Goal: Information Seeking & Learning: Learn about a topic

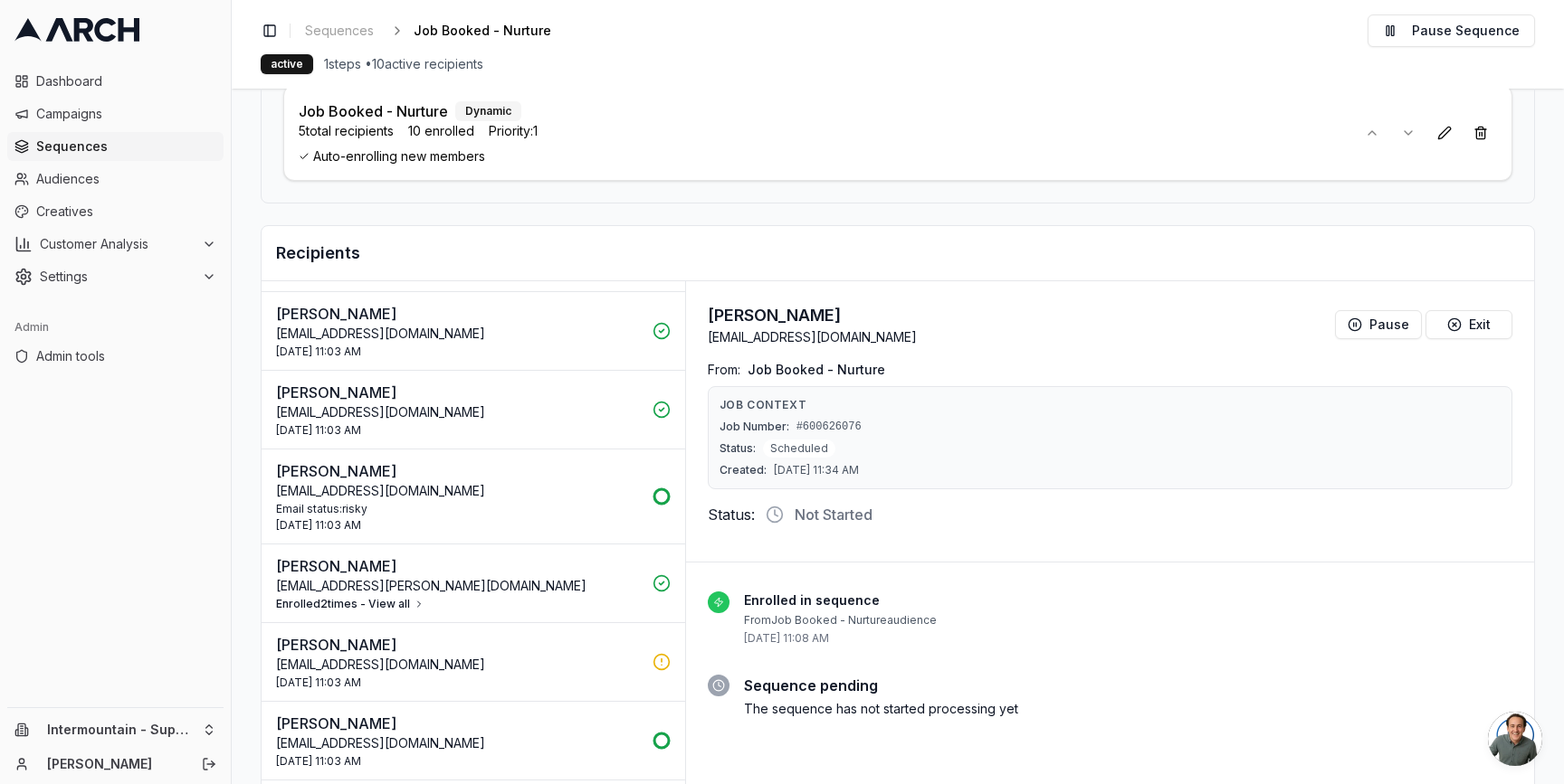
scroll to position [260, 0]
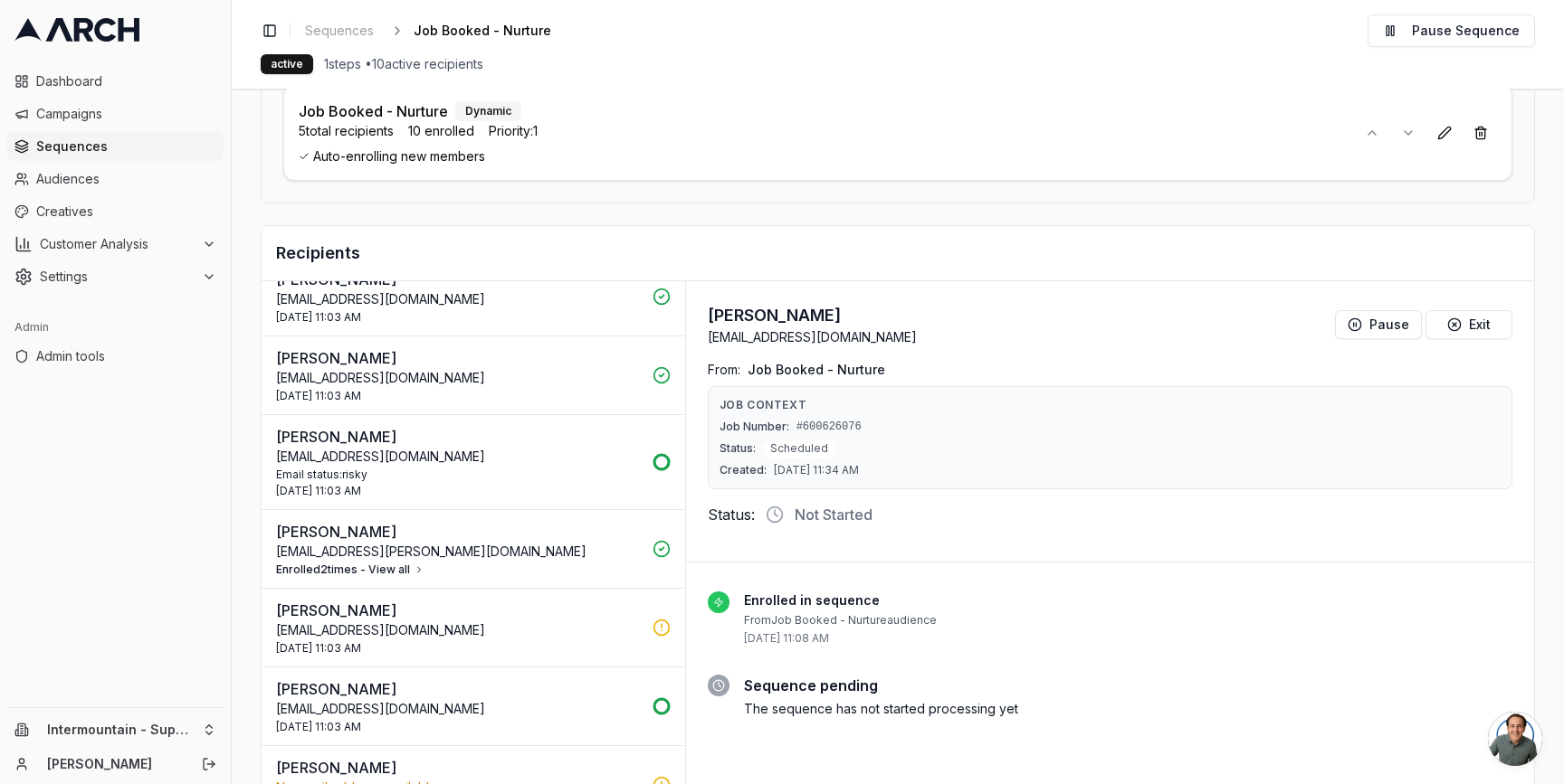
click at [406, 572] on button "Enrolled 2 times - View all" at bounding box center [349, 570] width 149 height 15
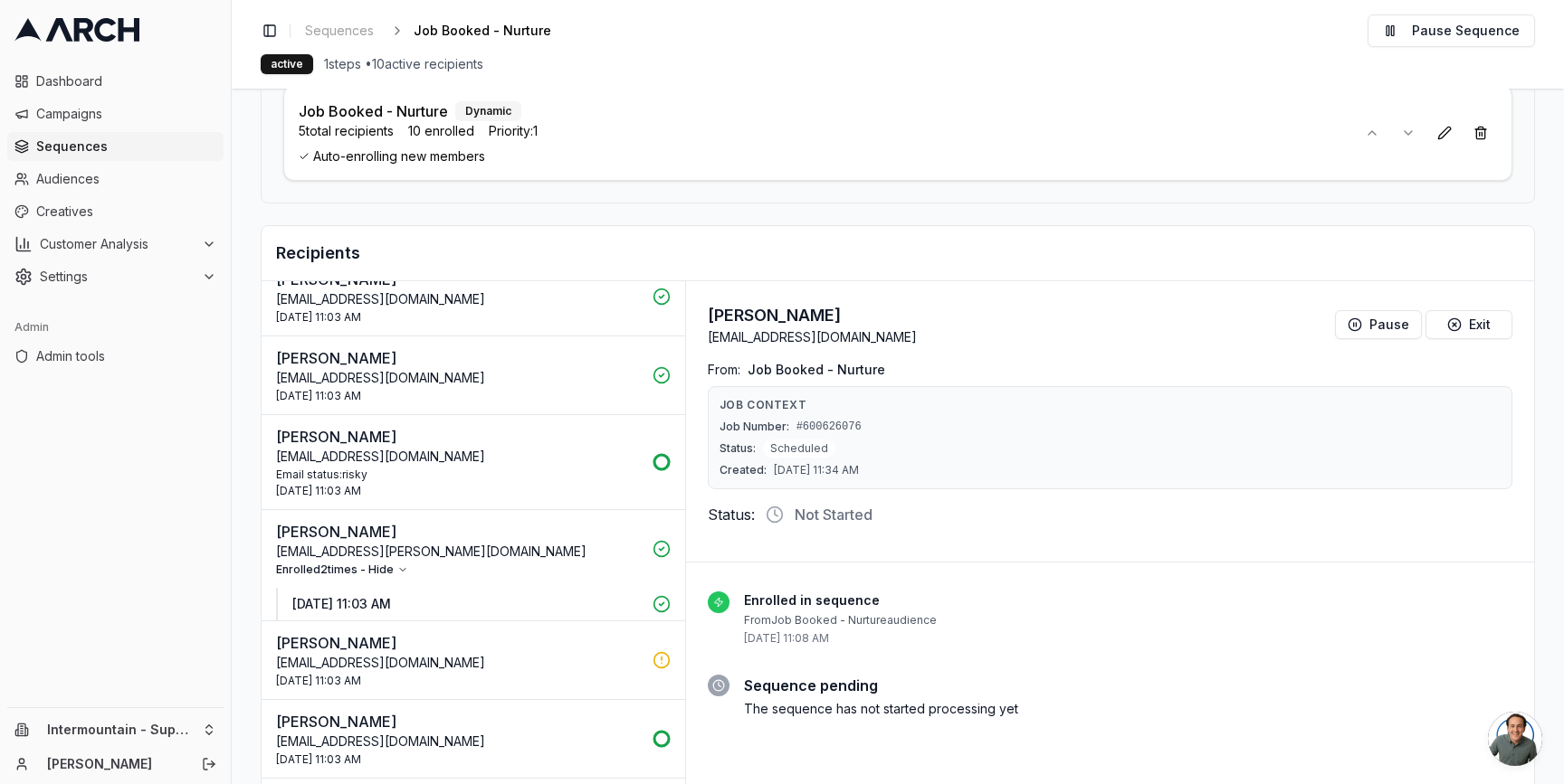
click at [406, 572] on icon "button" at bounding box center [402, 570] width 11 height 11
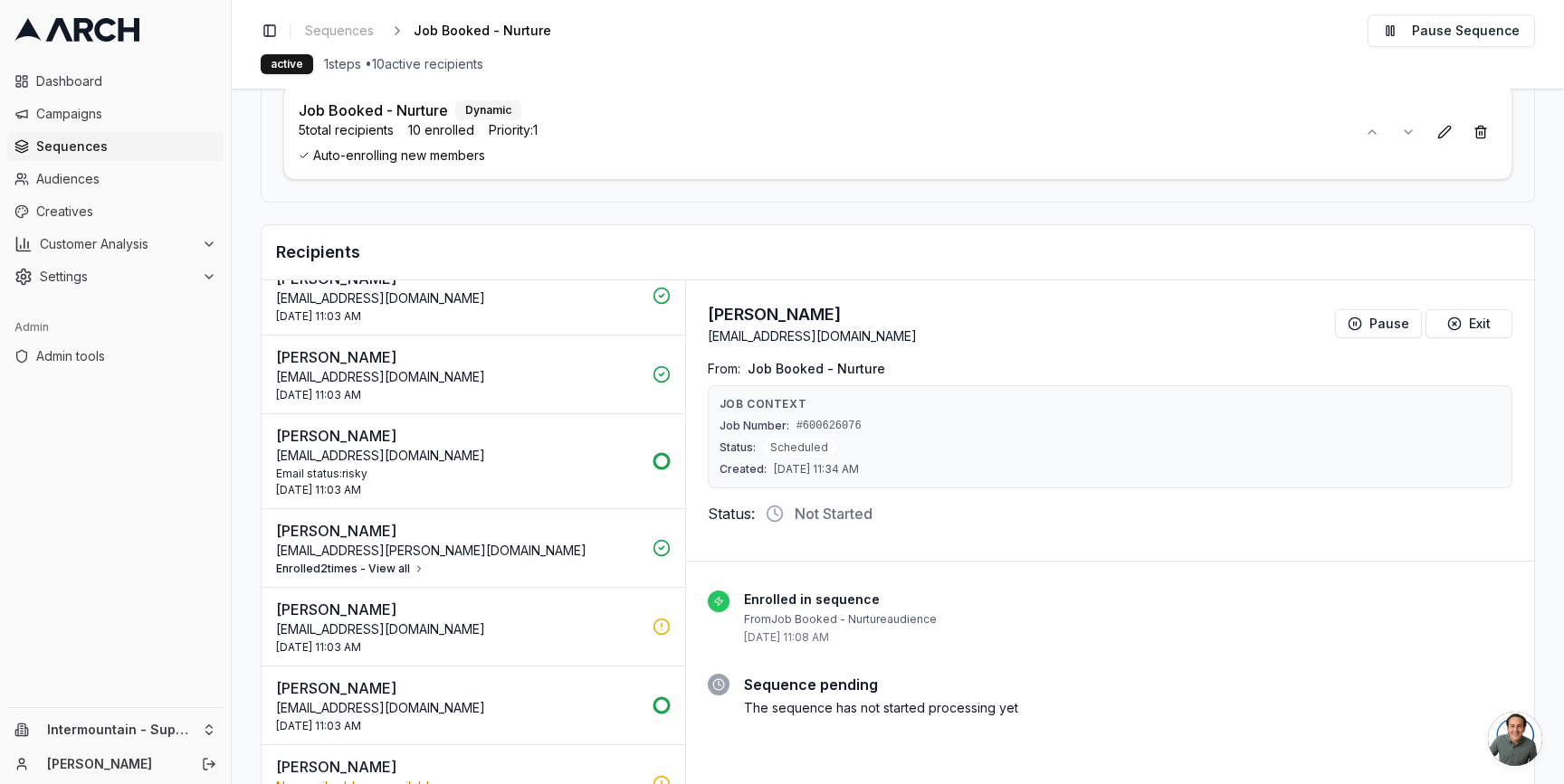
scroll to position [245, 0]
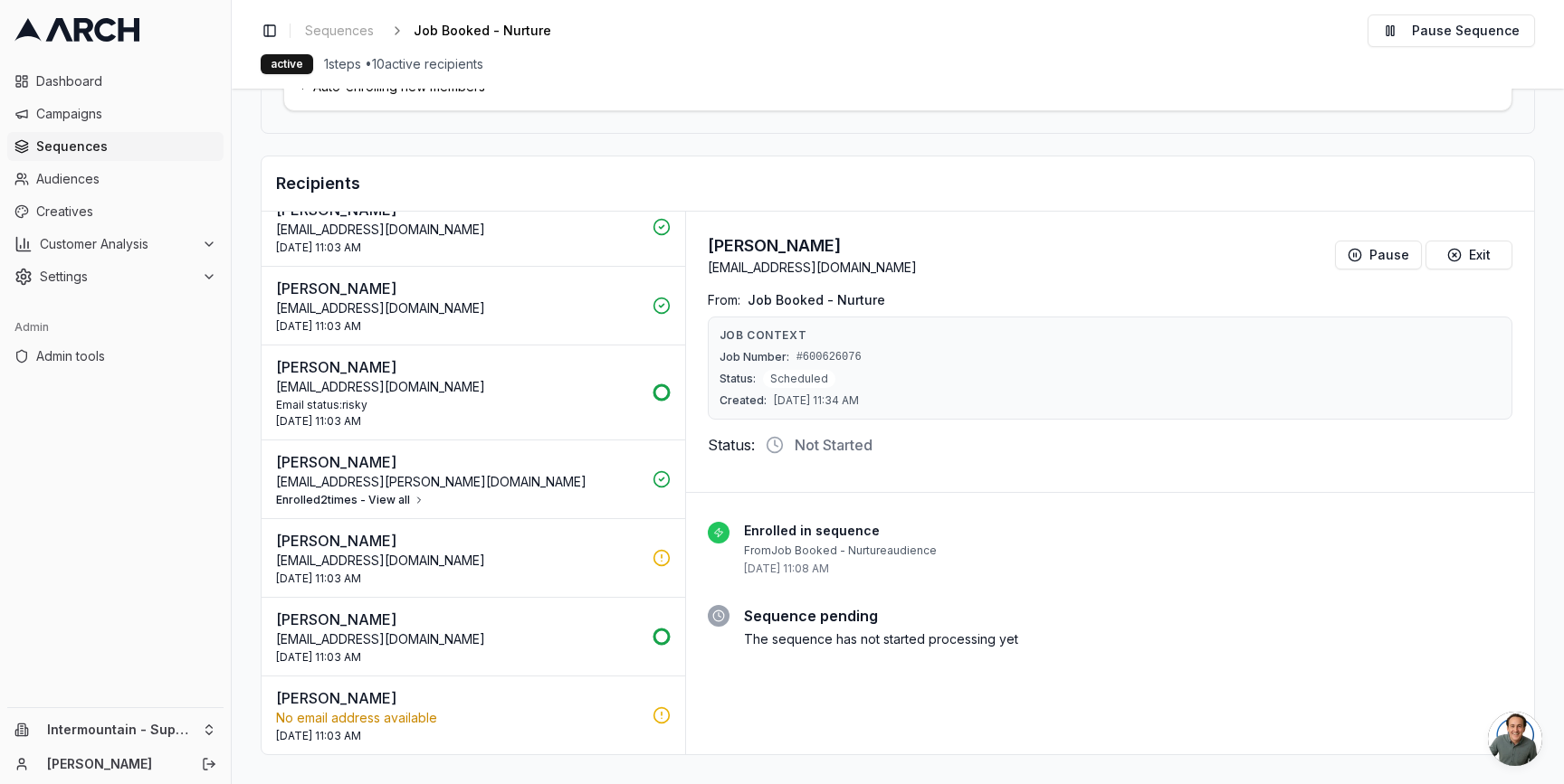
click at [393, 500] on button "Enrolled 2 times - View all" at bounding box center [349, 500] width 149 height 15
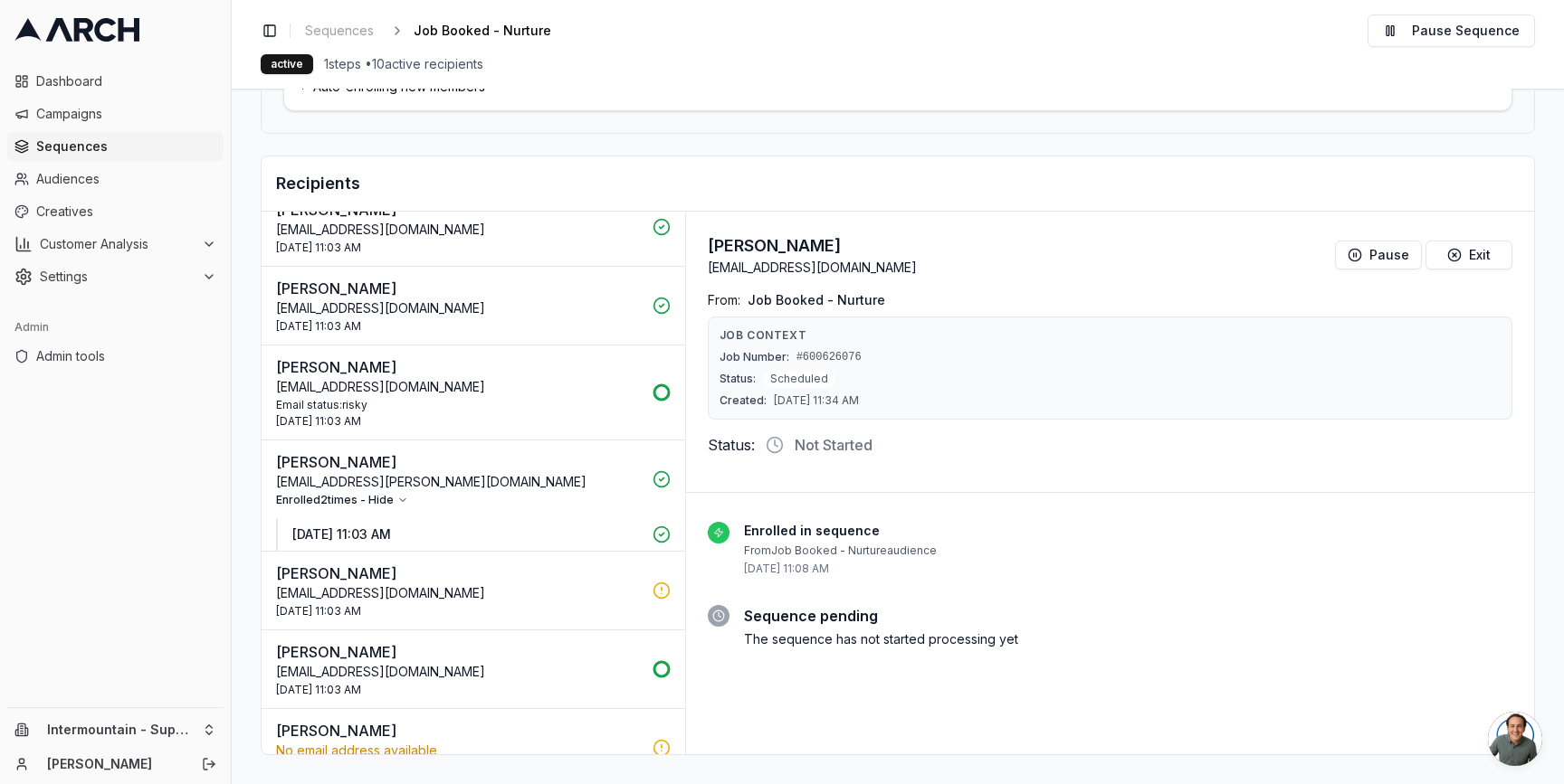
drag, startPoint x: 450, startPoint y: 538, endPoint x: 313, endPoint y: 538, distance: 137.0
click at [313, 538] on p "[DATE] 11:03 AM" at bounding box center [467, 535] width 349 height 18
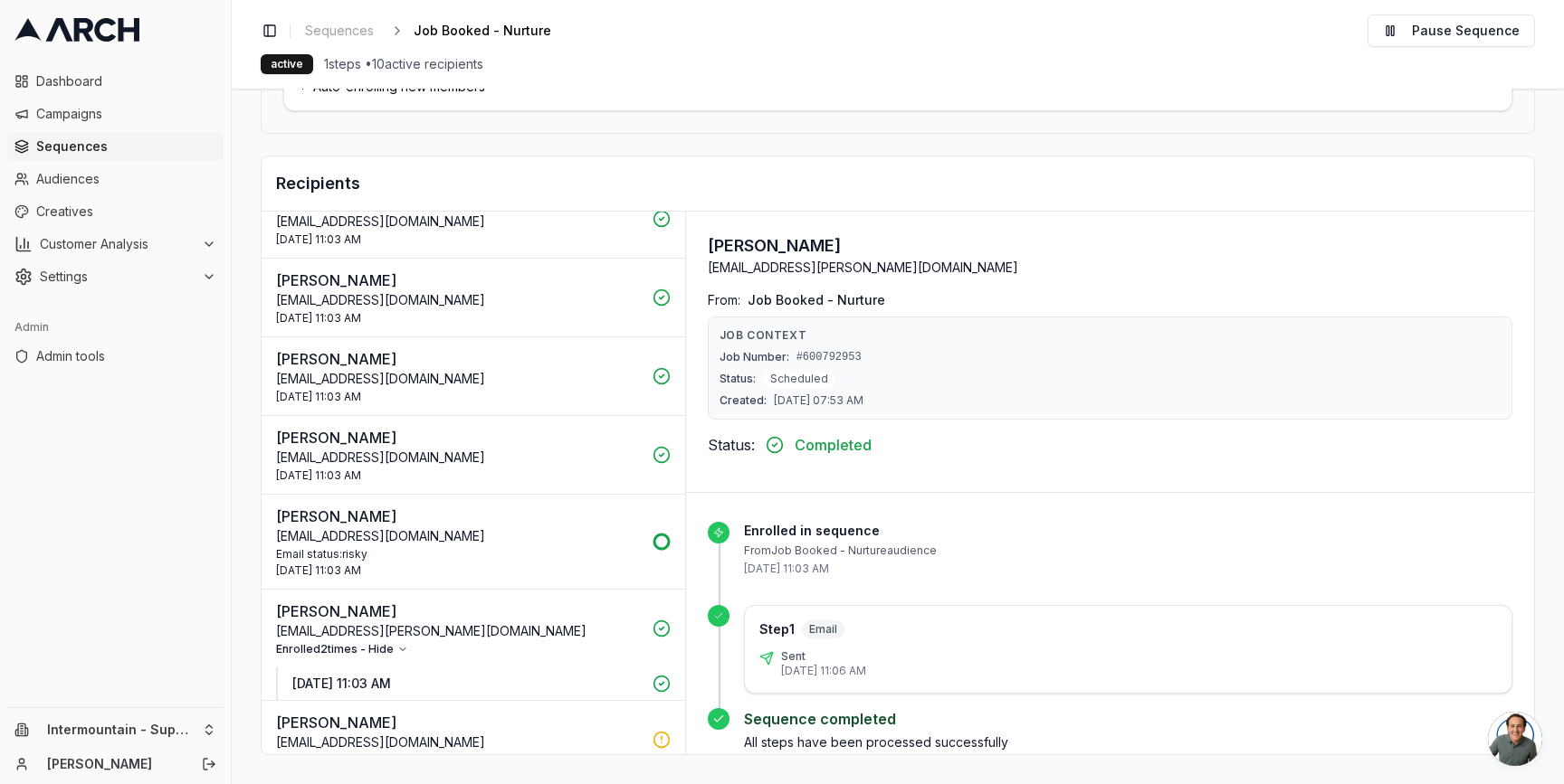
scroll to position [0, 0]
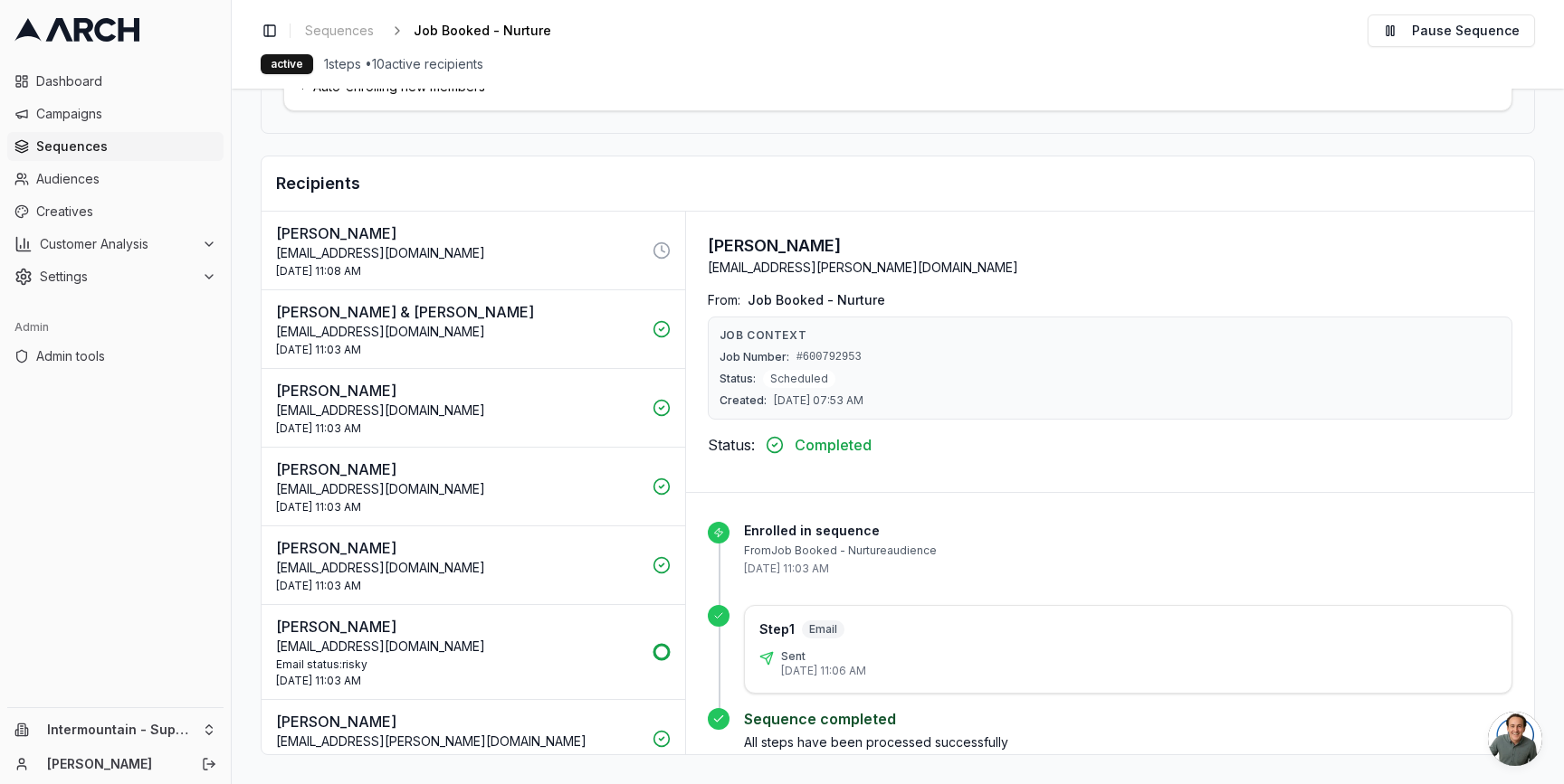
click at [479, 276] on div "[DATE] 11:08 AM" at bounding box center [458, 271] width 366 height 15
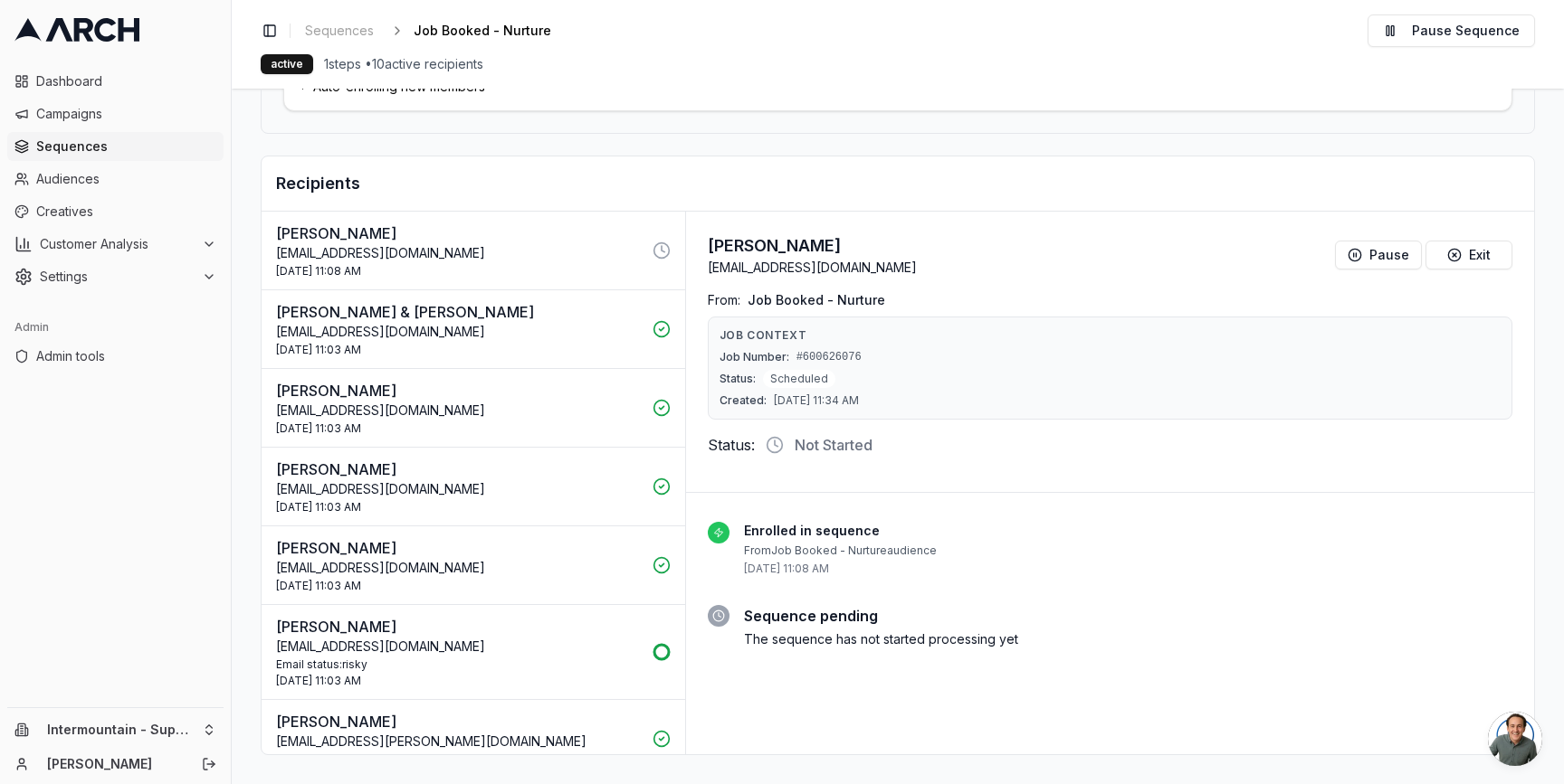
click at [481, 333] on p "[EMAIL_ADDRESS][DOMAIN_NAME]" at bounding box center [458, 332] width 366 height 18
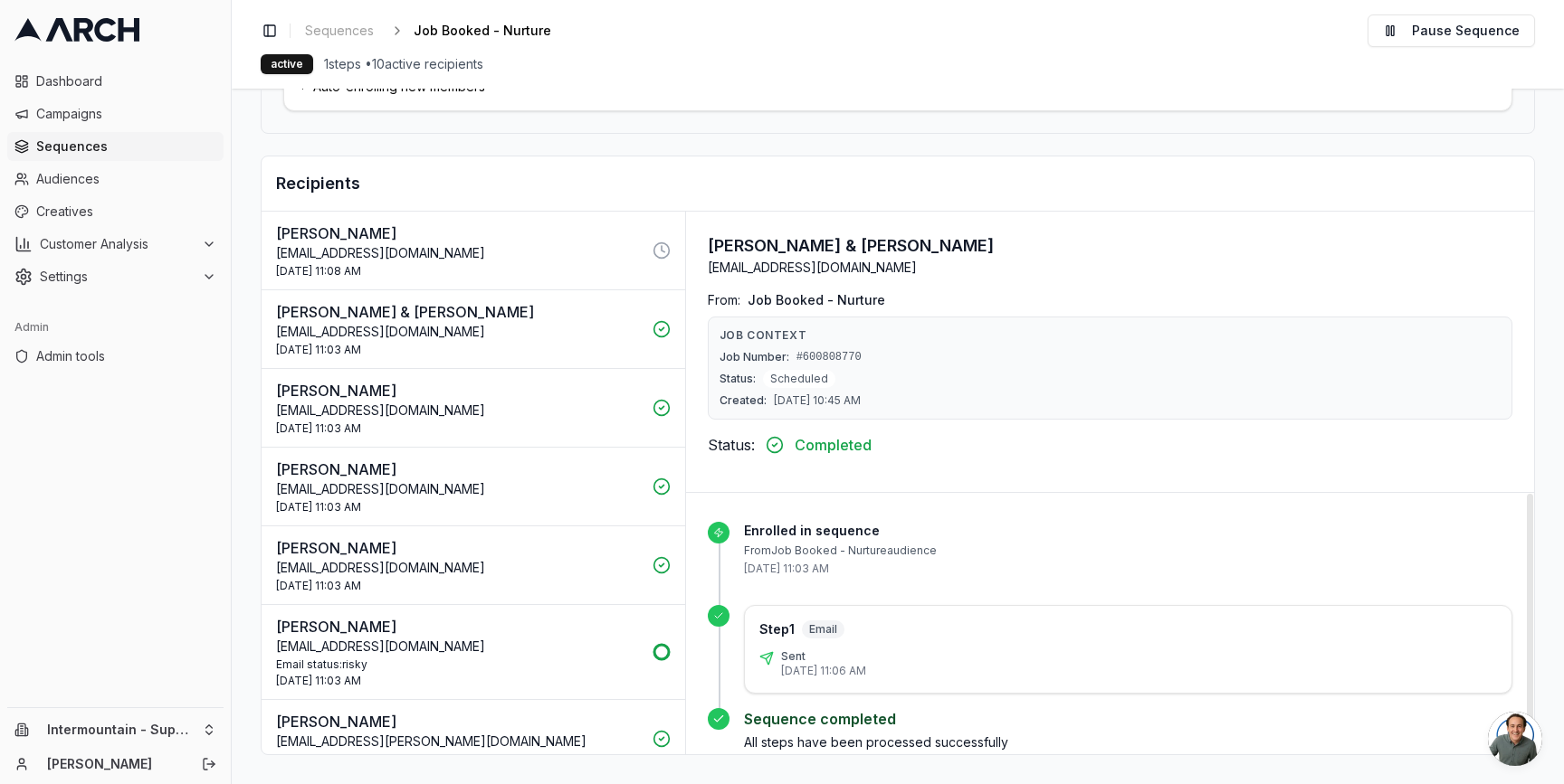
scroll to position [26, 0]
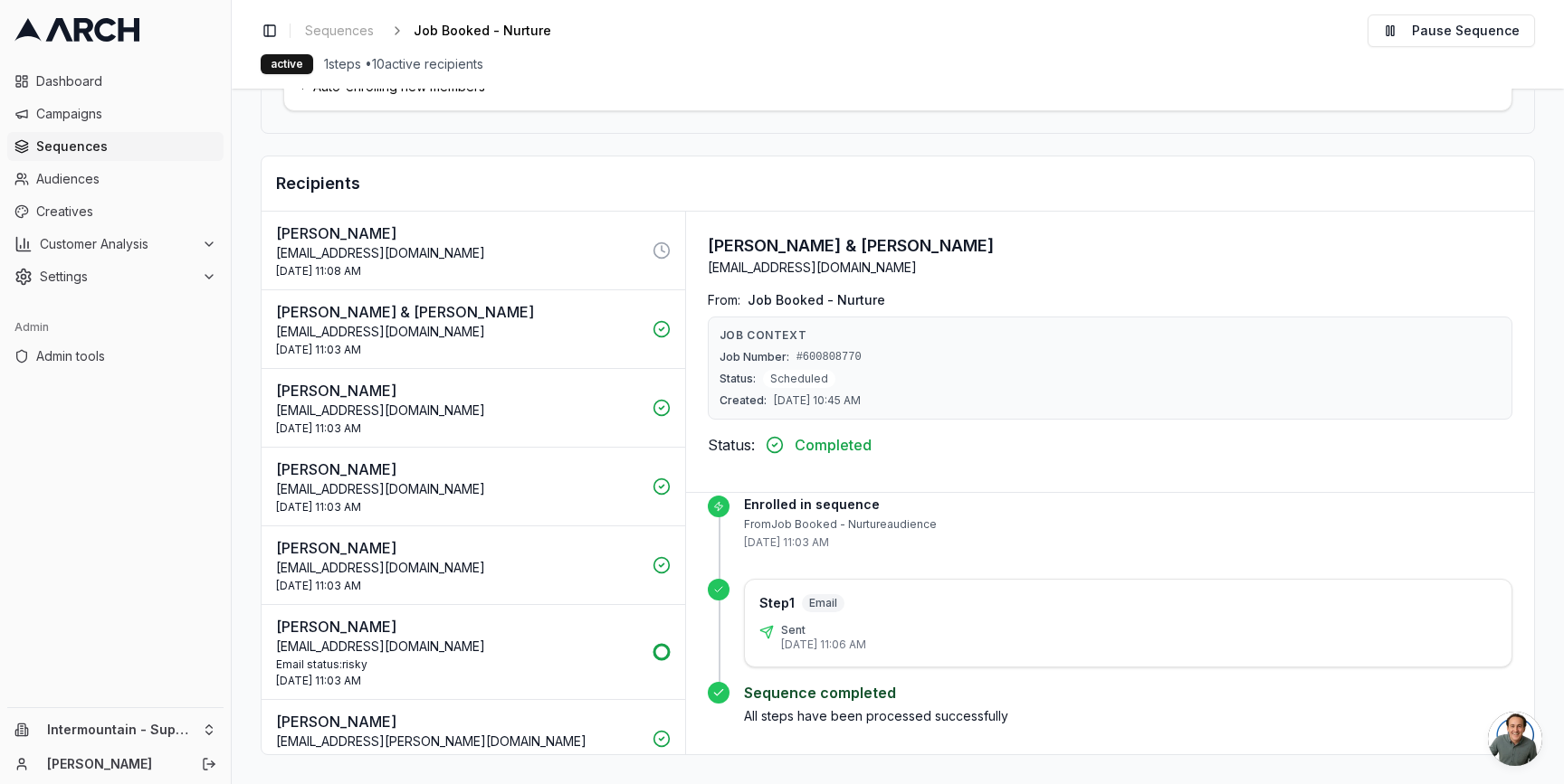
click at [437, 394] on p "WADE MILLER" at bounding box center [458, 391] width 366 height 21
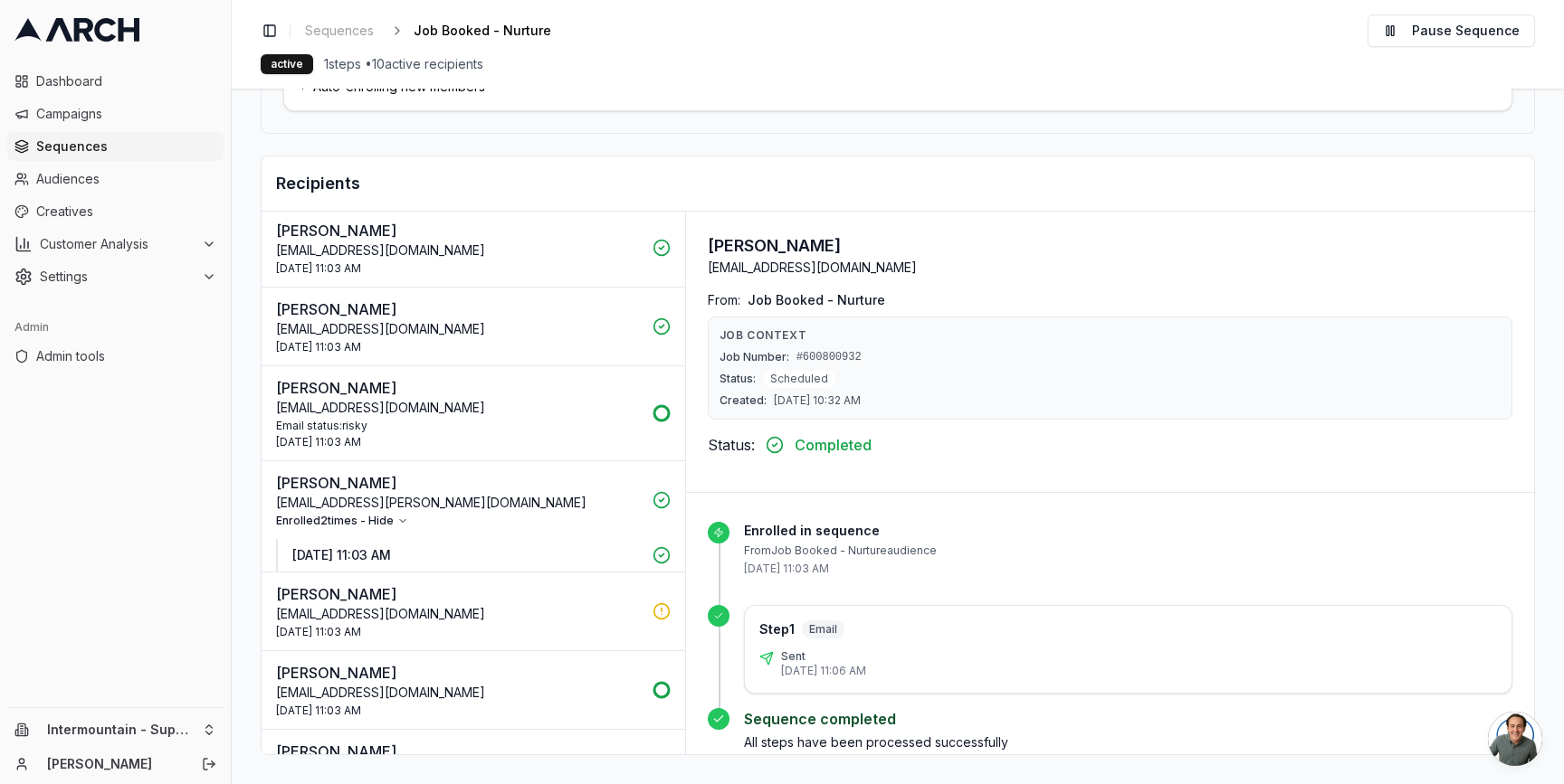
scroll to position [292, 0]
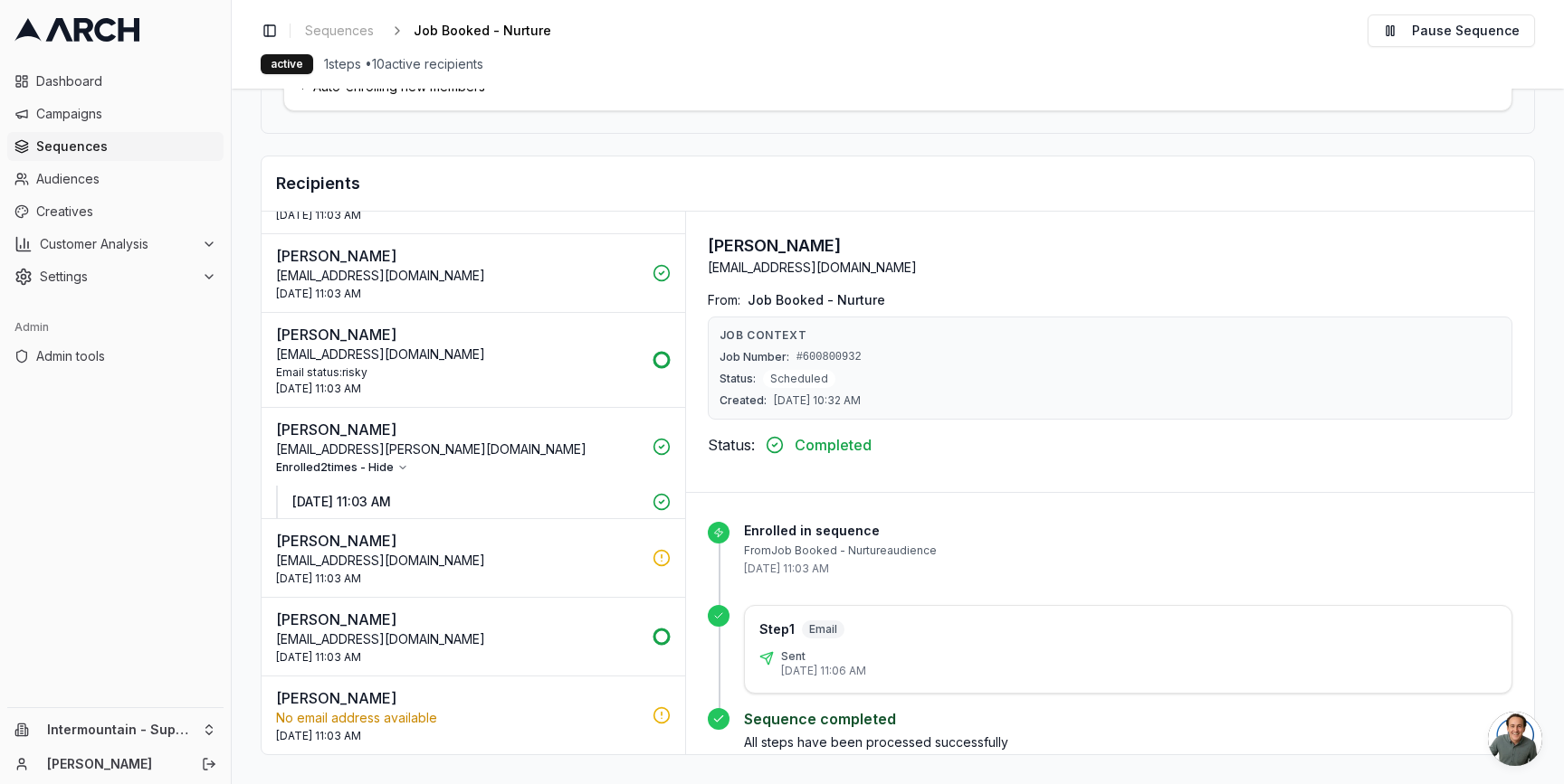
click at [489, 716] on p "No email address available" at bounding box center [458, 718] width 366 height 18
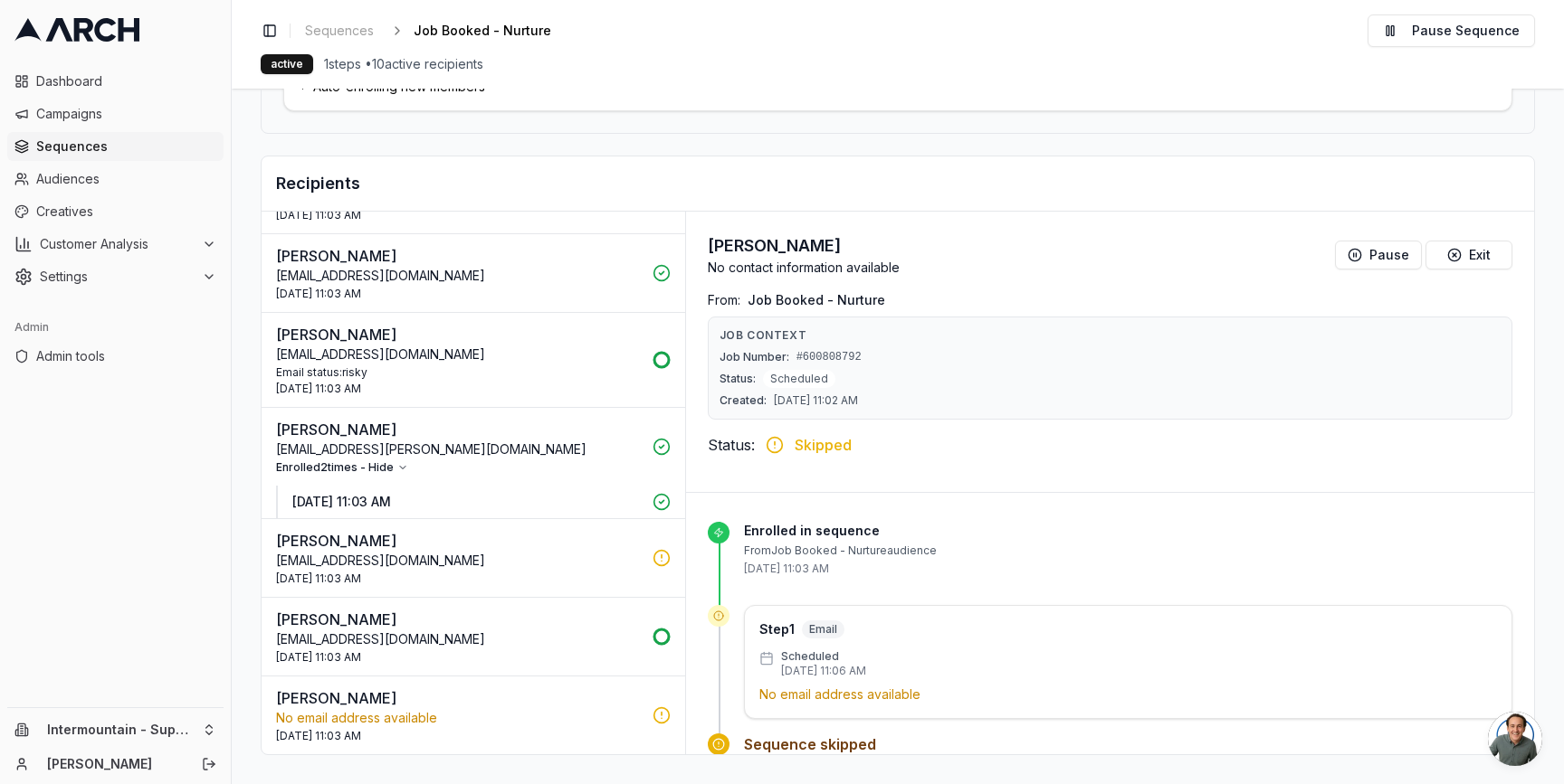
click at [483, 570] on p "Dannieworthen@gmail.com" at bounding box center [458, 561] width 366 height 18
click at [390, 465] on button "Enrolled 2 times - Hide" at bounding box center [342, 468] width 132 height 15
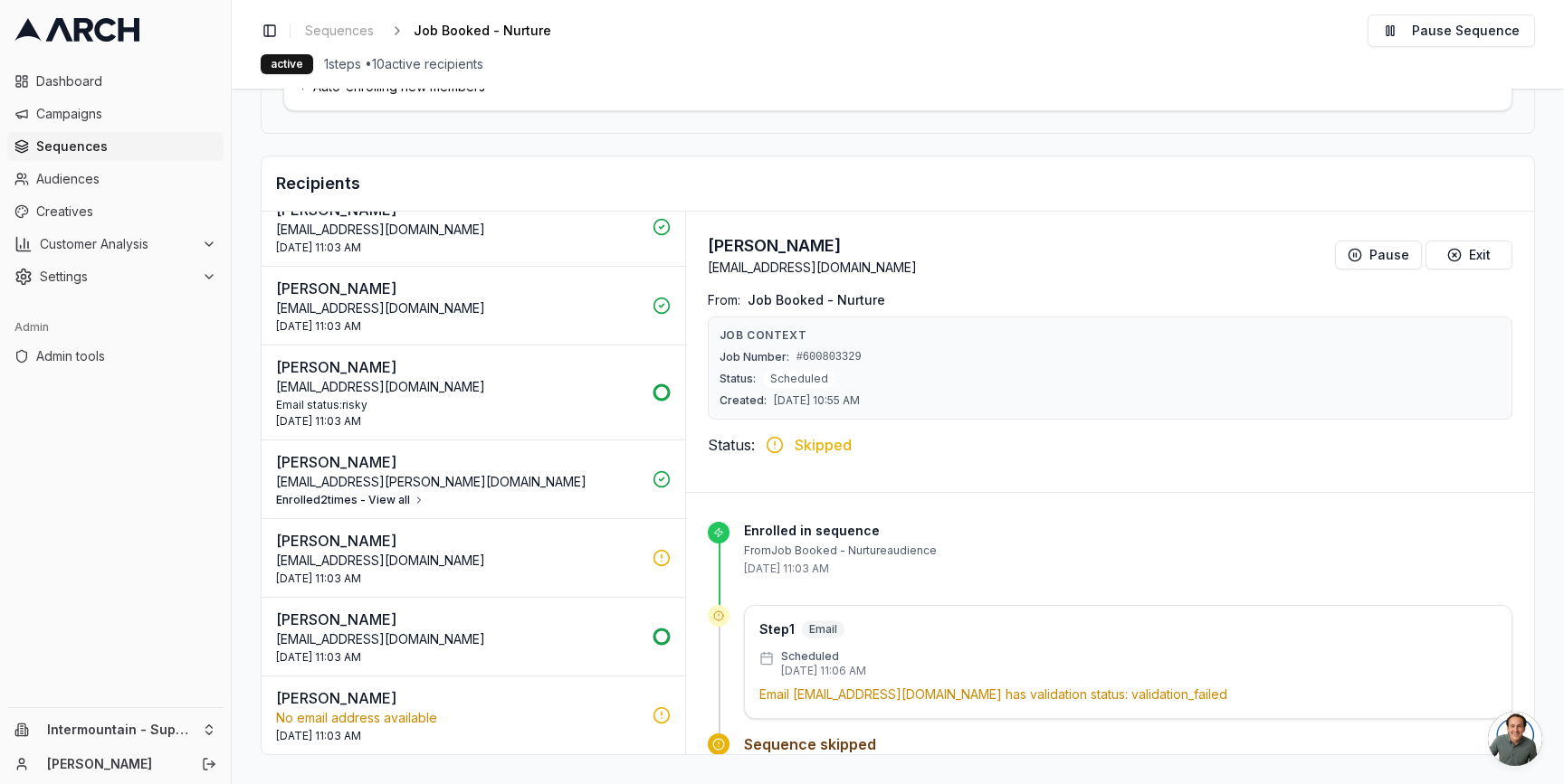
scroll to position [260, 0]
click at [328, 460] on p "Dakota Dowdle" at bounding box center [458, 462] width 366 height 21
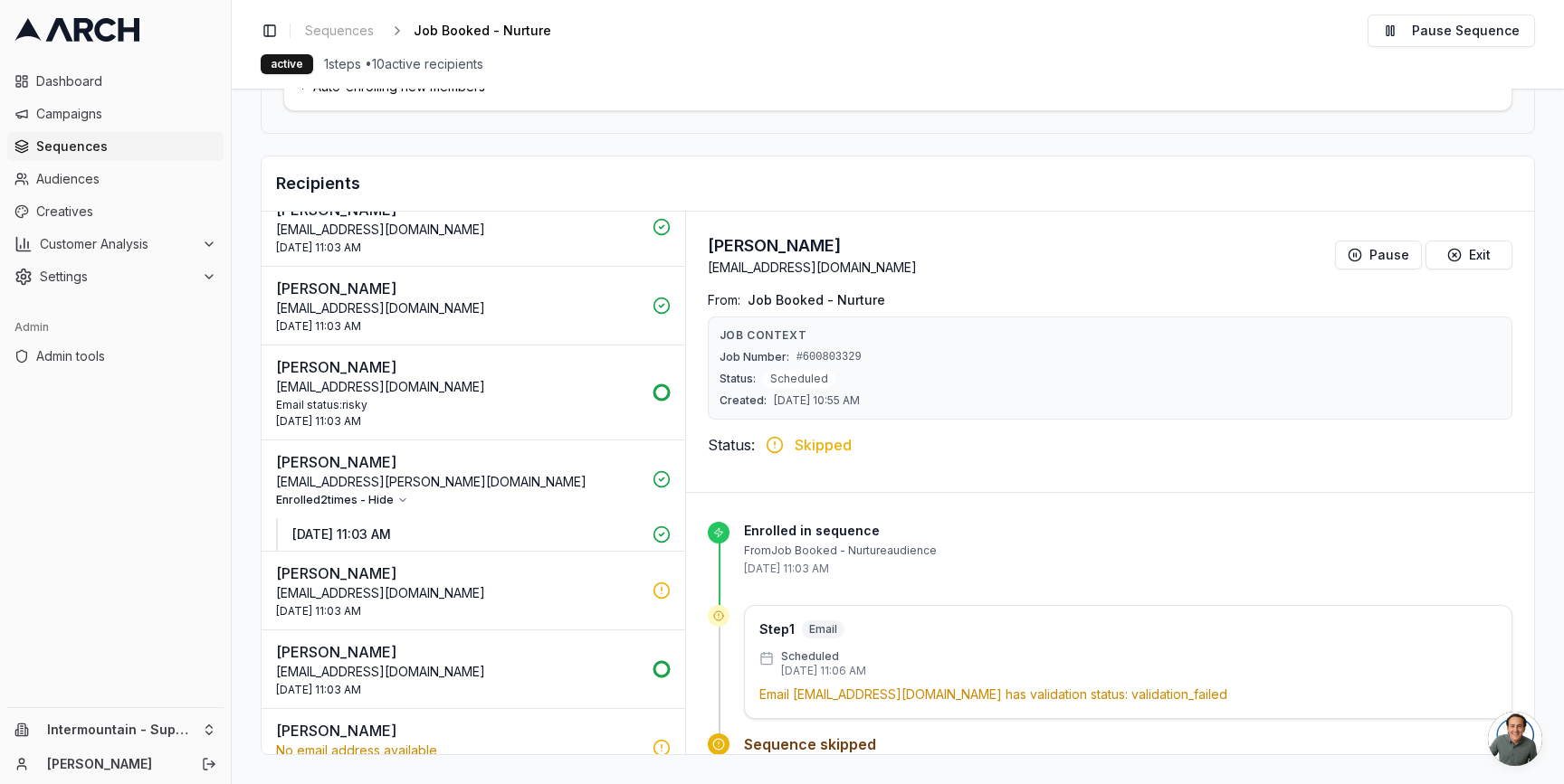
click at [501, 465] on p "Dakota Dowdle" at bounding box center [458, 462] width 366 height 21
click at [566, 478] on p "Dakotal.dowdle@gmail.com" at bounding box center [458, 482] width 366 height 18
click at [454, 375] on p "Steven Jensen" at bounding box center [458, 367] width 366 height 21
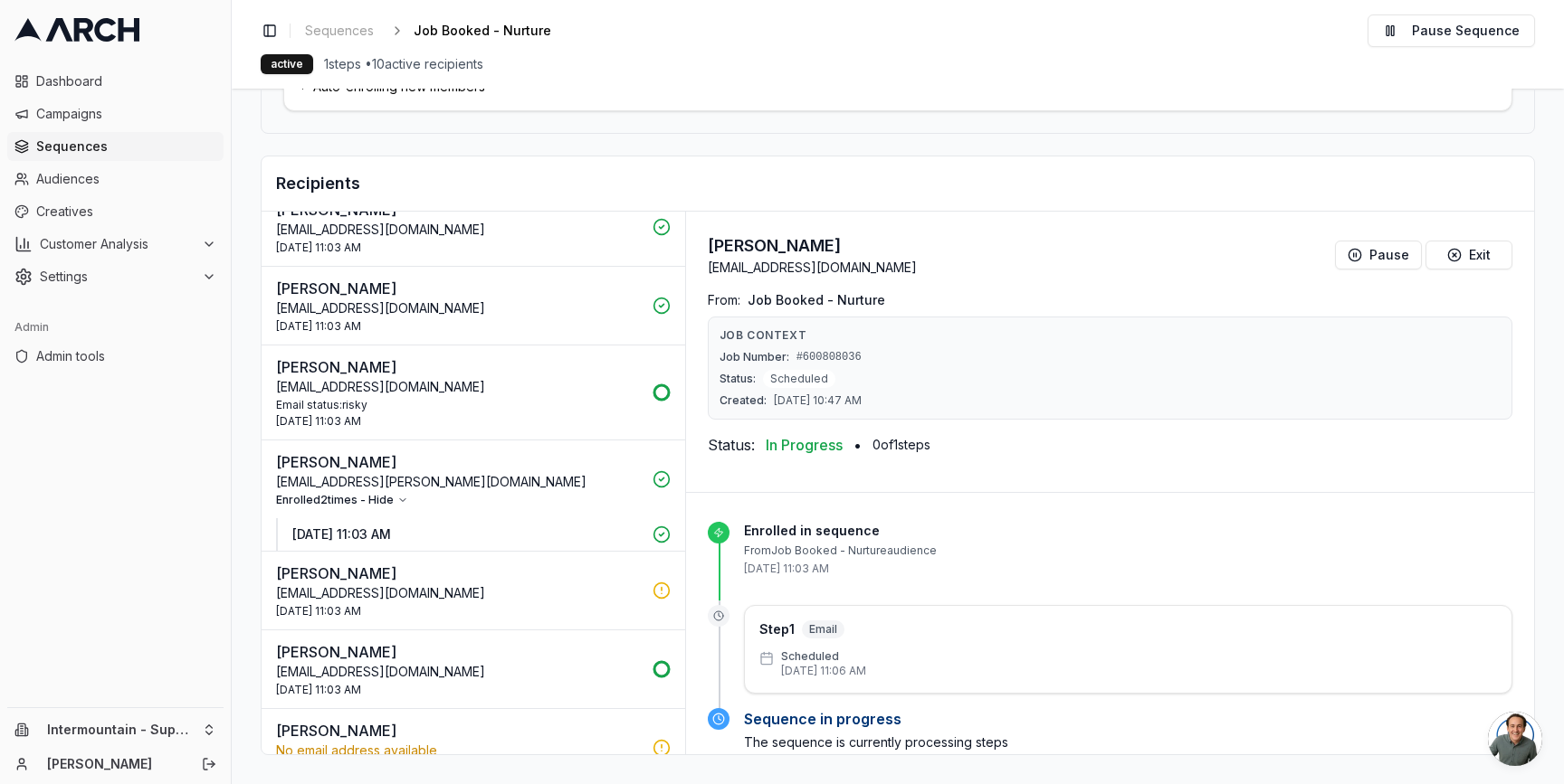
click at [481, 465] on p "Dakota Dowdle" at bounding box center [458, 462] width 366 height 21
click at [417, 535] on p "26 Aug 2025 - 11:03 AM" at bounding box center [467, 535] width 349 height 18
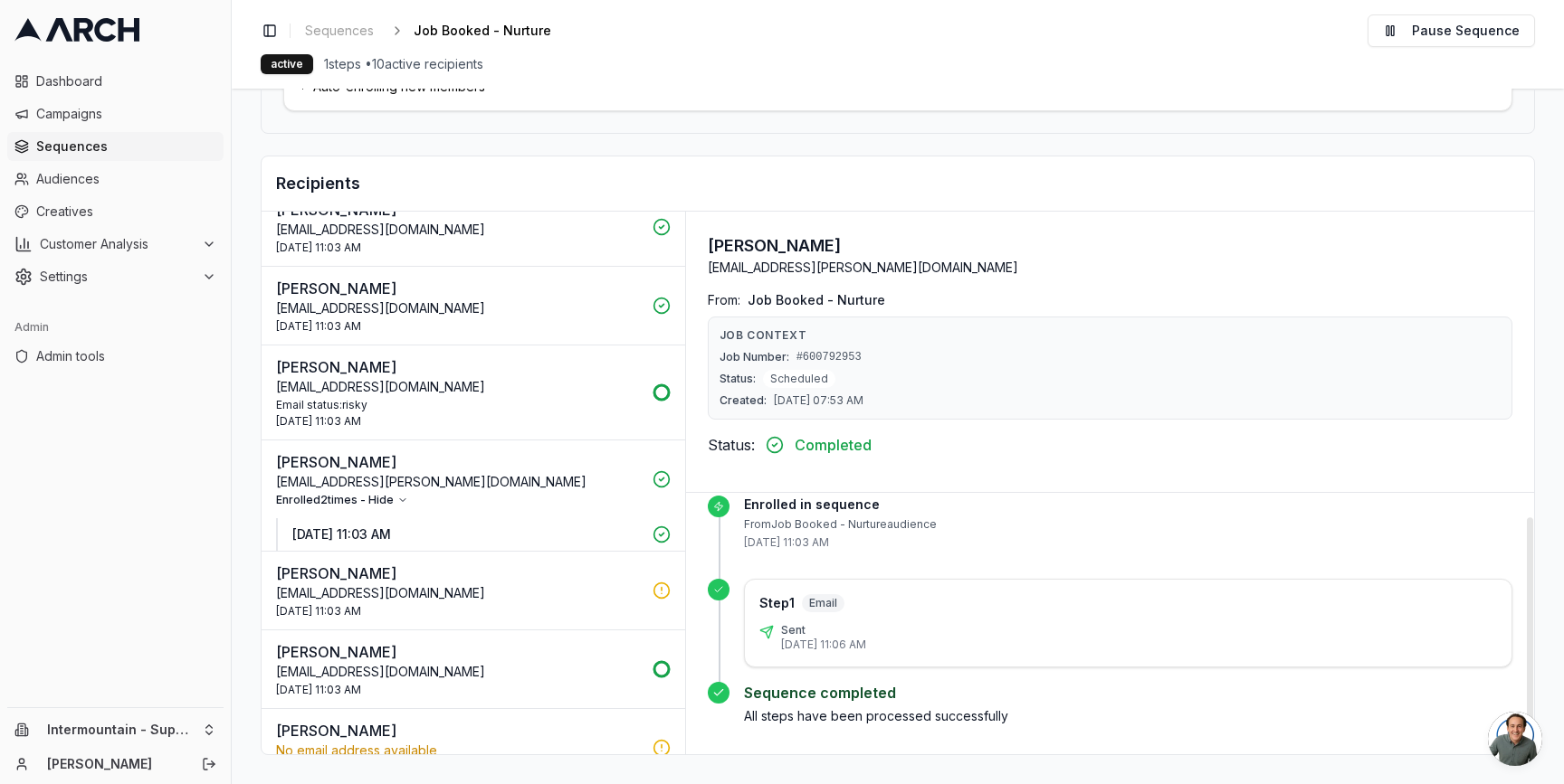
scroll to position [0, 0]
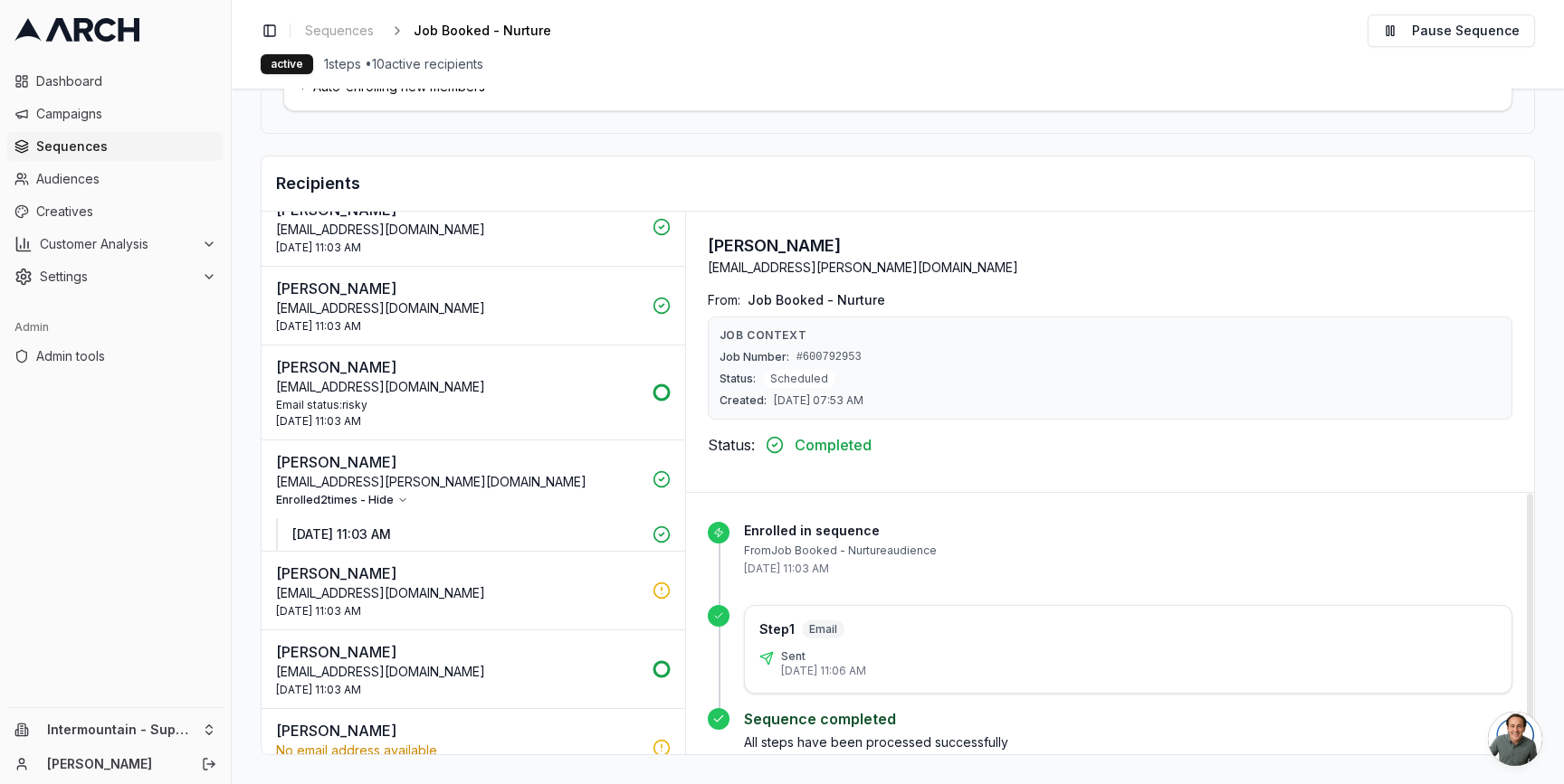
click at [652, 480] on icon at bounding box center [661, 479] width 18 height 18
click at [652, 529] on icon at bounding box center [661, 535] width 18 height 18
click at [398, 502] on icon "button" at bounding box center [402, 500] width 11 height 11
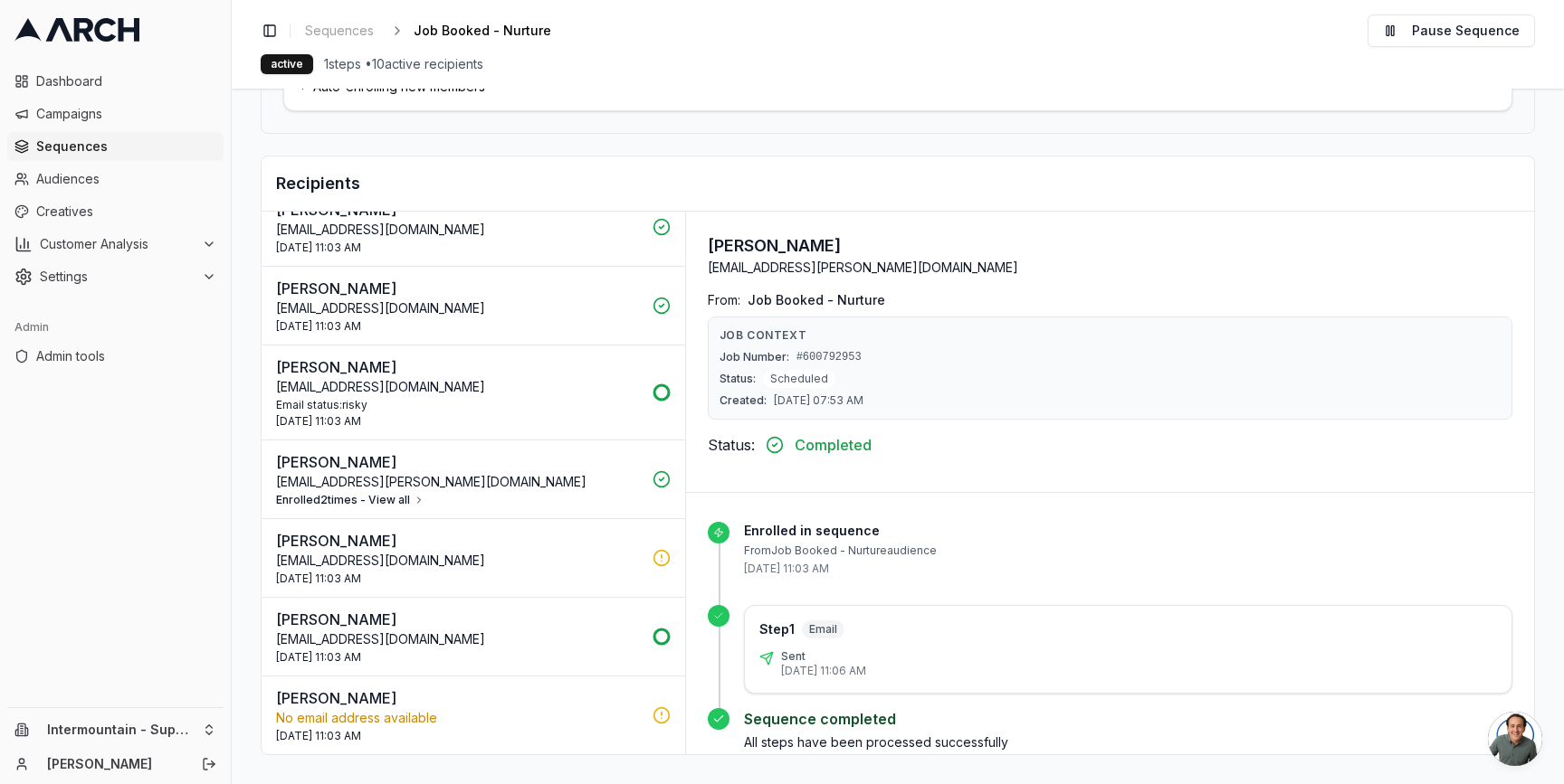
click at [398, 502] on button "Enrolled 2 times - View all" at bounding box center [349, 500] width 149 height 15
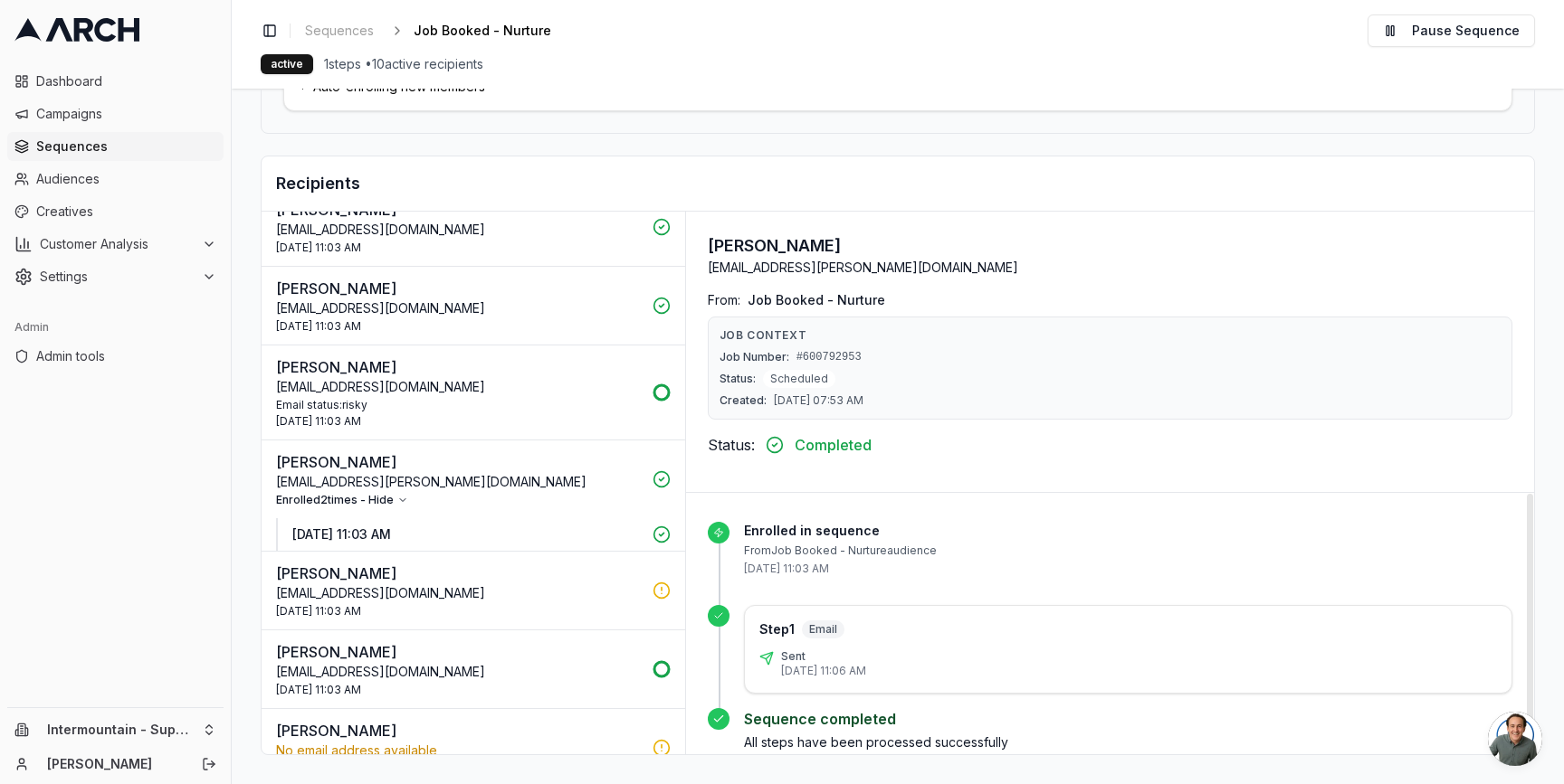
scroll to position [26, 0]
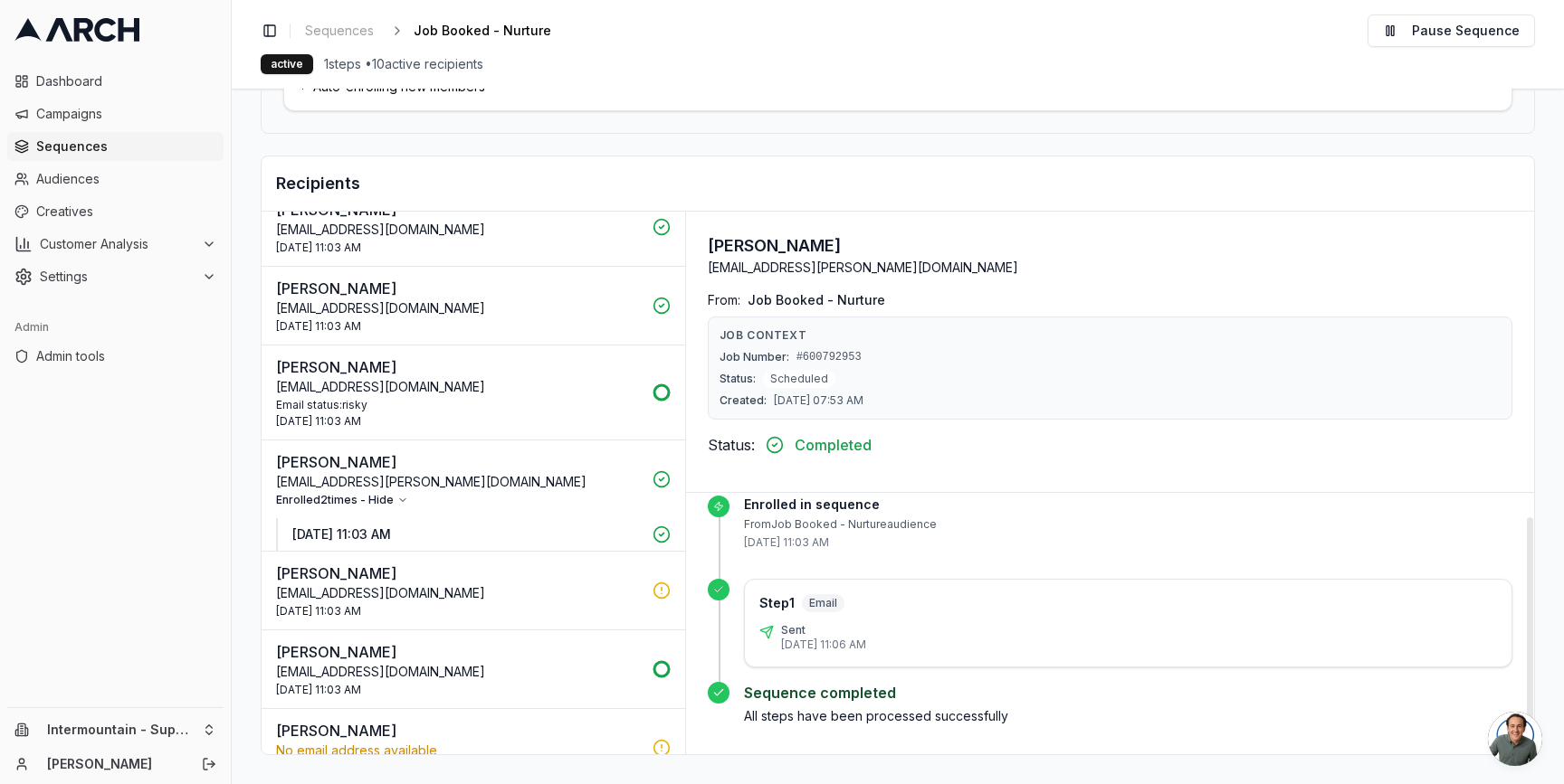
click at [443, 480] on p "Dakotal.dowdle@gmail.com" at bounding box center [458, 482] width 366 height 18
click at [409, 541] on p "26 Aug 2025 - 11:03 AM" at bounding box center [467, 535] width 349 height 18
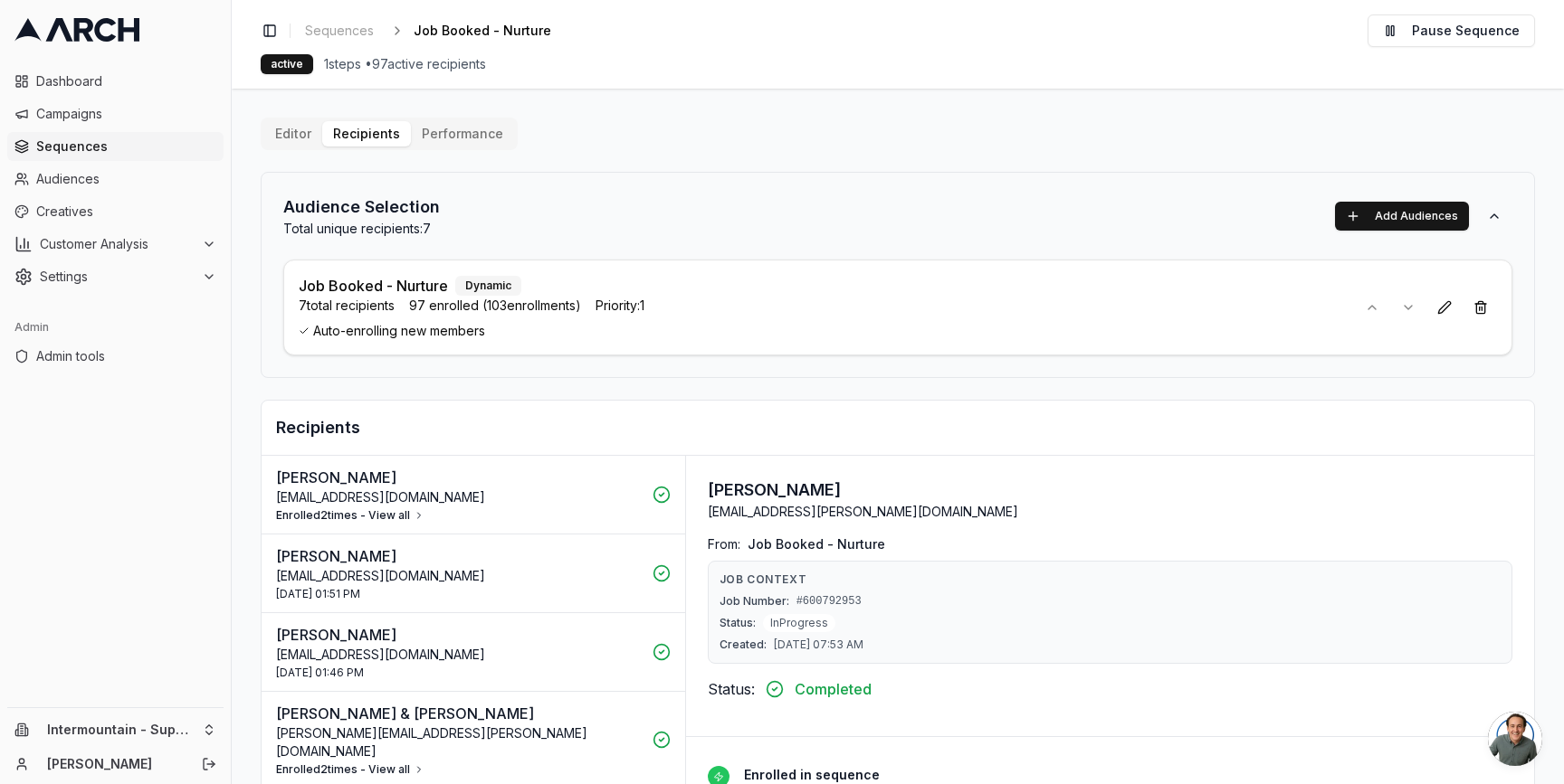
scroll to position [26, 0]
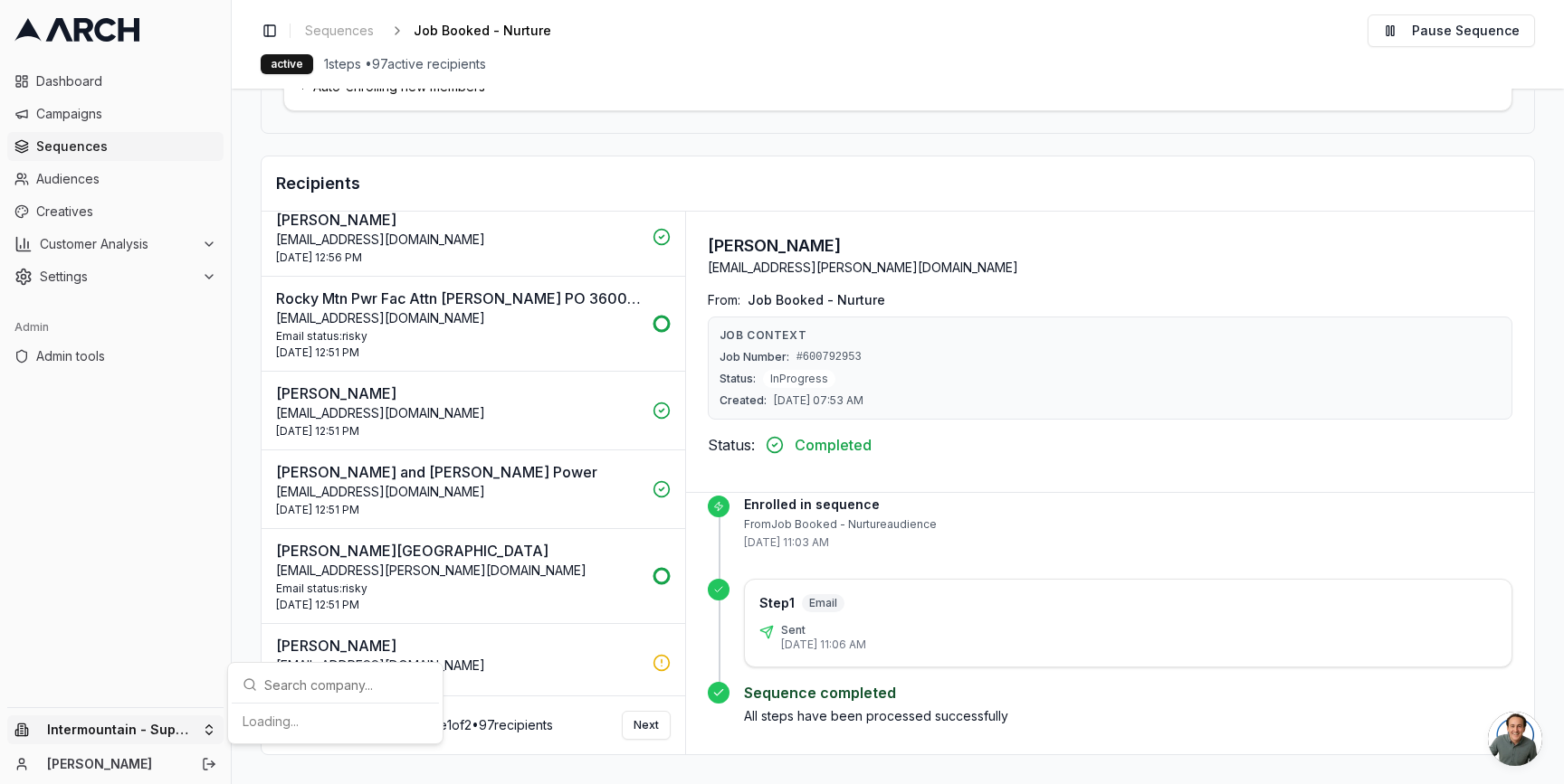
click at [202, 730] on html "Dashboard Campaigns Sequences Audiences Creatives Customer Analysis Settings Ad…" at bounding box center [782, 392] width 1564 height 784
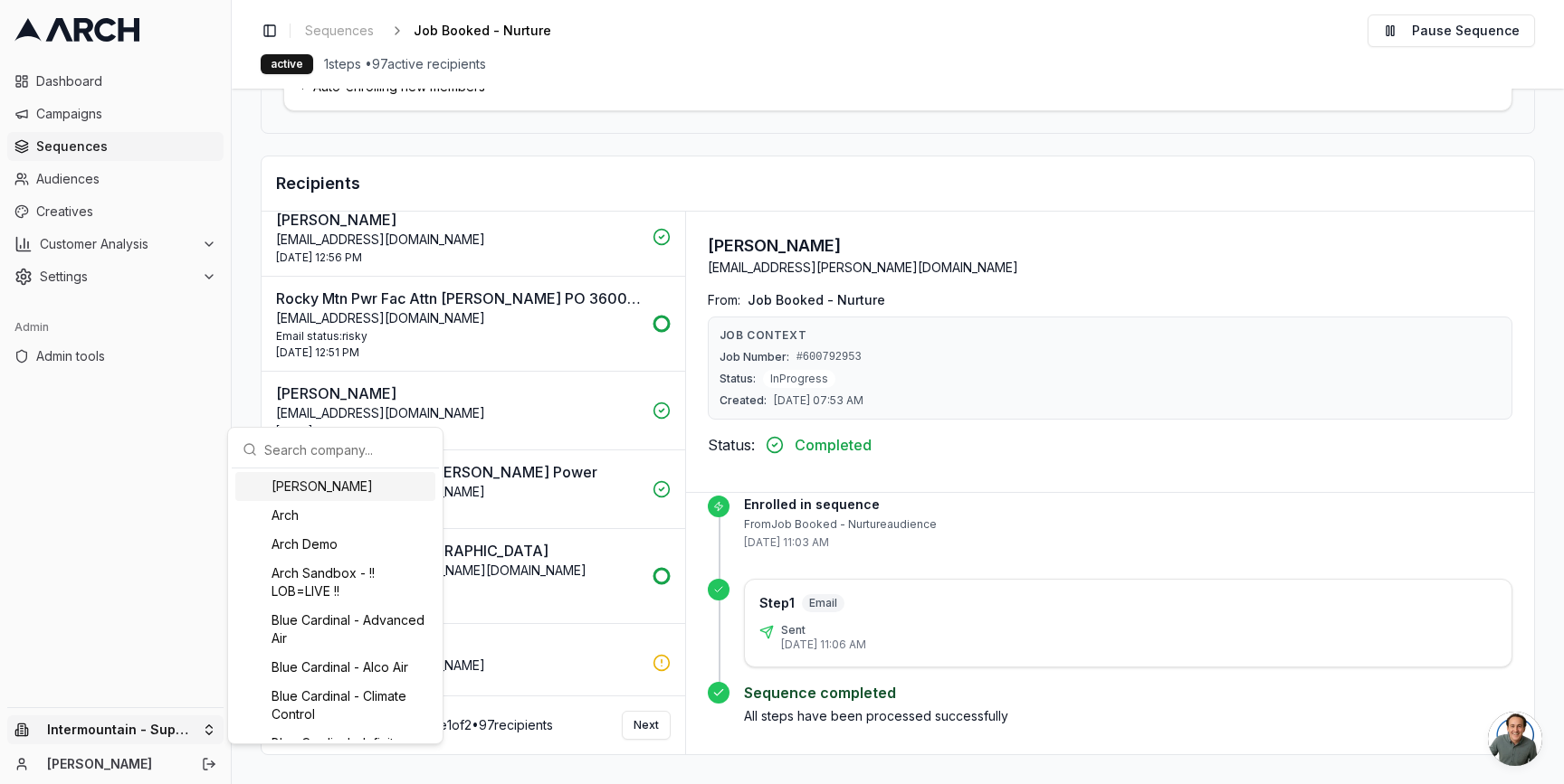
click at [342, 449] on input "text" at bounding box center [346, 449] width 164 height 36
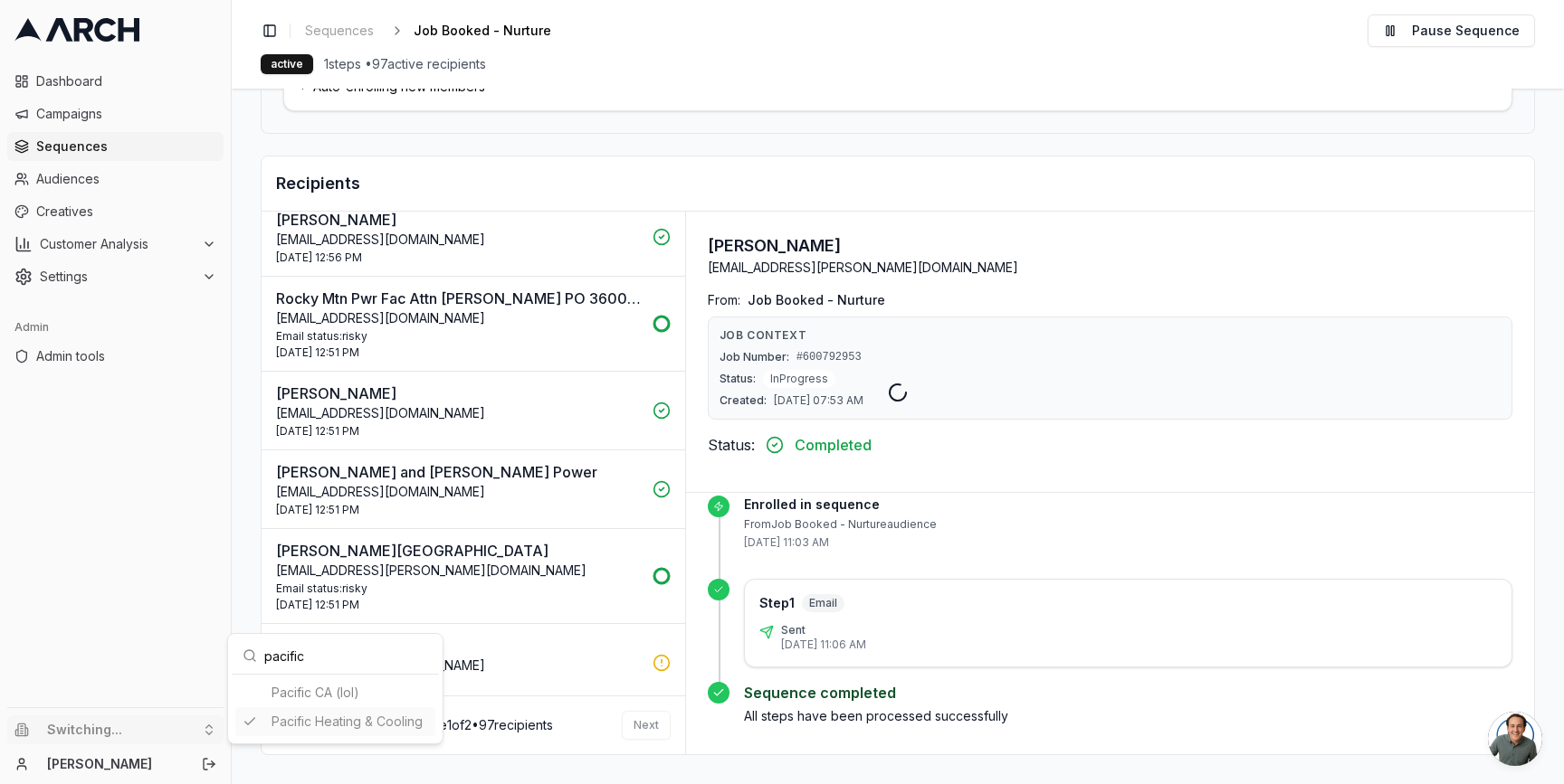
type input "pacific"
click at [86, 114] on html "Dashboard Campaigns Sequences Audiences Creatives Customer Analysis Settings Ad…" at bounding box center [782, 392] width 1564 height 784
click at [86, 114] on span "Campaigns" at bounding box center [126, 114] width 181 height 18
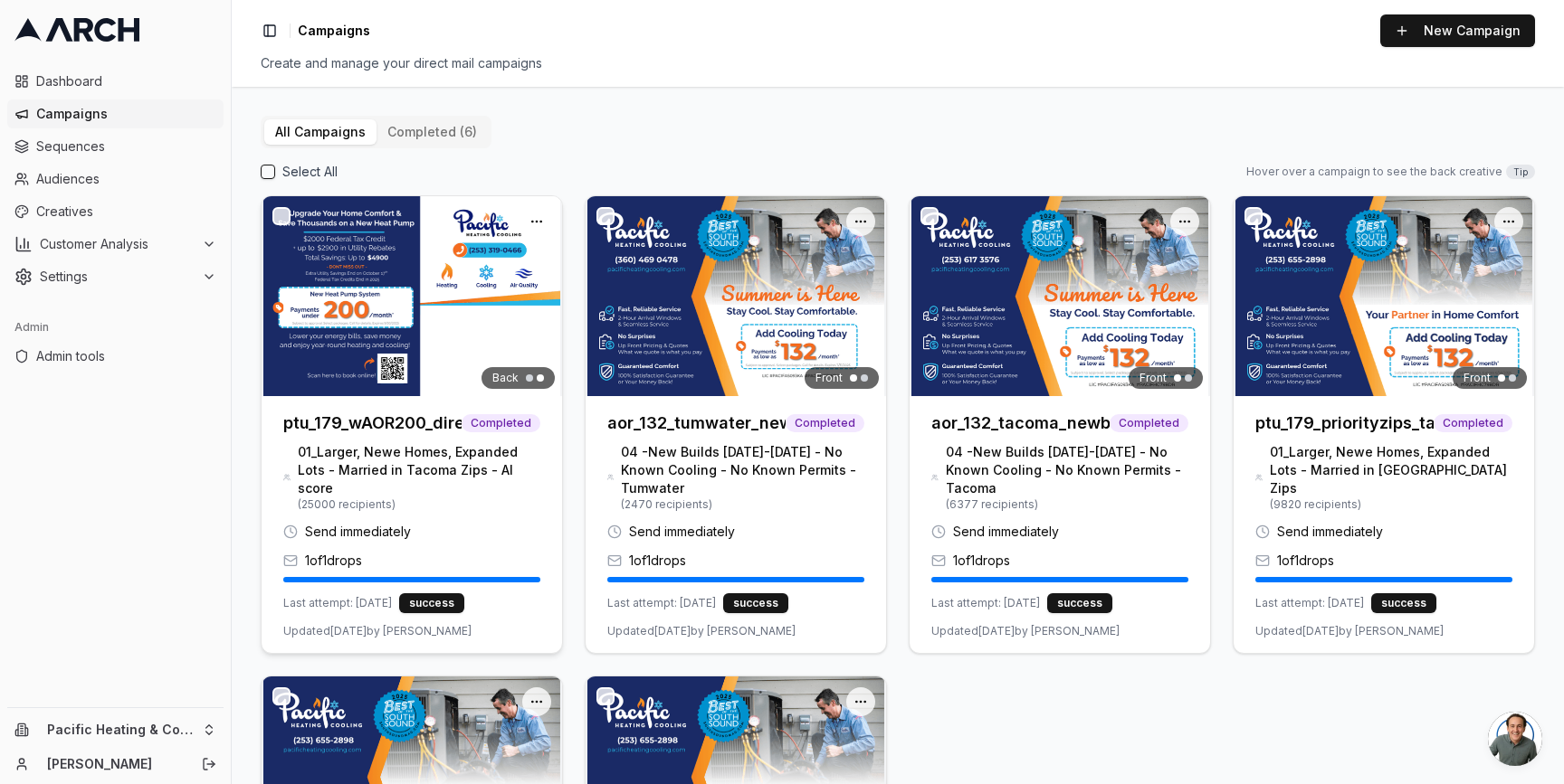
click at [347, 269] on img at bounding box center [412, 296] width 301 height 200
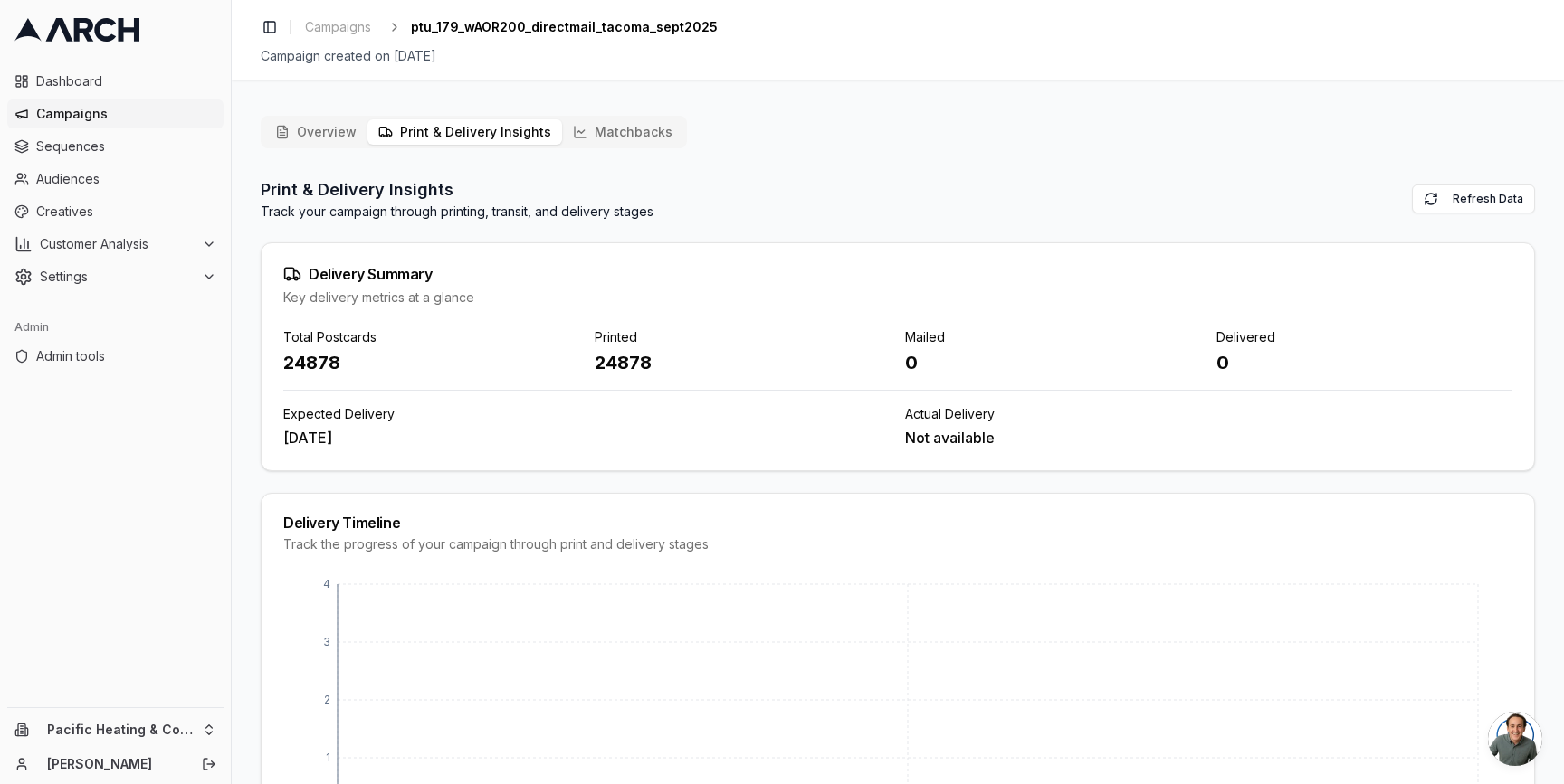
click at [512, 128] on button "Print & Delivery Insights" at bounding box center [465, 132] width 194 height 25
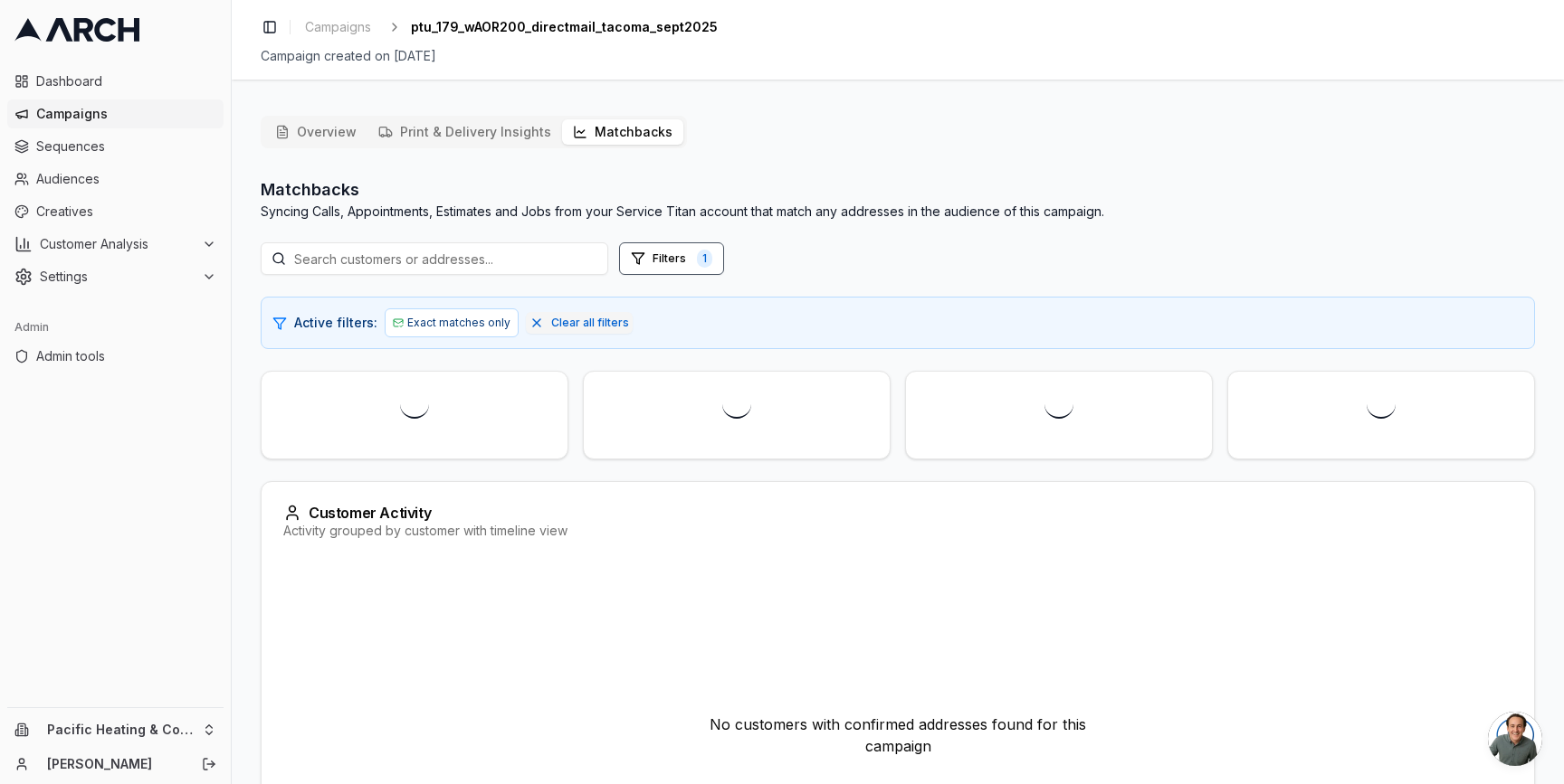
click at [590, 142] on button "Matchbacks" at bounding box center [622, 132] width 121 height 25
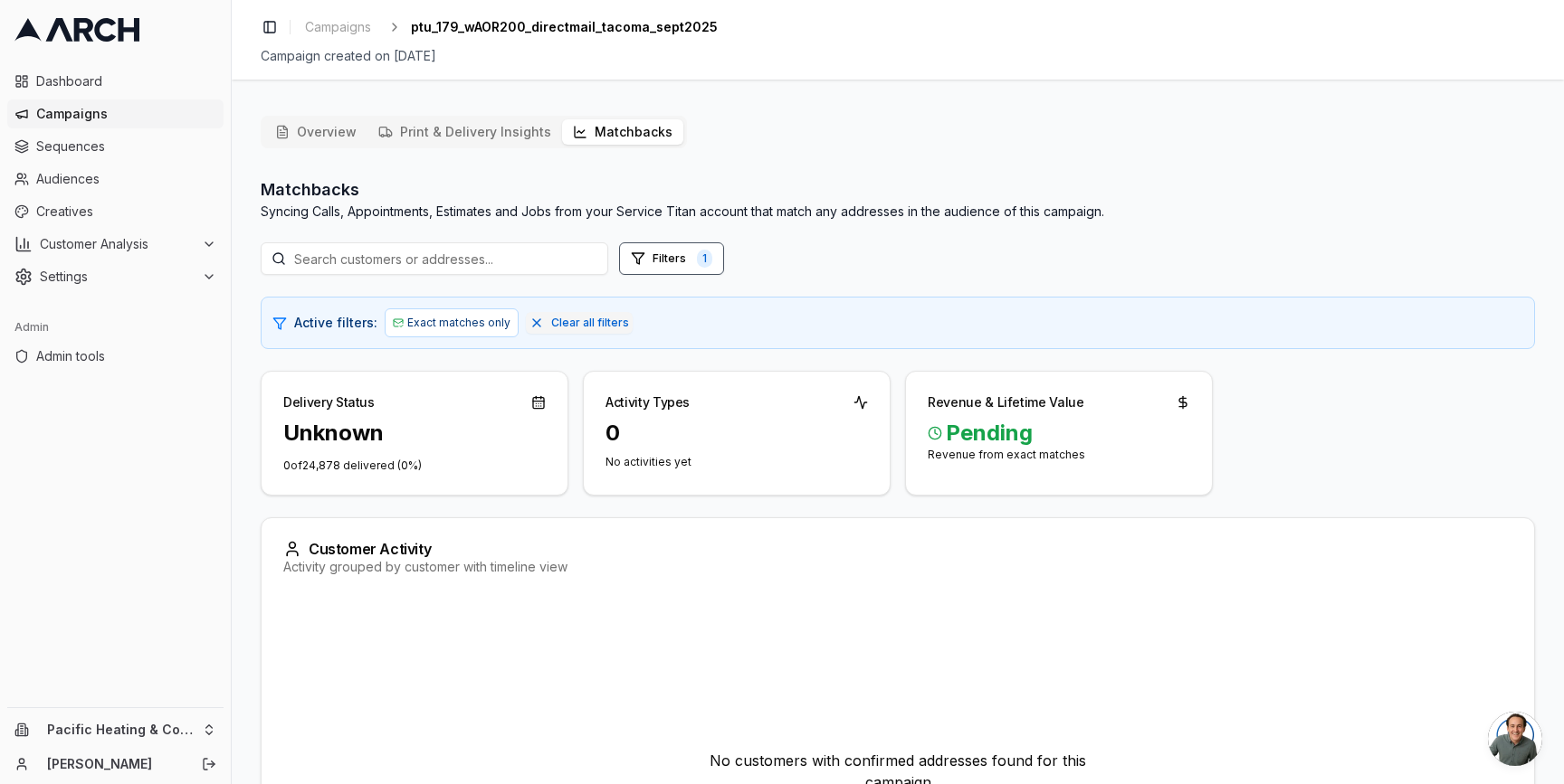
click at [437, 141] on button "Print & Delivery Insights" at bounding box center [465, 132] width 194 height 25
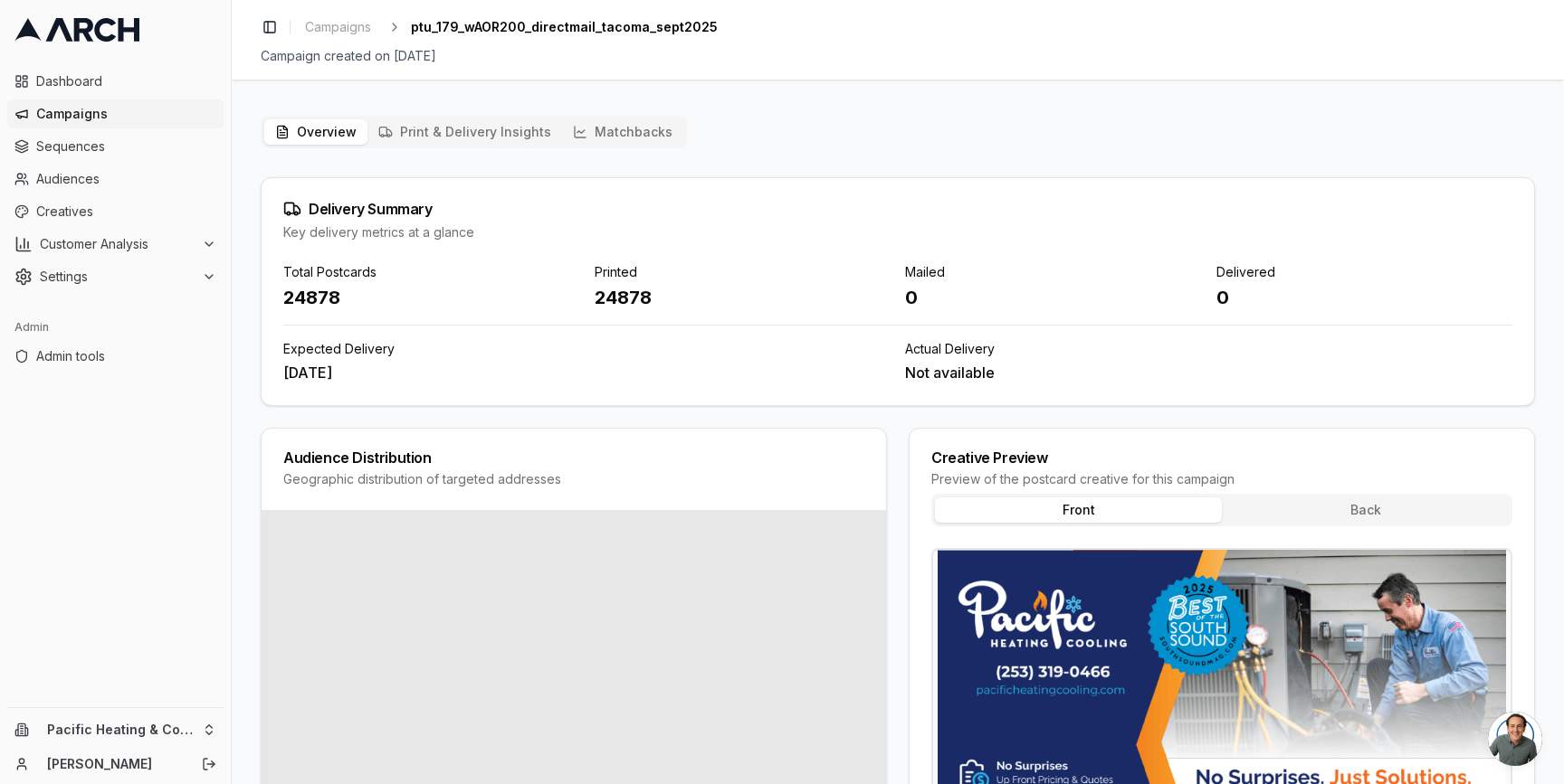
click at [293, 135] on button "Overview" at bounding box center [316, 132] width 103 height 25
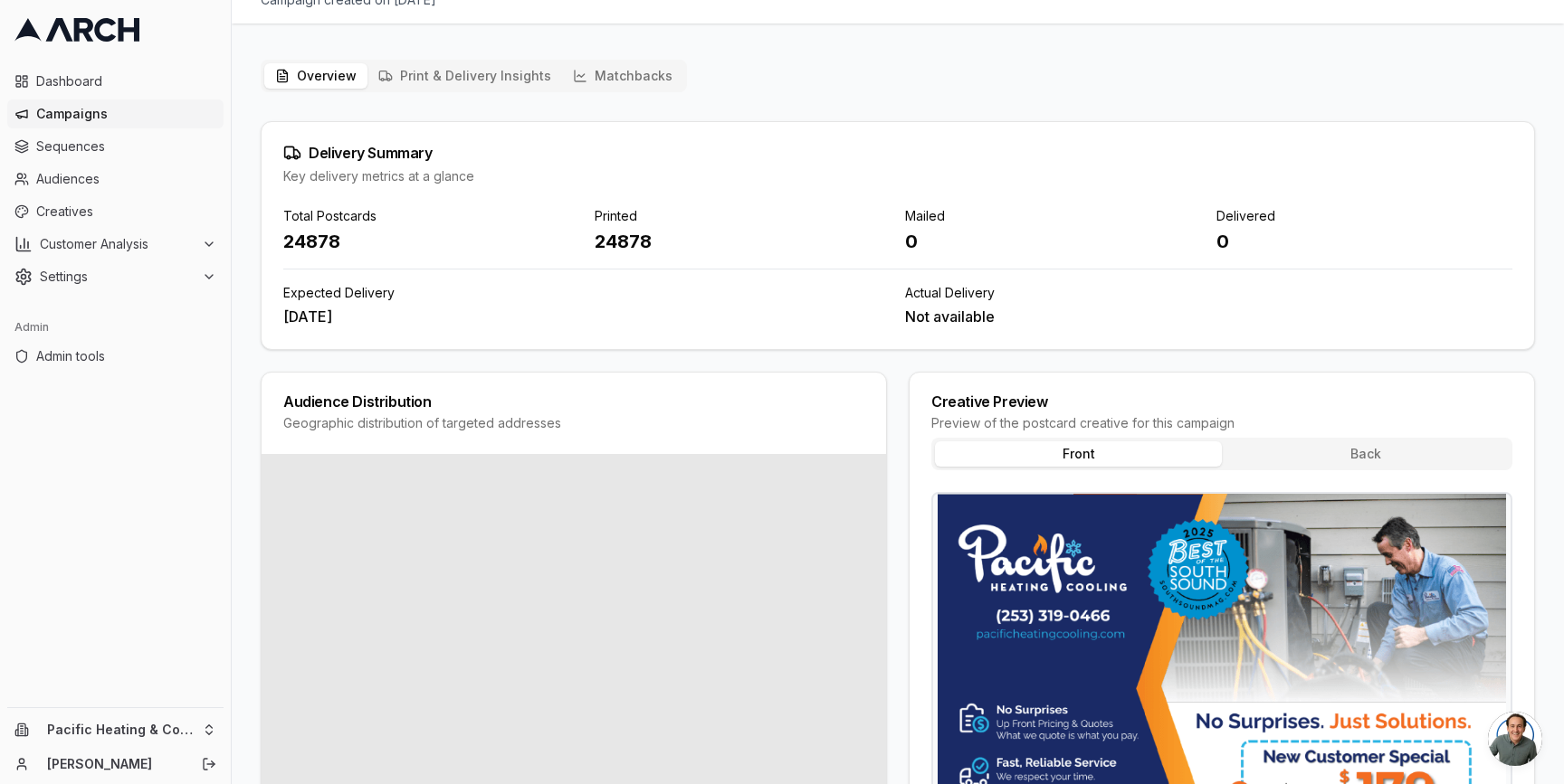
scroll to position [206, 0]
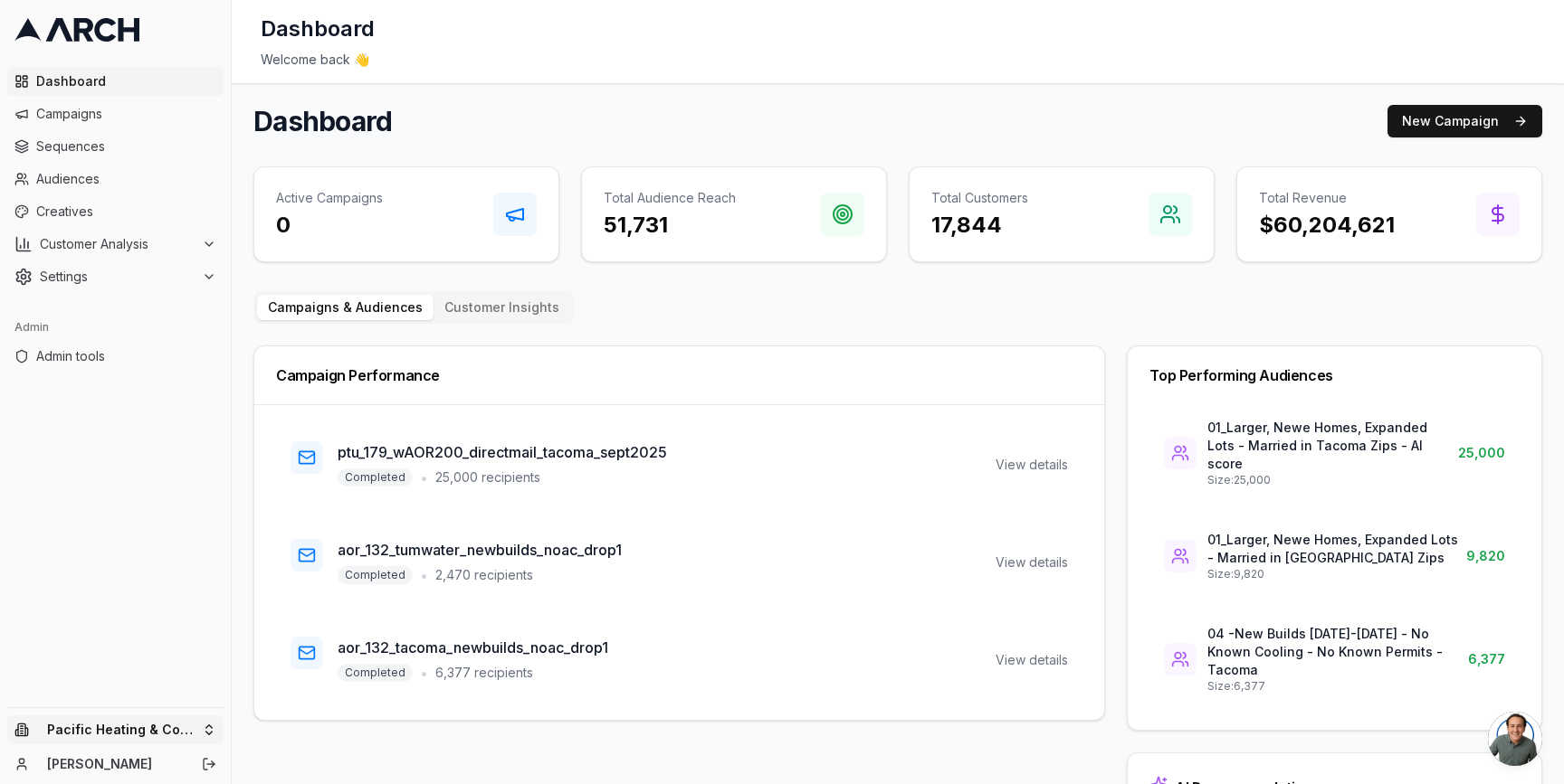
click at [215, 729] on html "Dashboard Campaigns Sequences Audiences Creatives Customer Analysis Settings Ad…" at bounding box center [782, 392] width 1564 height 784
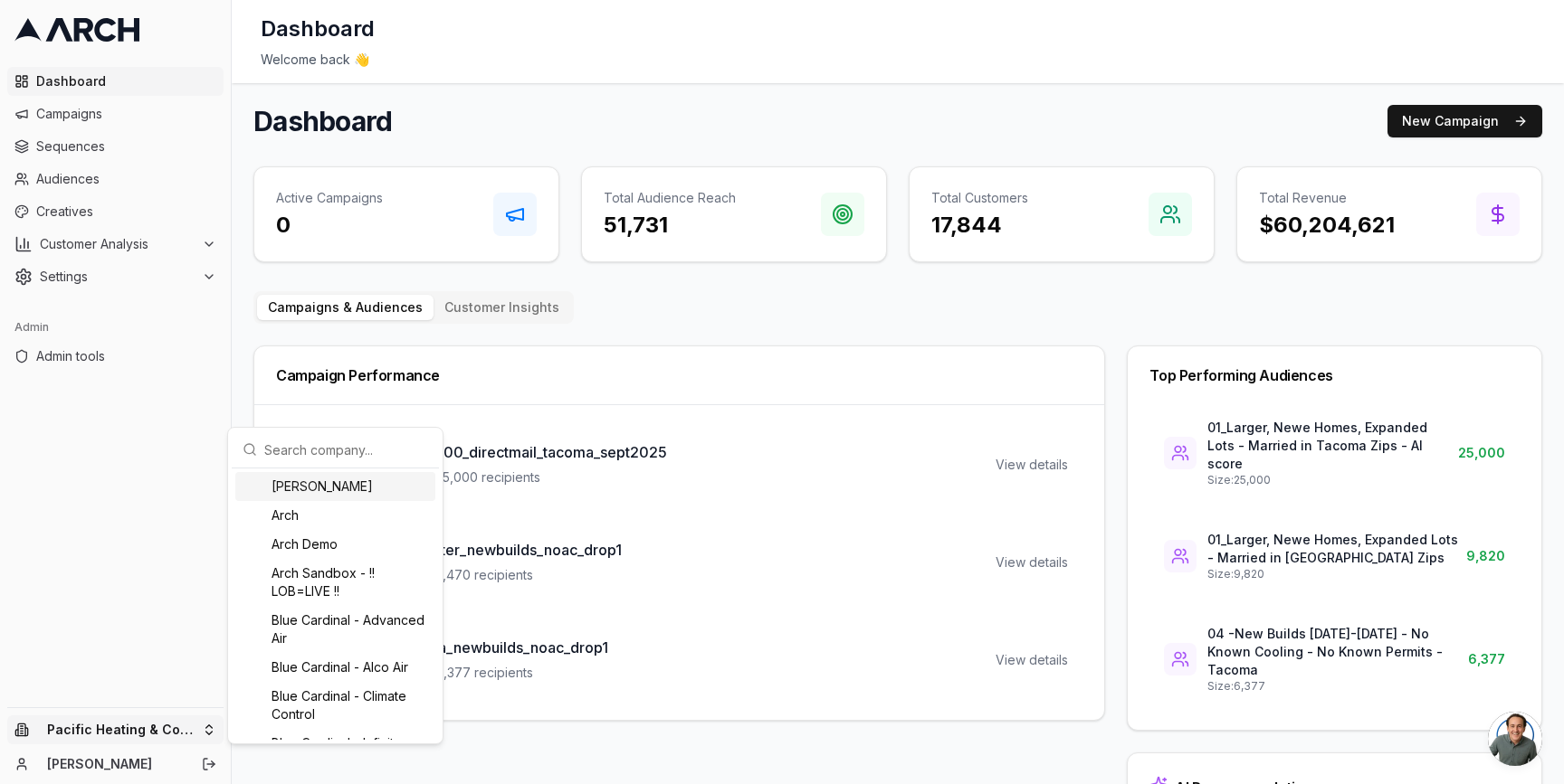
click at [306, 455] on input "text" at bounding box center [346, 449] width 164 height 36
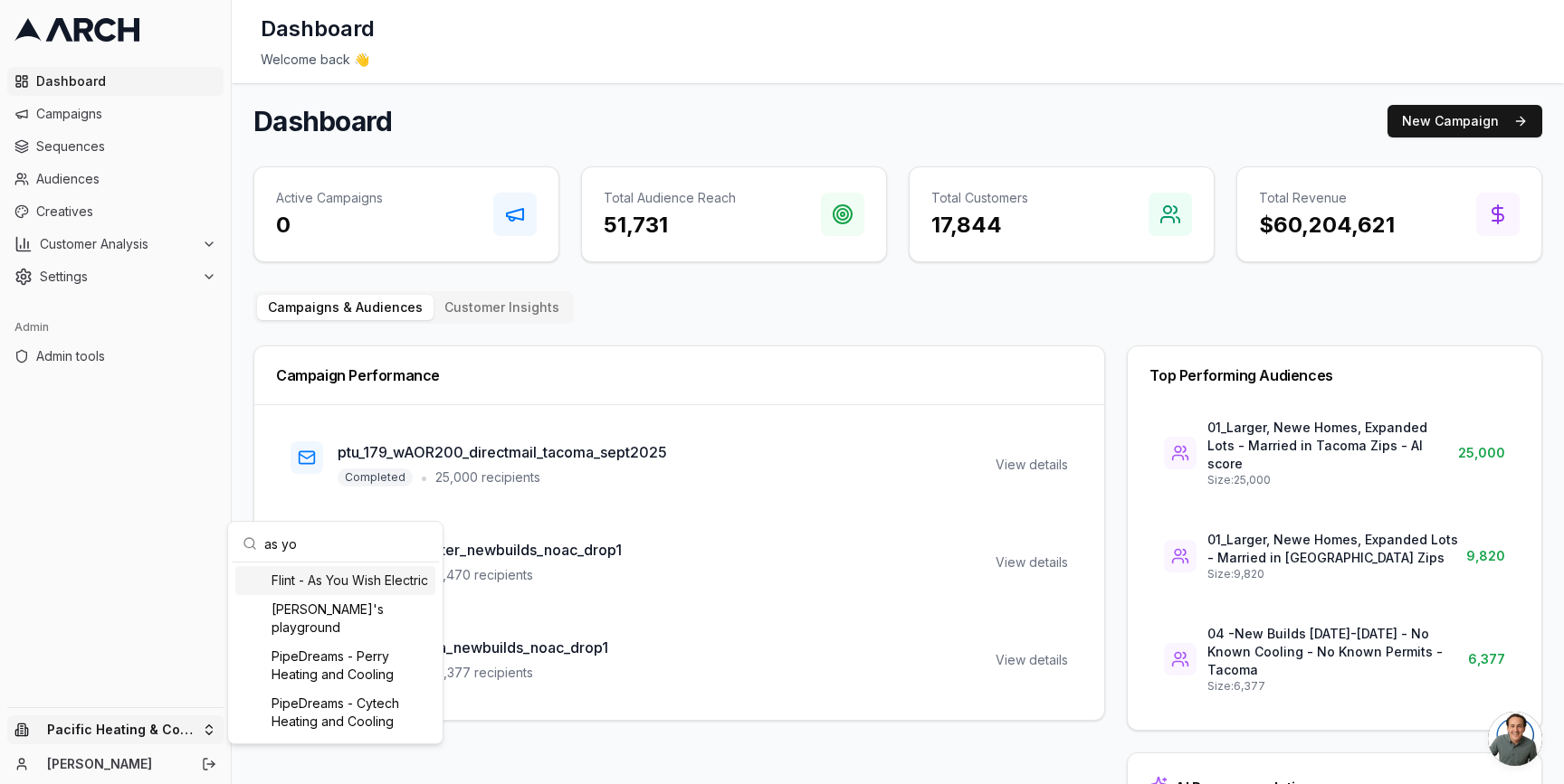
type input "as yo"
click at [329, 590] on div "Flint - As You Wish Electric" at bounding box center [335, 581] width 200 height 29
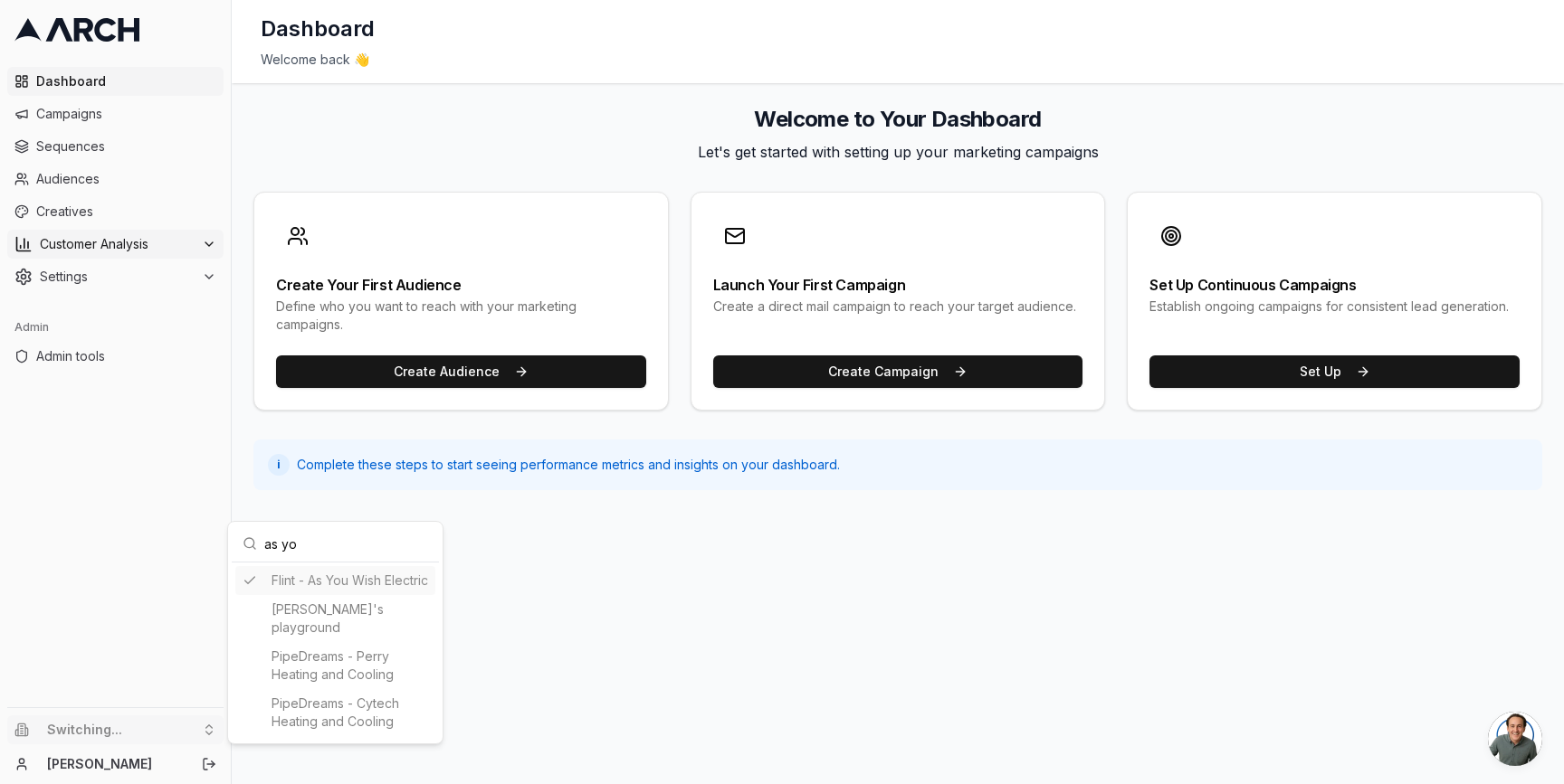
click at [144, 244] on html "Dashboard Campaigns Sequences Audiences Creatives Customer Analysis Settings Ad…" at bounding box center [782, 392] width 1564 height 784
click at [183, 239] on span "Customer Analysis" at bounding box center [116, 244] width 154 height 18
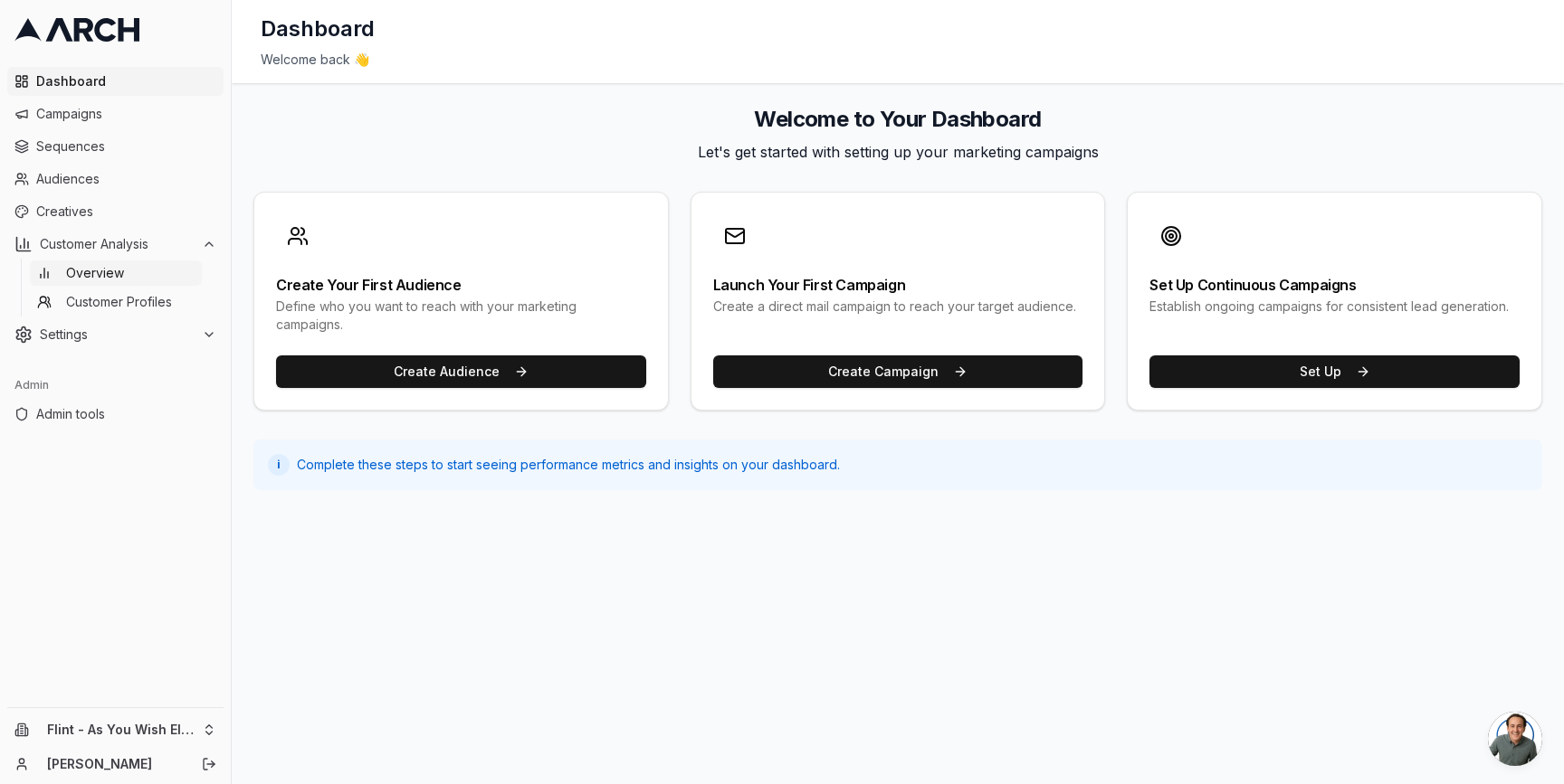
click at [165, 275] on link "Overview" at bounding box center [116, 274] width 172 height 25
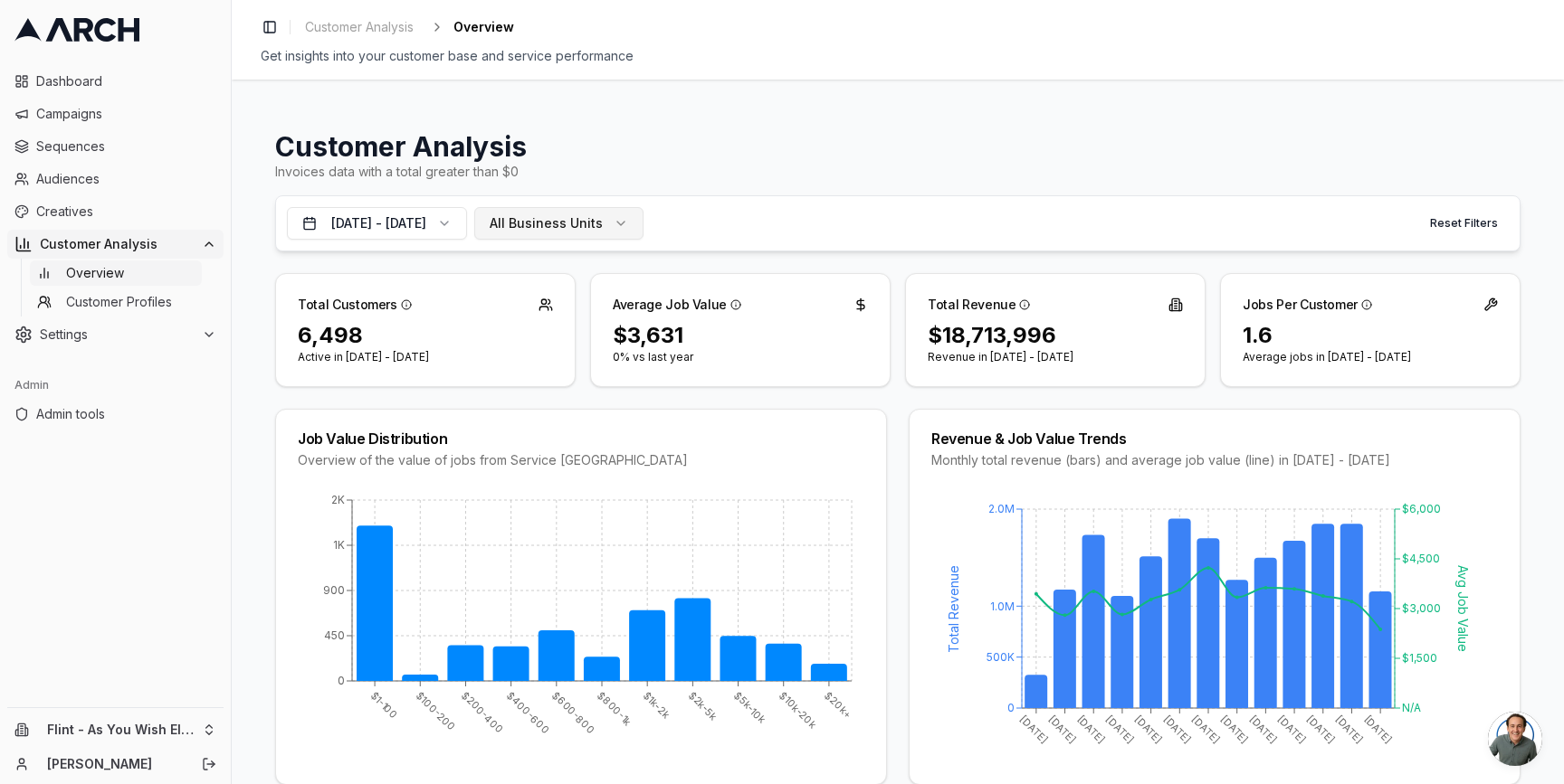
click at [603, 221] on span "All Business Units" at bounding box center [546, 223] width 114 height 18
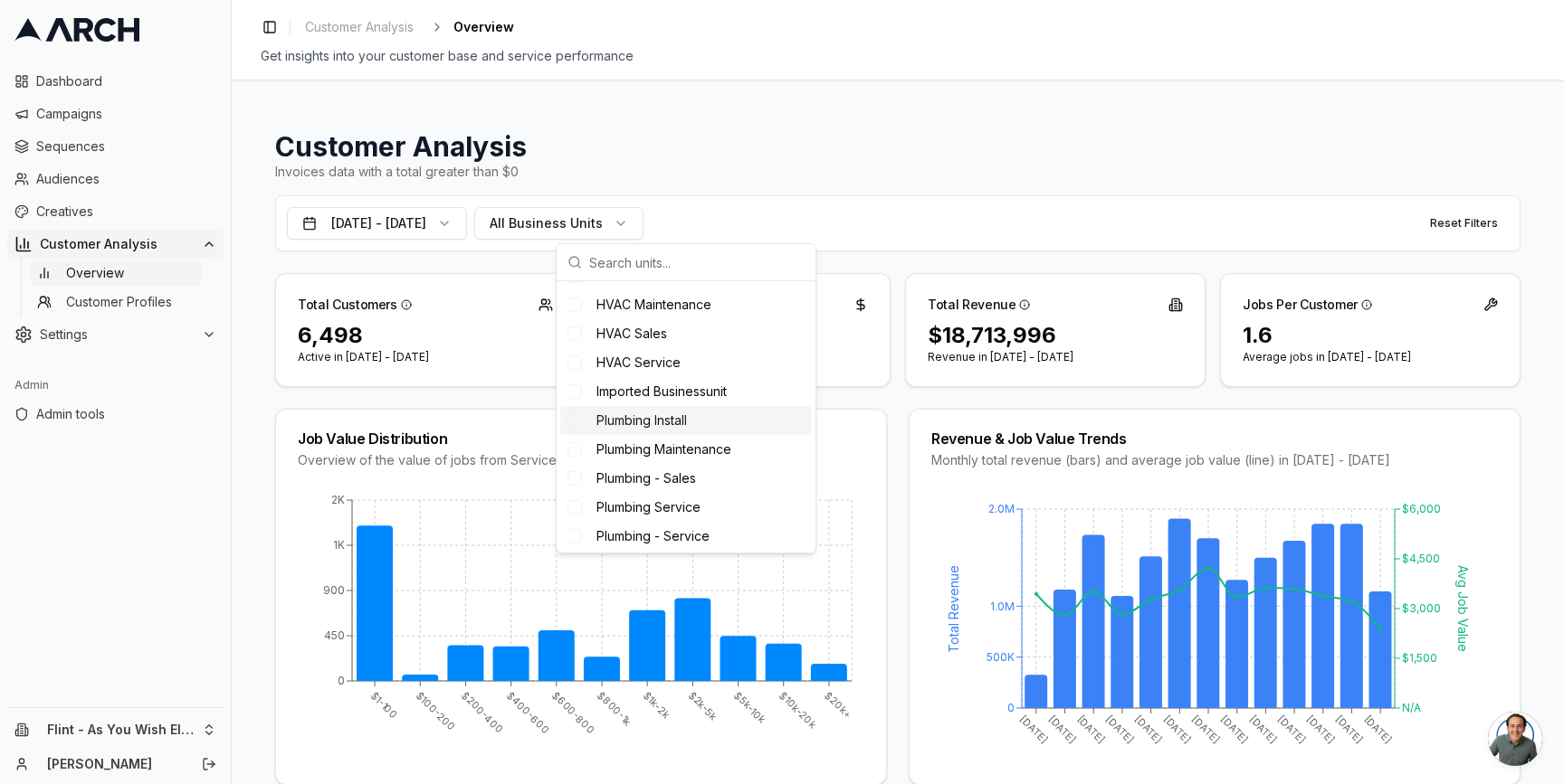
scroll to position [295, 0]
click at [710, 533] on div "Sewer Sales" at bounding box center [685, 535] width 251 height 29
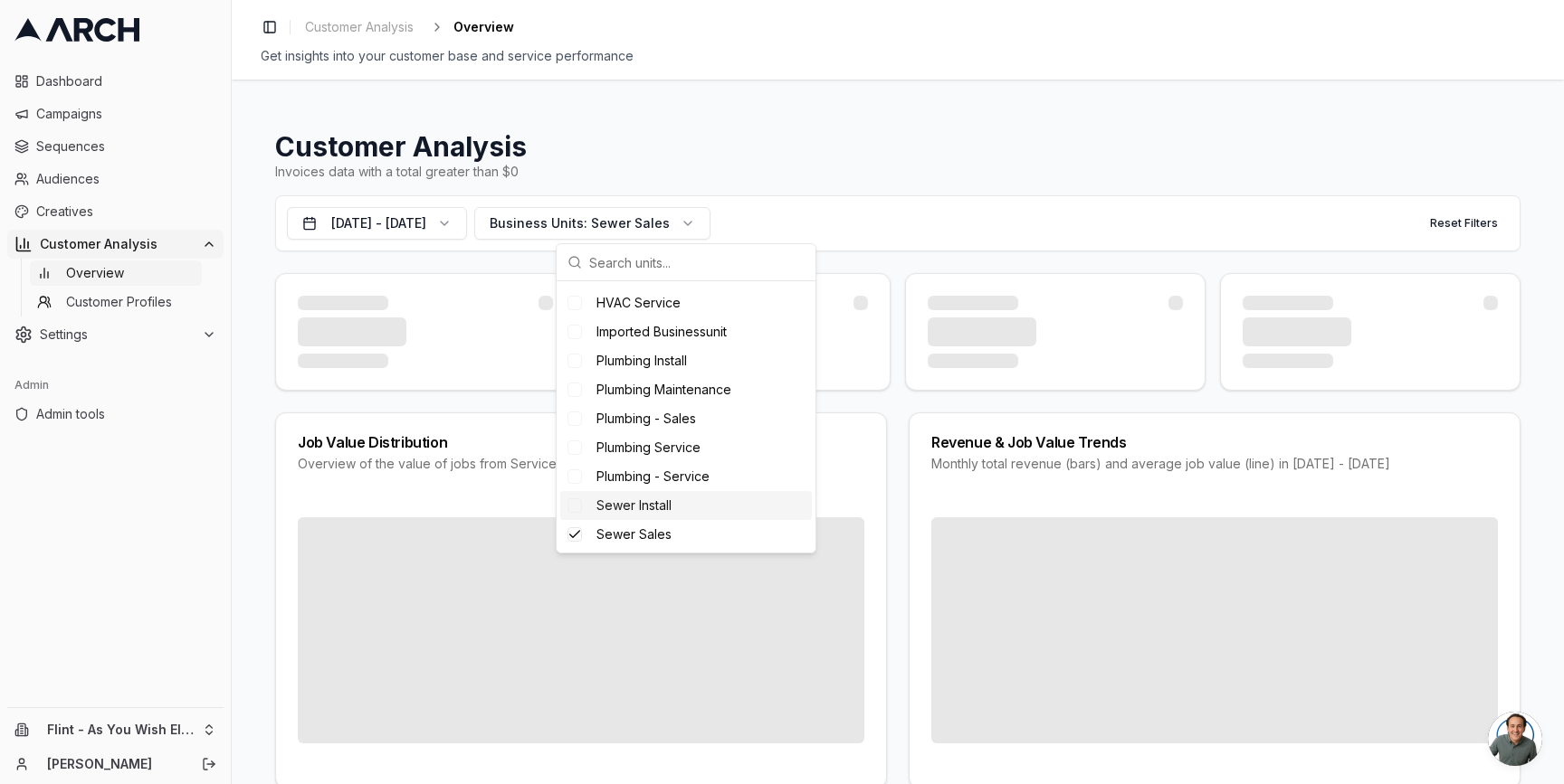
click at [695, 508] on div "Sewer Install" at bounding box center [685, 506] width 251 height 29
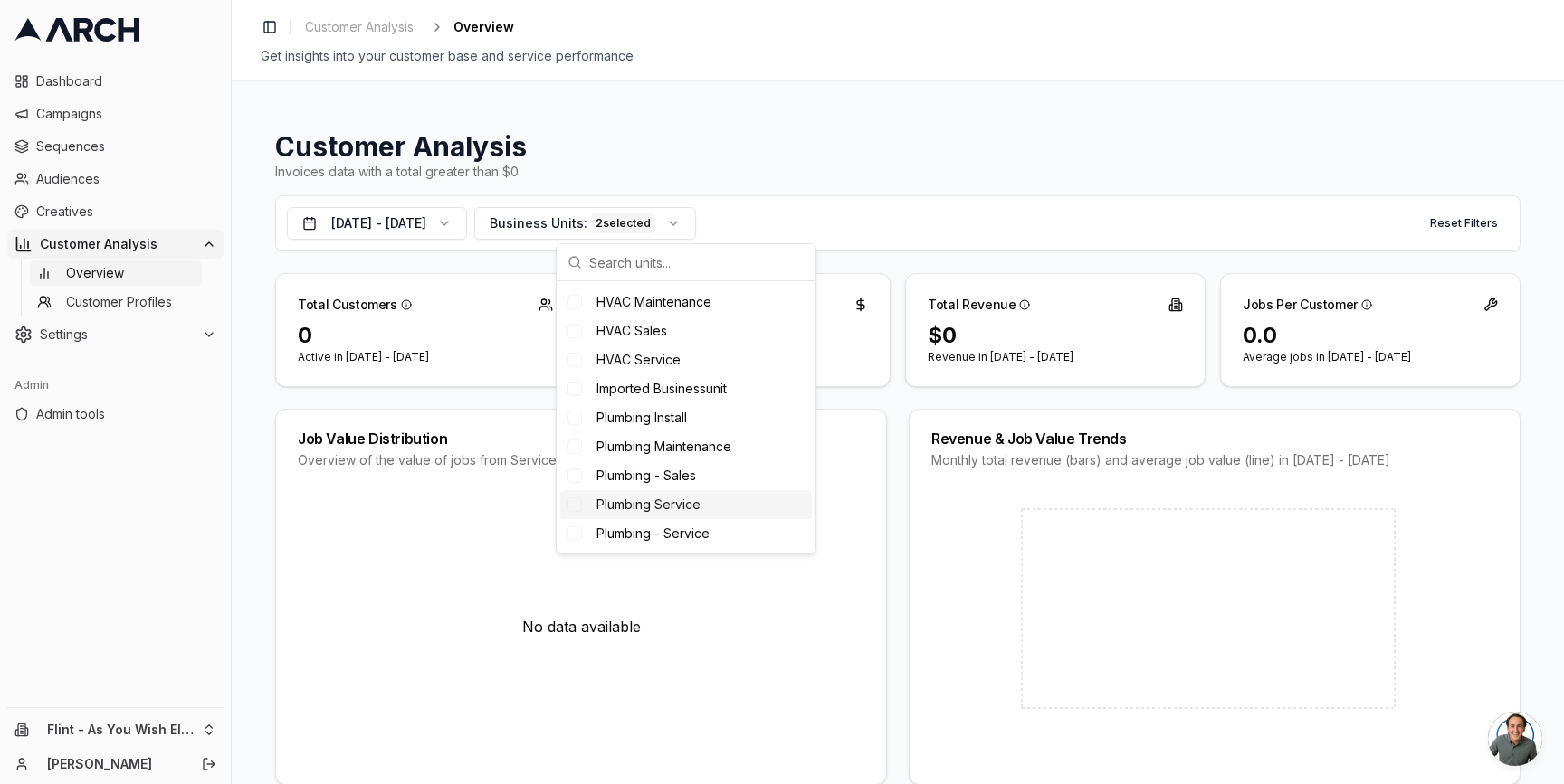
scroll to position [215, 0]
click at [687, 447] on span "Imported Businessunit" at bounding box center [661, 441] width 130 height 18
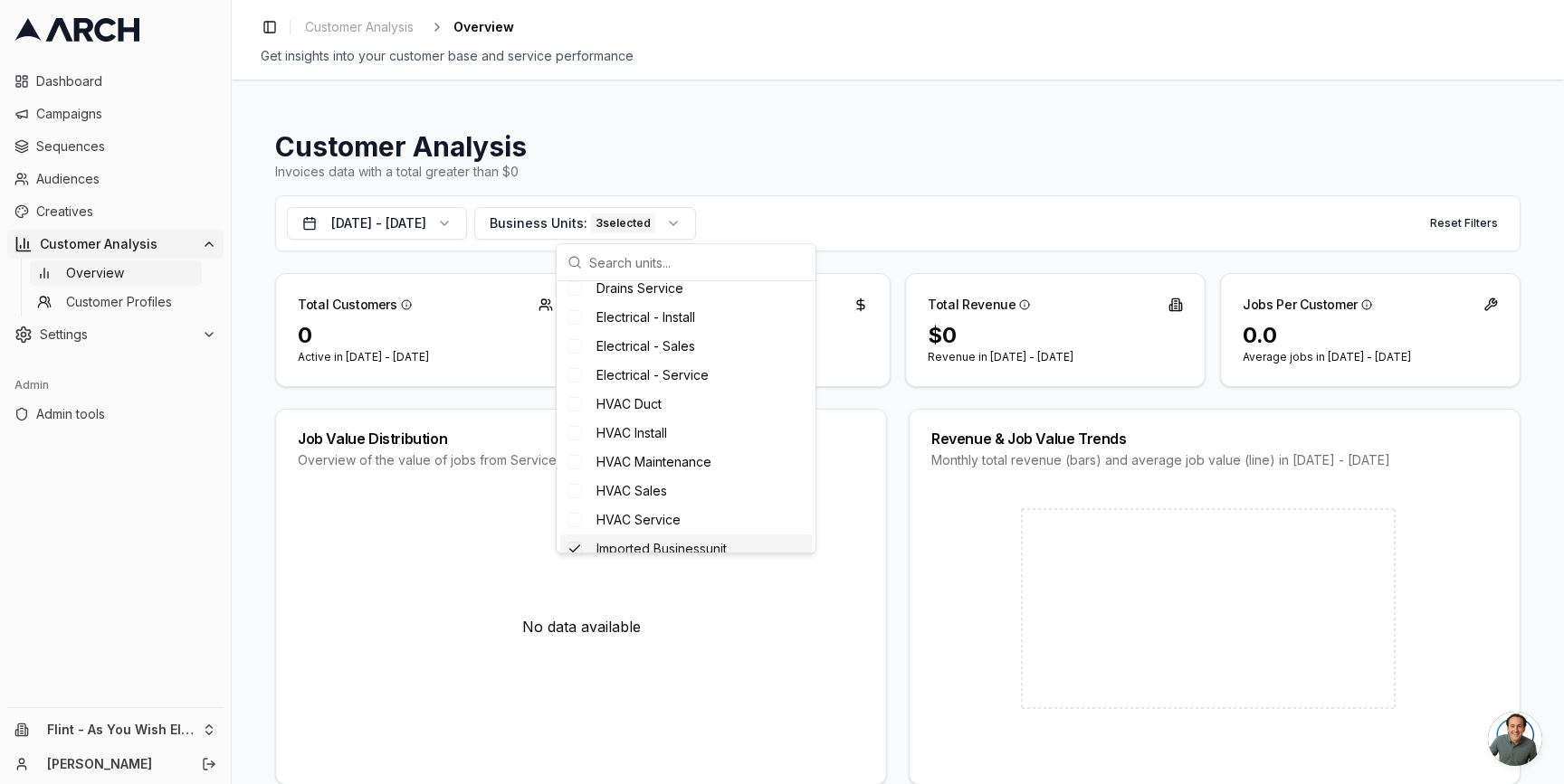
scroll to position [0, 0]
click at [695, 423] on span "Electrical - Install" at bounding box center [646, 424] width 99 height 18
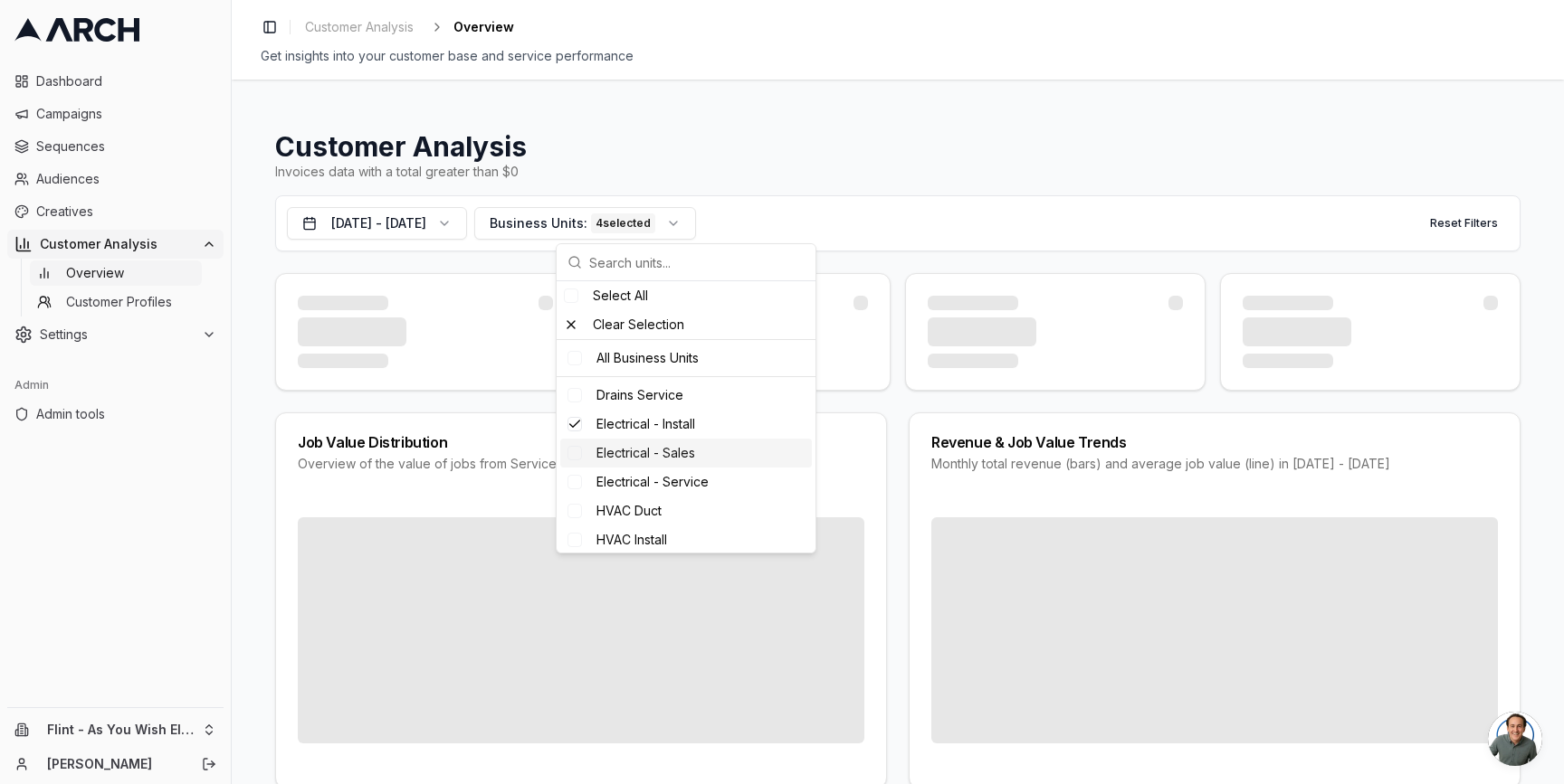
click at [692, 448] on span "Electrical - Sales" at bounding box center [646, 453] width 99 height 18
click at [691, 488] on span "Electrical - Service" at bounding box center [652, 482] width 113 height 18
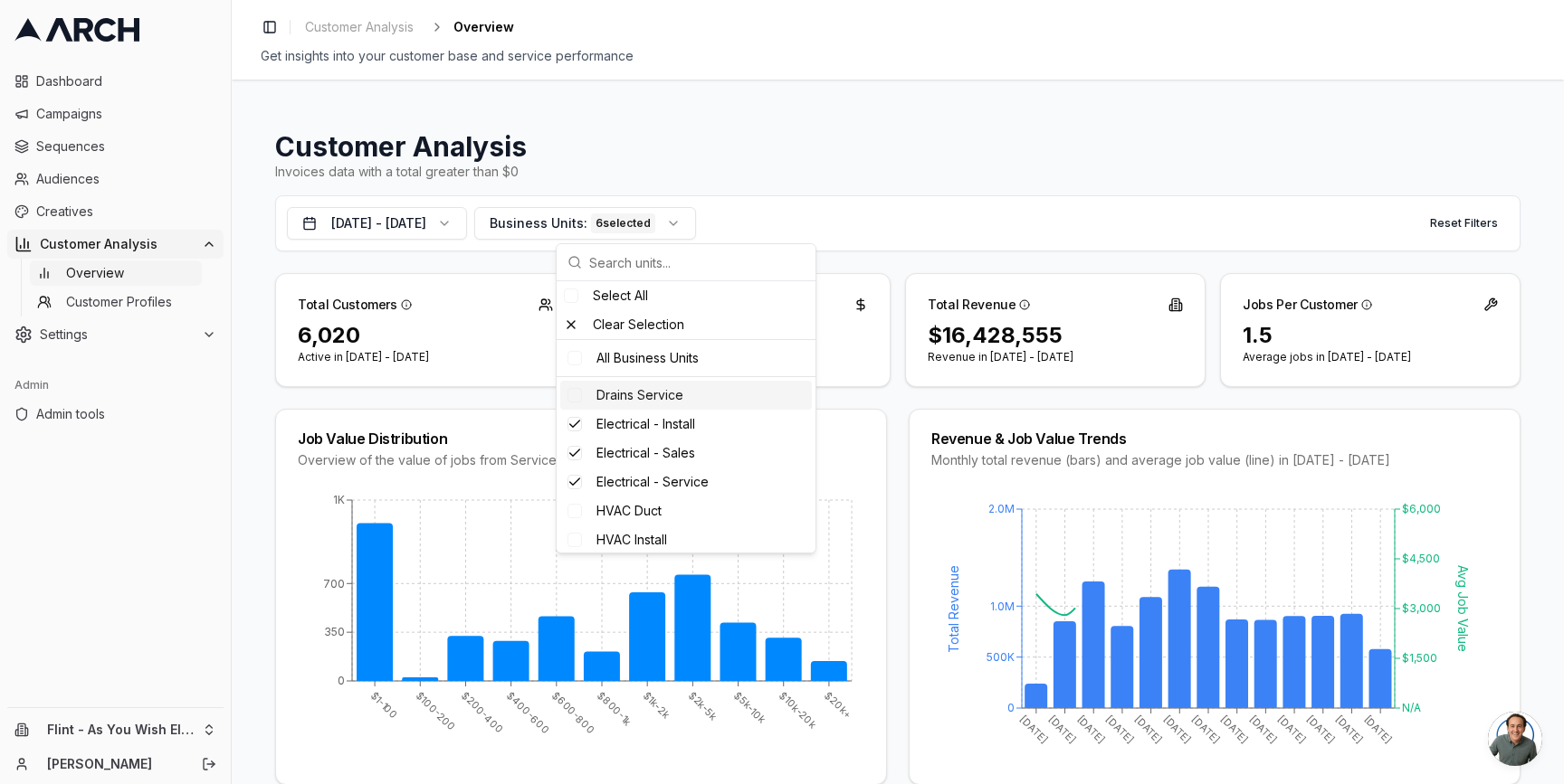
click at [653, 400] on span "Drains Service" at bounding box center [640, 395] width 87 height 18
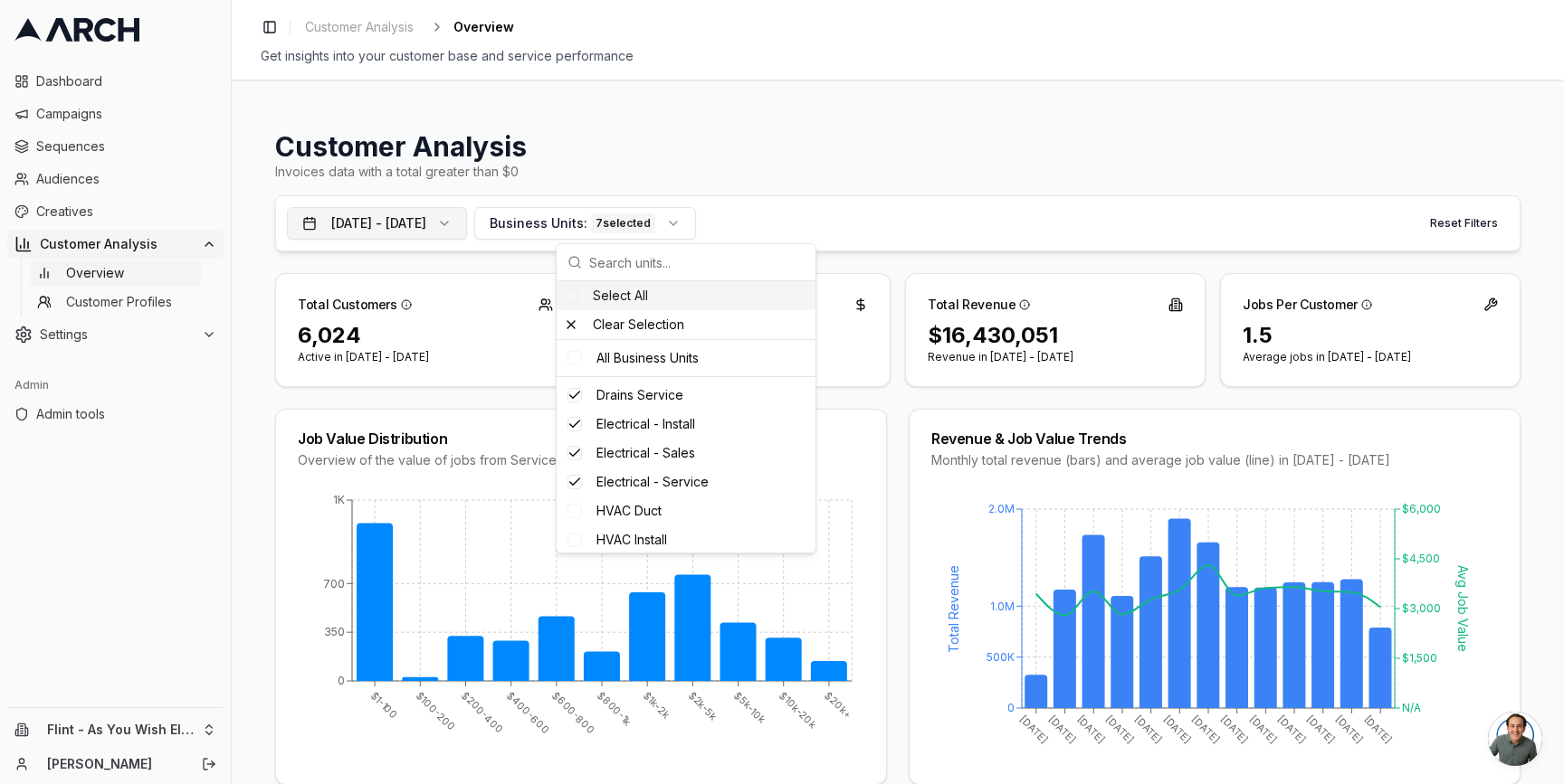
click at [462, 230] on button "[DATE] - [DATE]" at bounding box center [378, 224] width 181 height 33
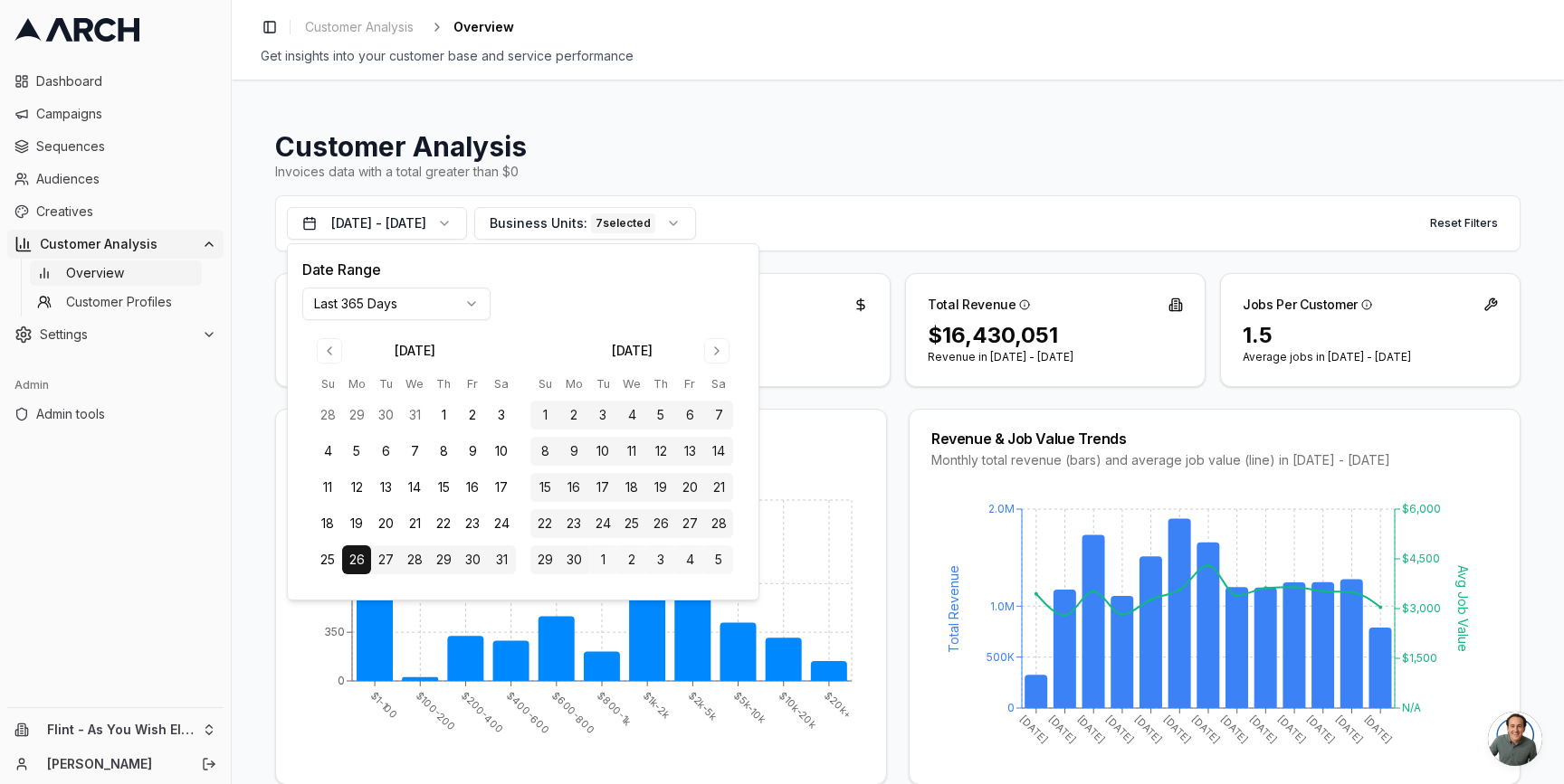
click at [423, 285] on div "Date Range Last 365 Days [DATE] Su Mo Tu We Th Fr Sa 28 29 30 31 1 2 3 4 5 6 7 …" at bounding box center [522, 422] width 442 height 327
click at [421, 310] on html "Dashboard Campaigns Sequences Audiences Creatives Customer Analysis Overview Cu…" at bounding box center [782, 392] width 1564 height 784
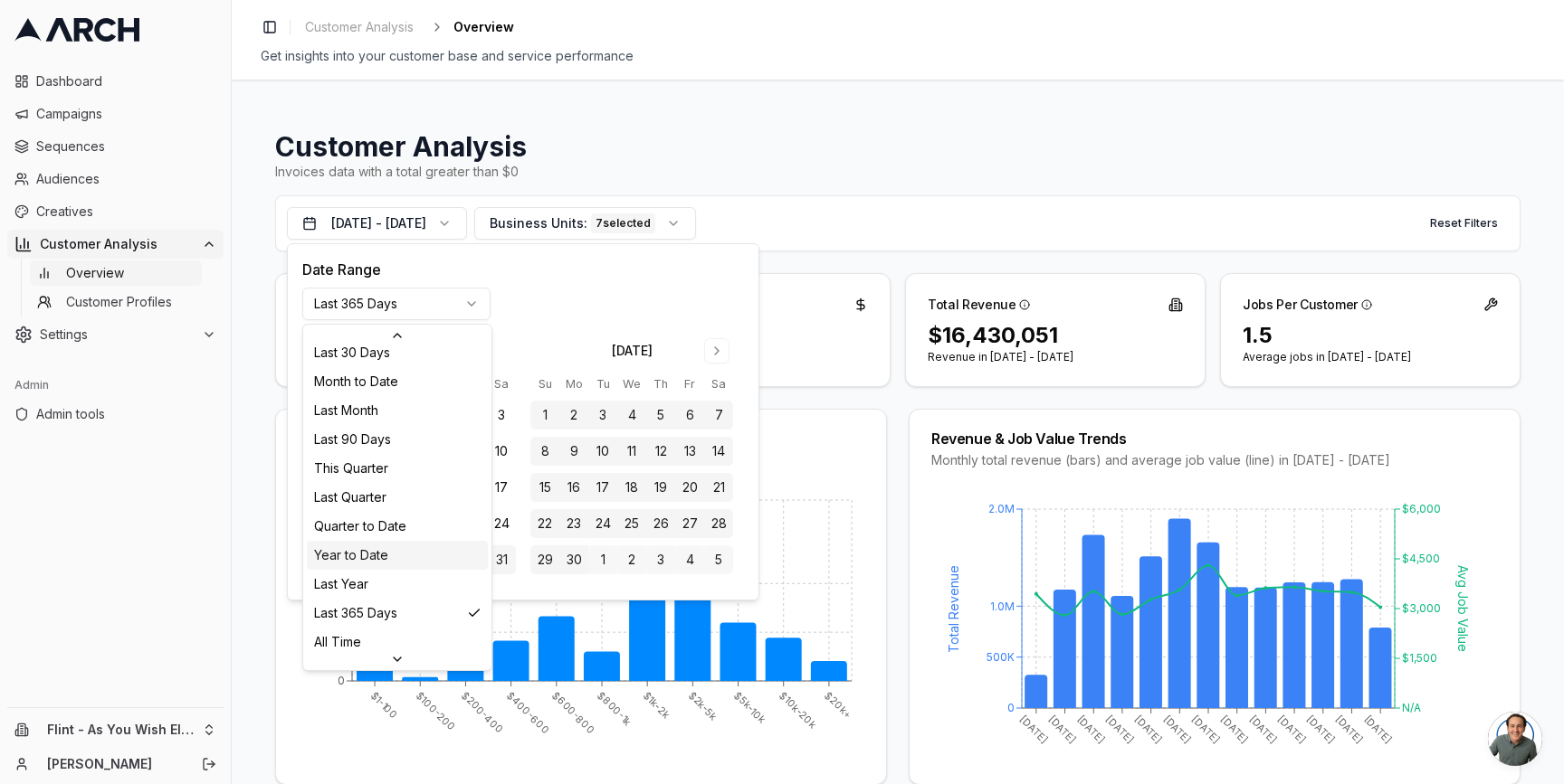
scroll to position [234, 0]
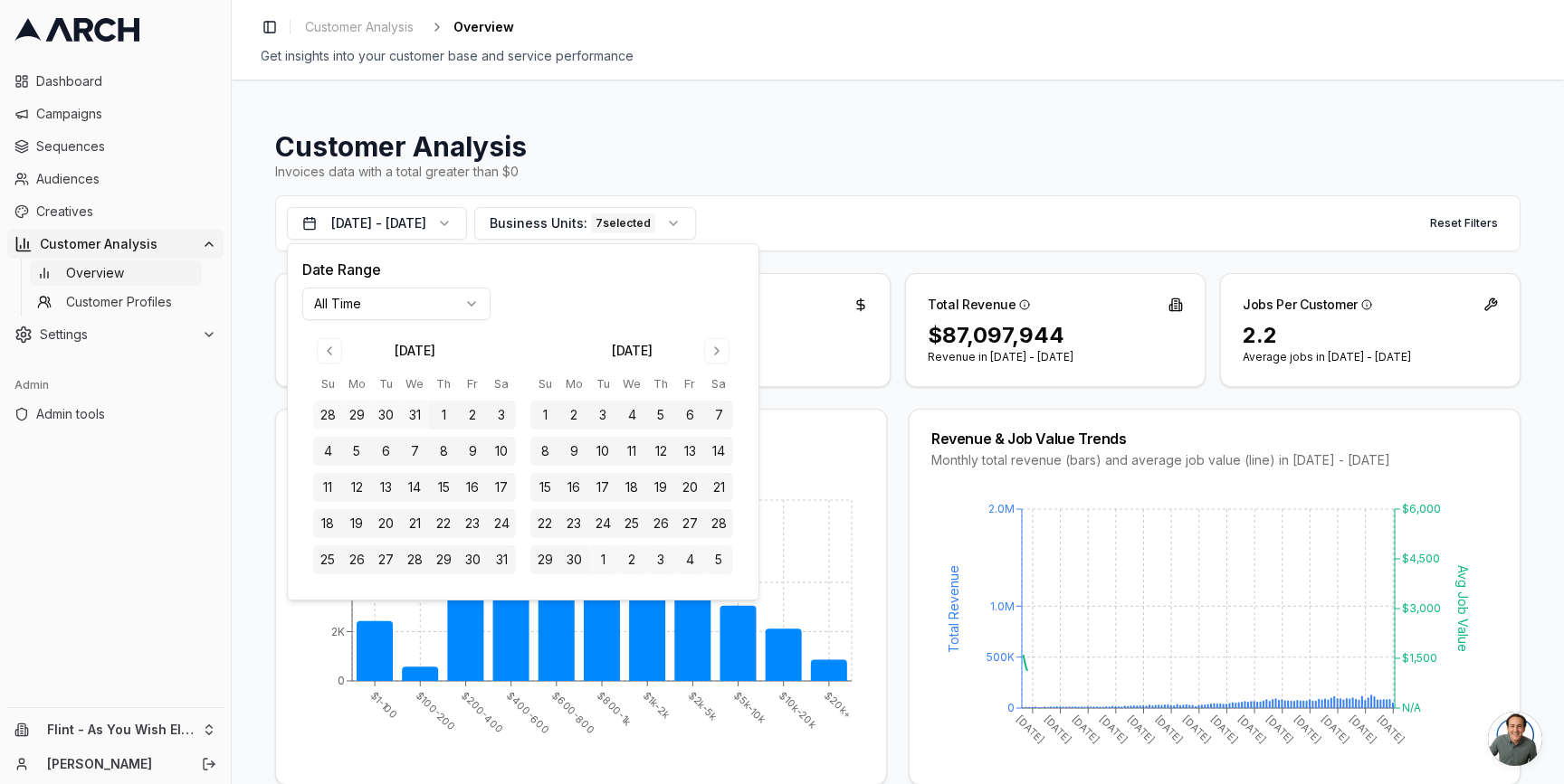
click at [898, 427] on div "Job Value Distribution Overview of the value of jobs from Service Titan $1-100 …" at bounding box center [897, 597] width 1246 height 376
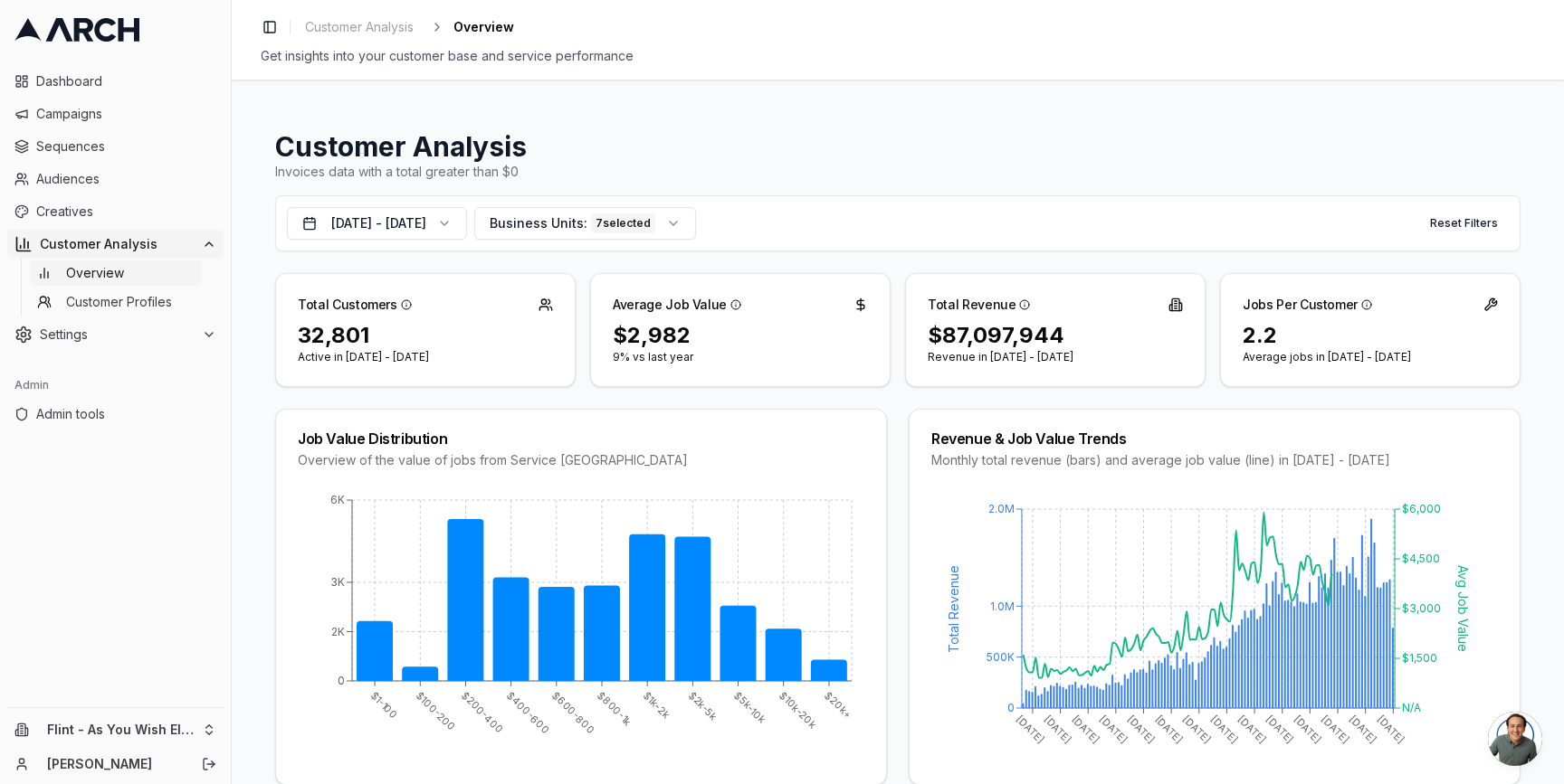
scroll to position [109, 0]
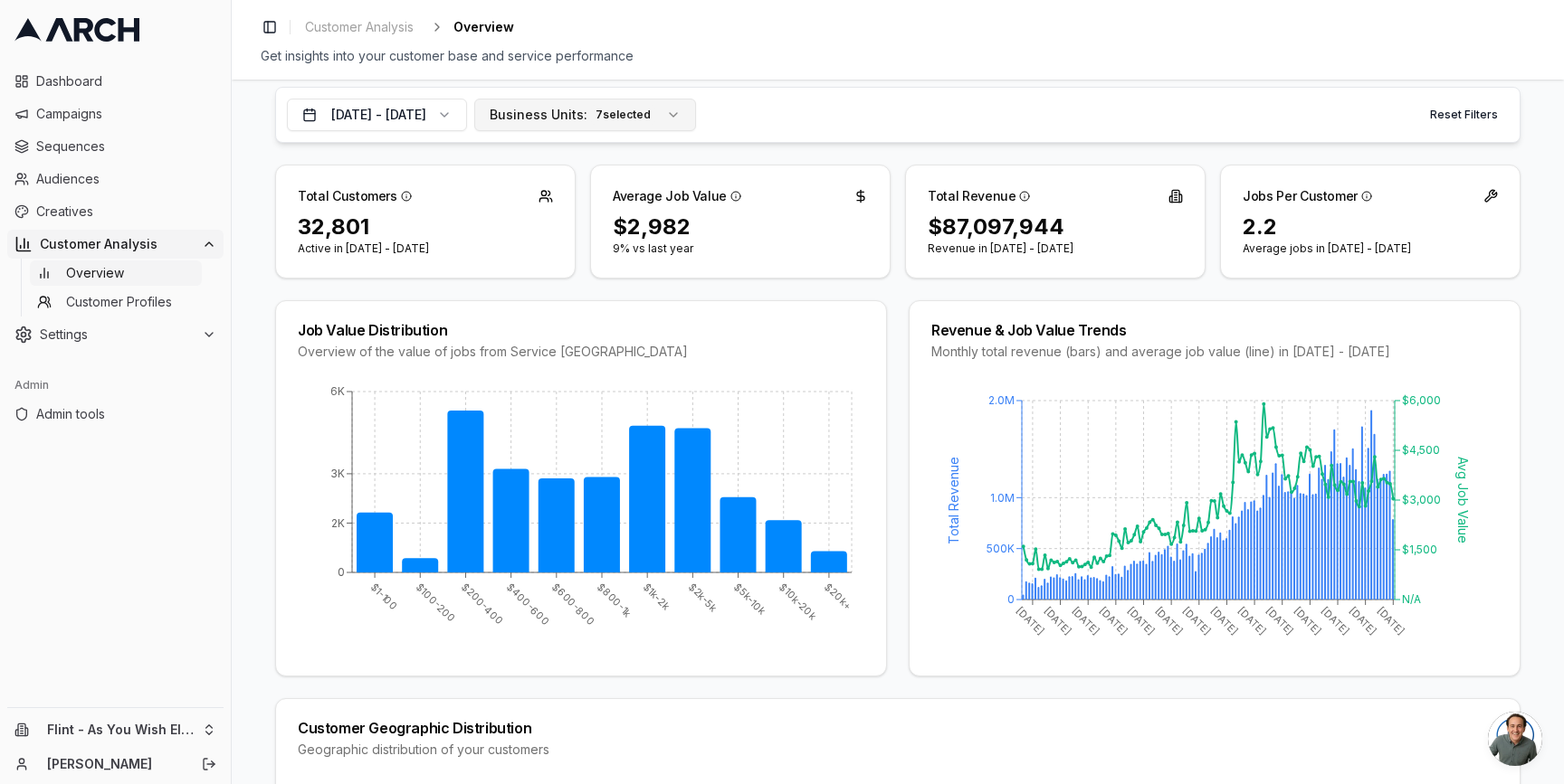
click at [587, 113] on span "Business Units:" at bounding box center [538, 114] width 98 height 18
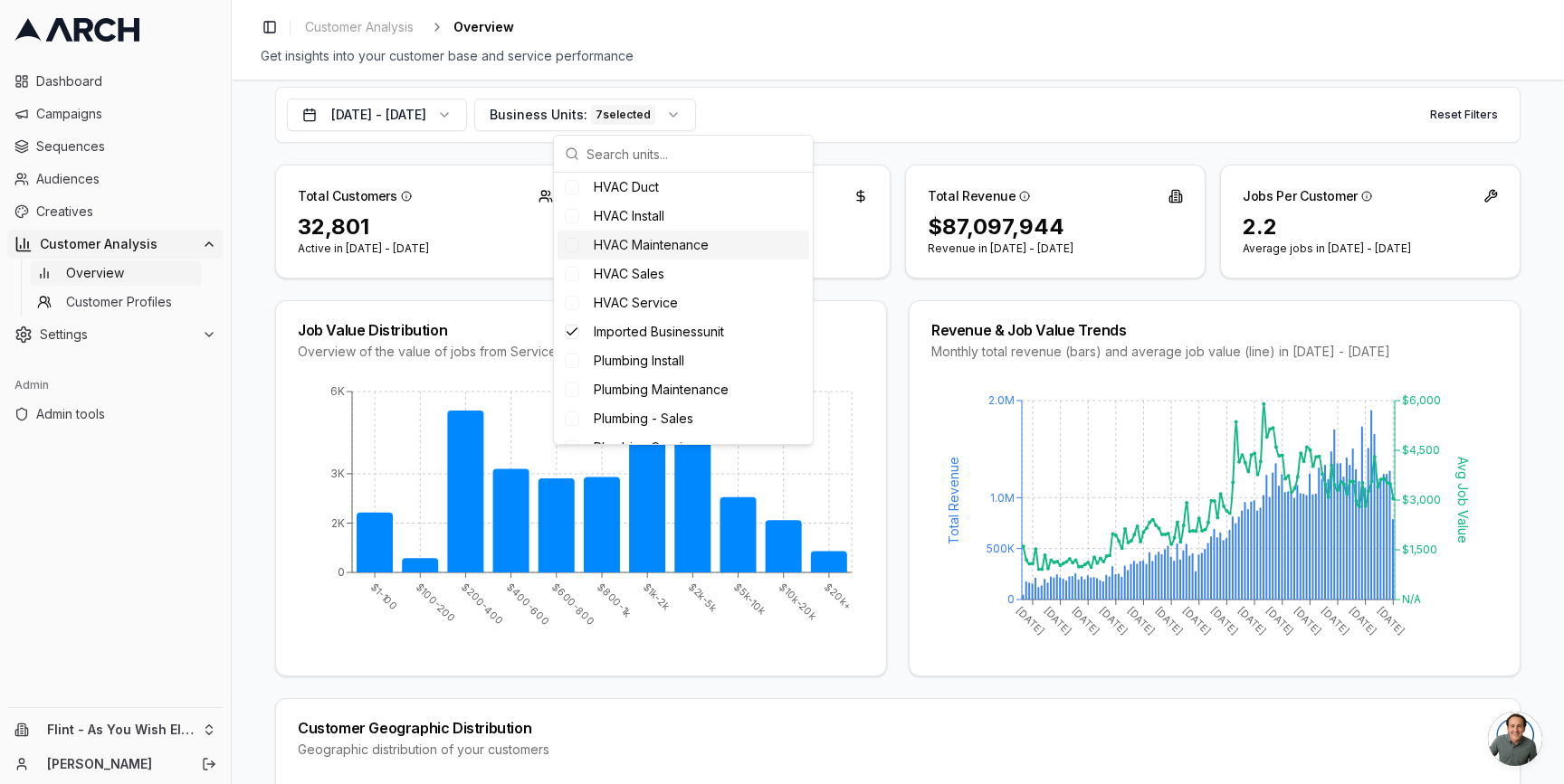
scroll to position [324, 0]
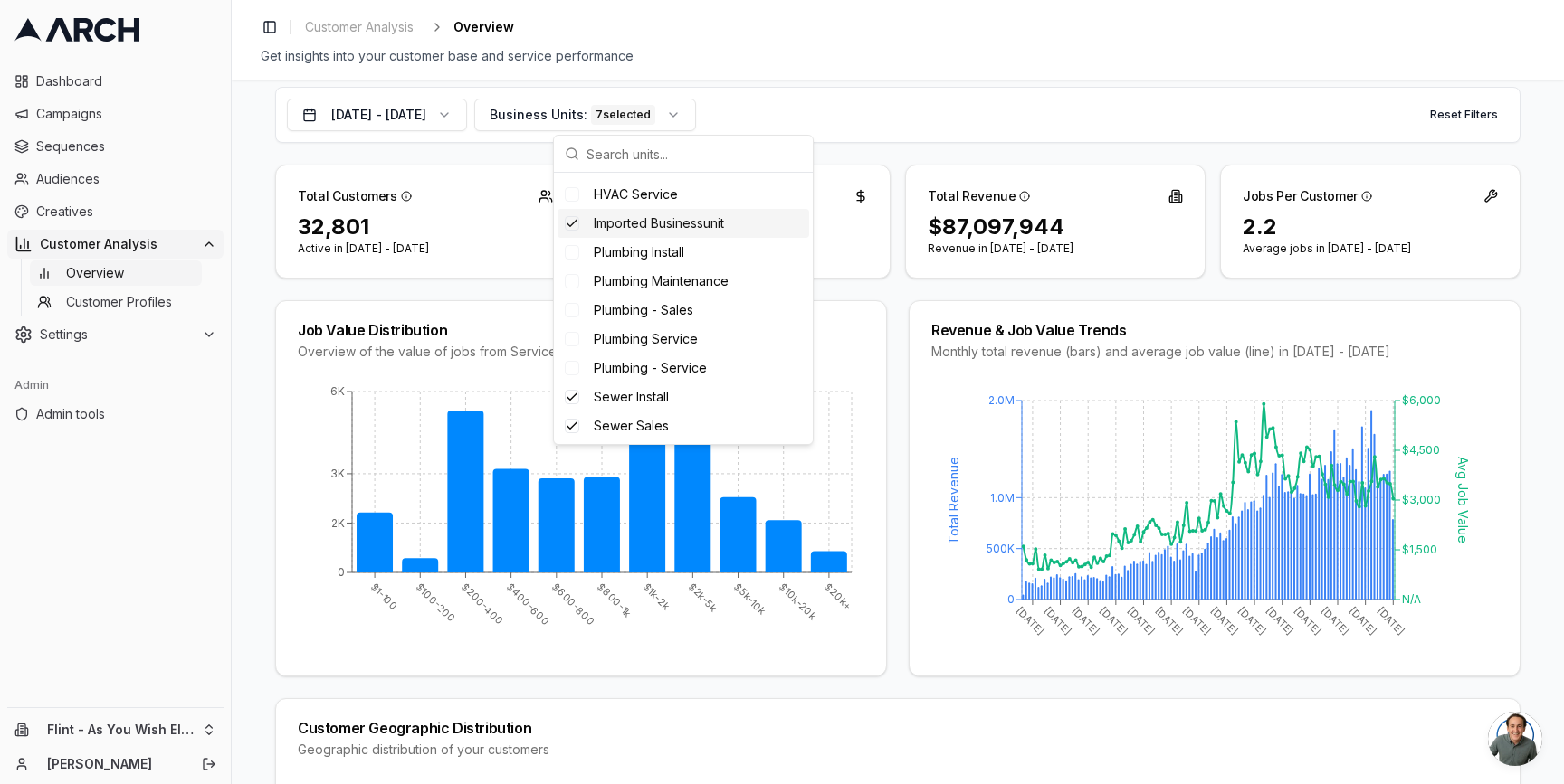
click at [667, 216] on span "Imported Businessunit" at bounding box center [659, 223] width 130 height 18
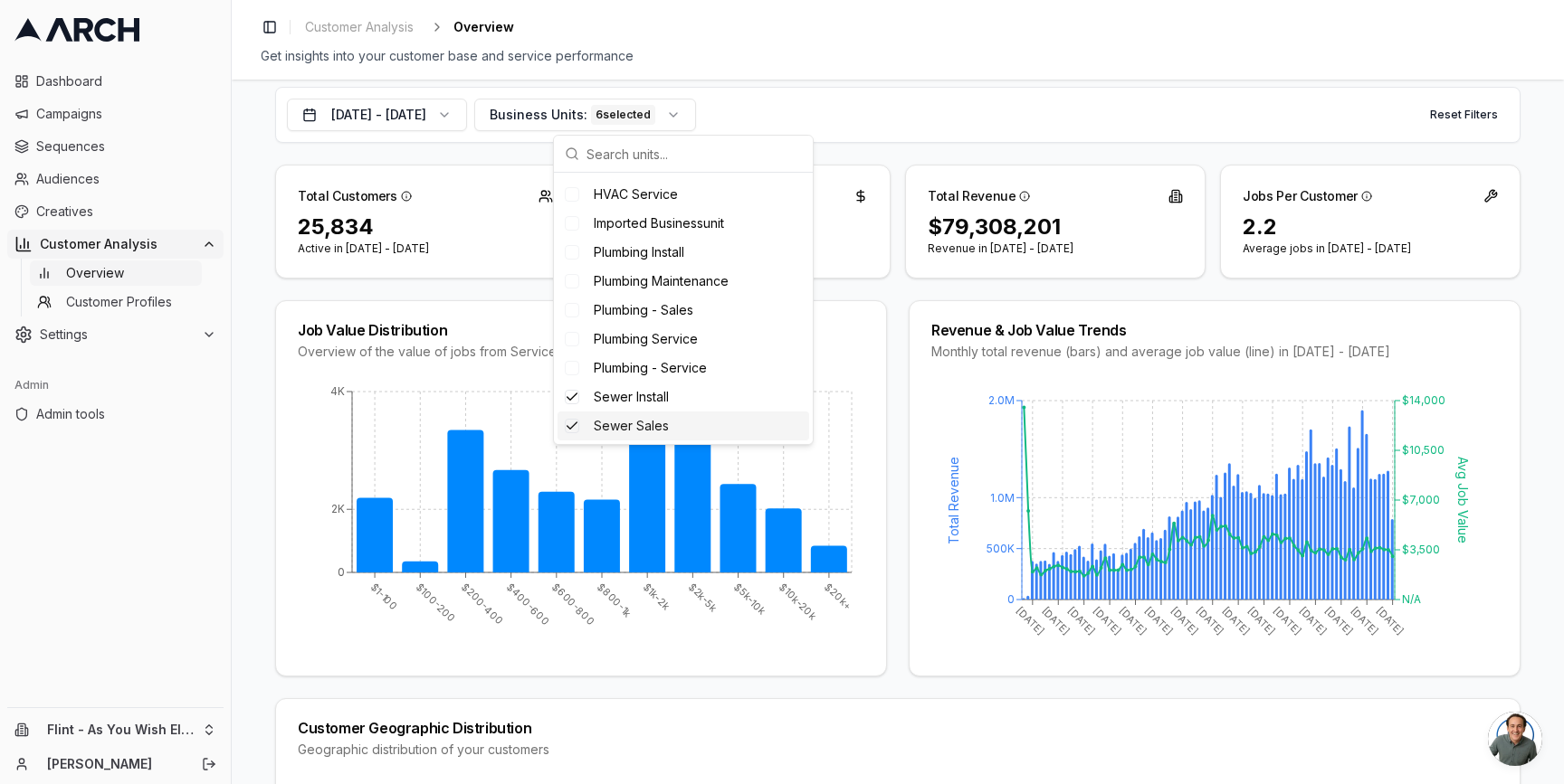
click at [701, 421] on div "Sewer Sales" at bounding box center [682, 426] width 251 height 29
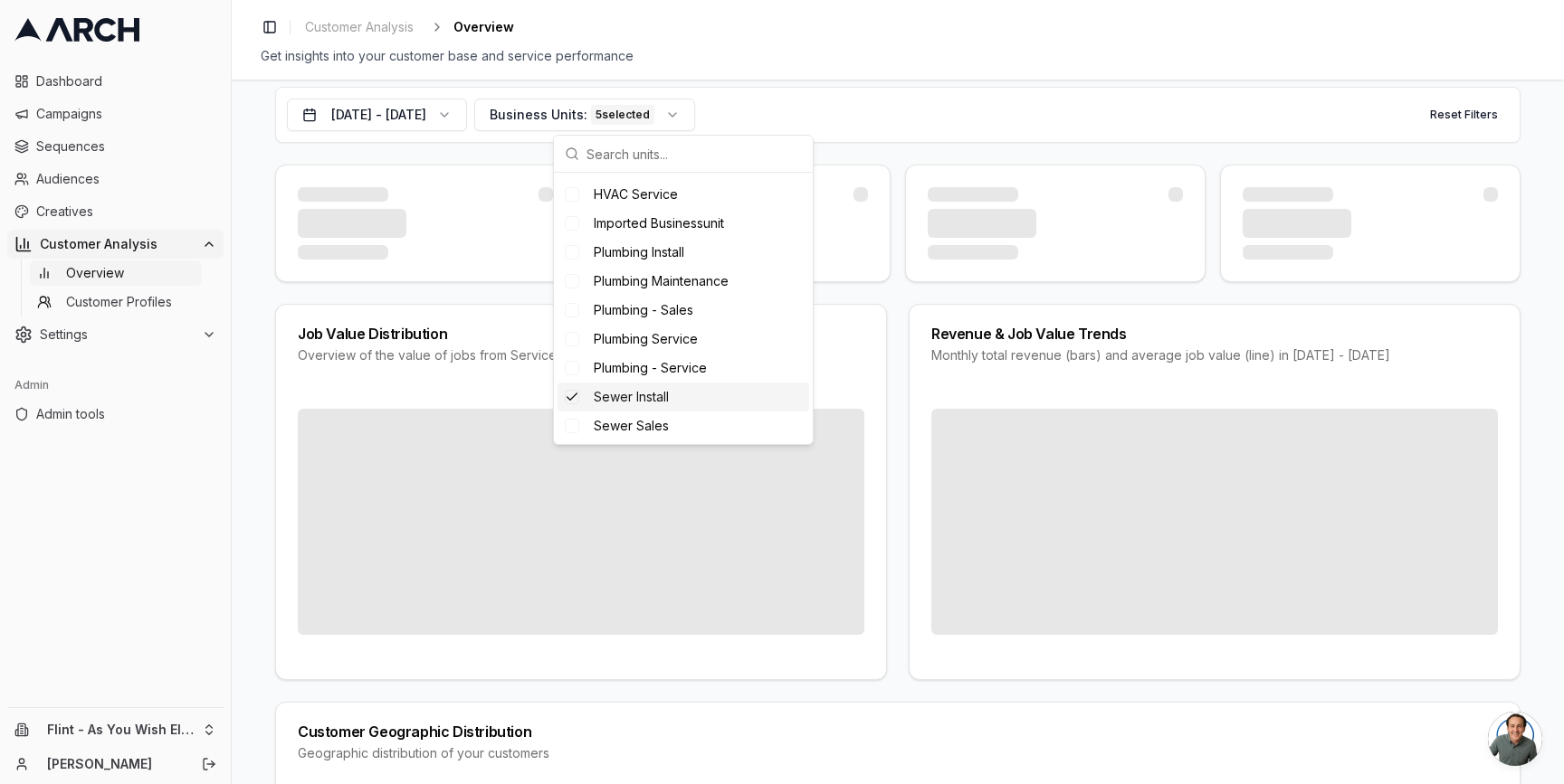
click at [697, 403] on div "Sewer Install" at bounding box center [682, 397] width 251 height 29
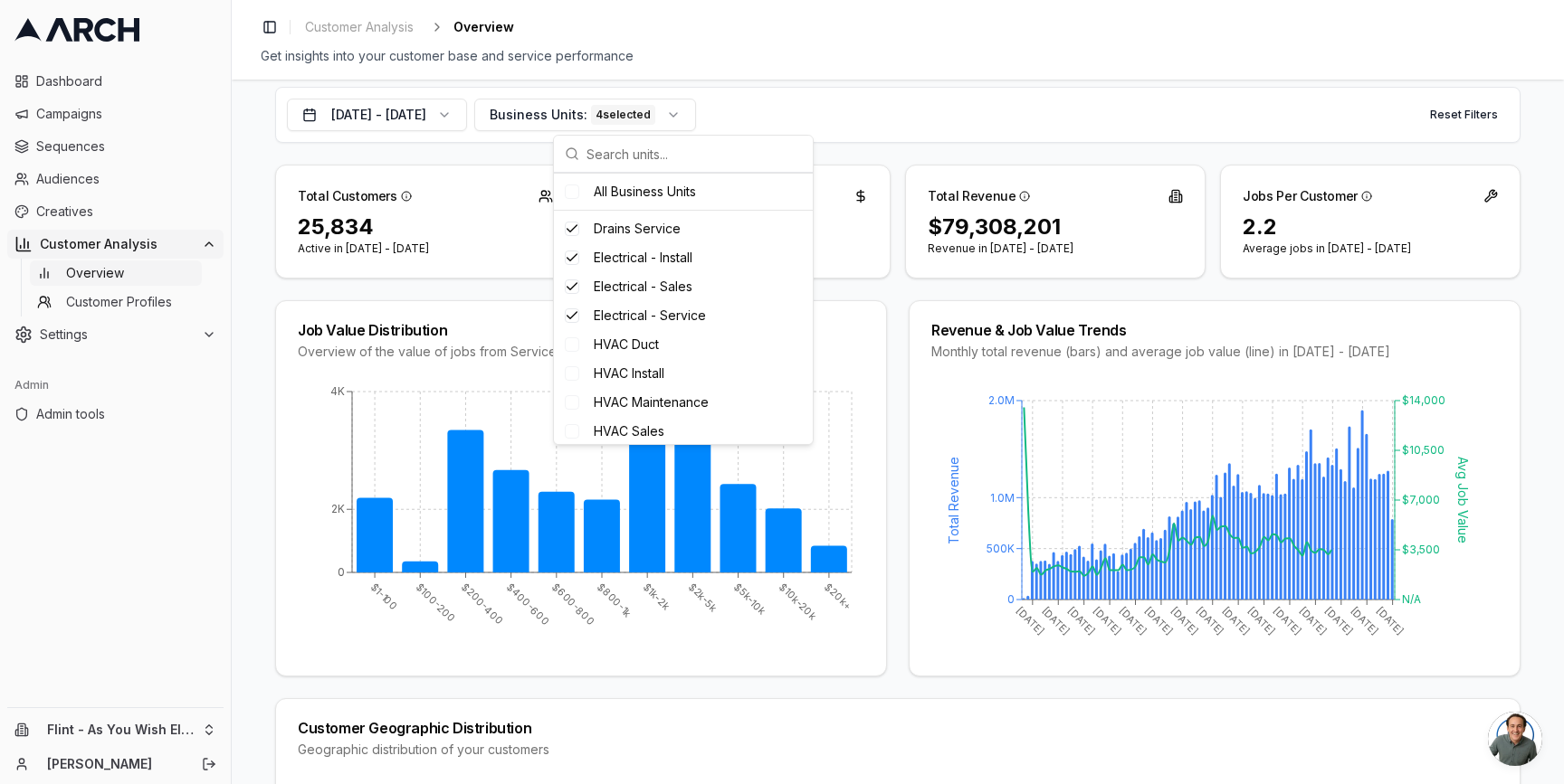
scroll to position [0, 0]
click at [690, 294] on div "Drains Service" at bounding box center [682, 287] width 251 height 29
click at [586, 220] on div "Clear Selection" at bounding box center [683, 216] width 259 height 29
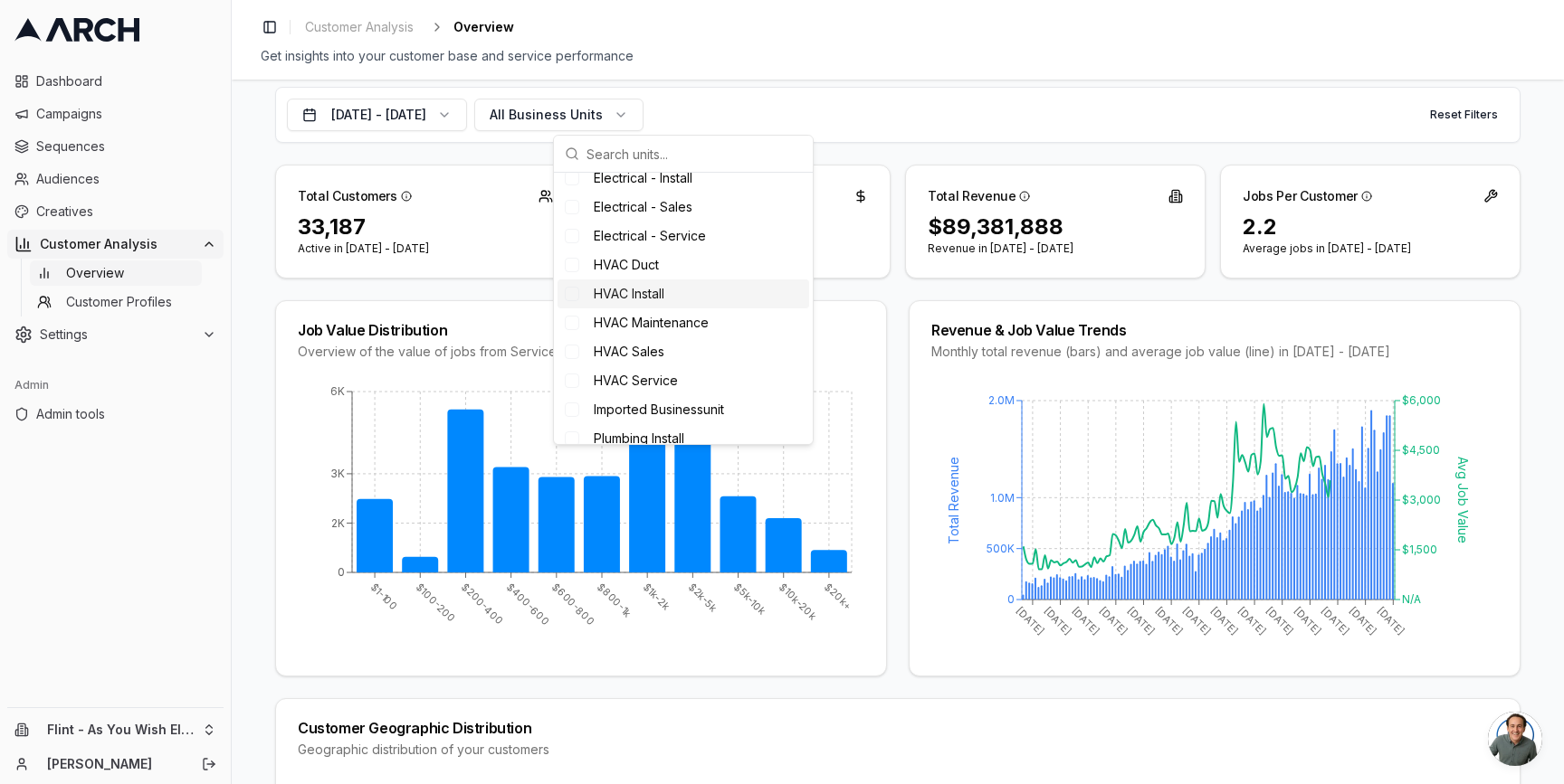
click at [644, 267] on span "HVAC Duct" at bounding box center [626, 265] width 65 height 18
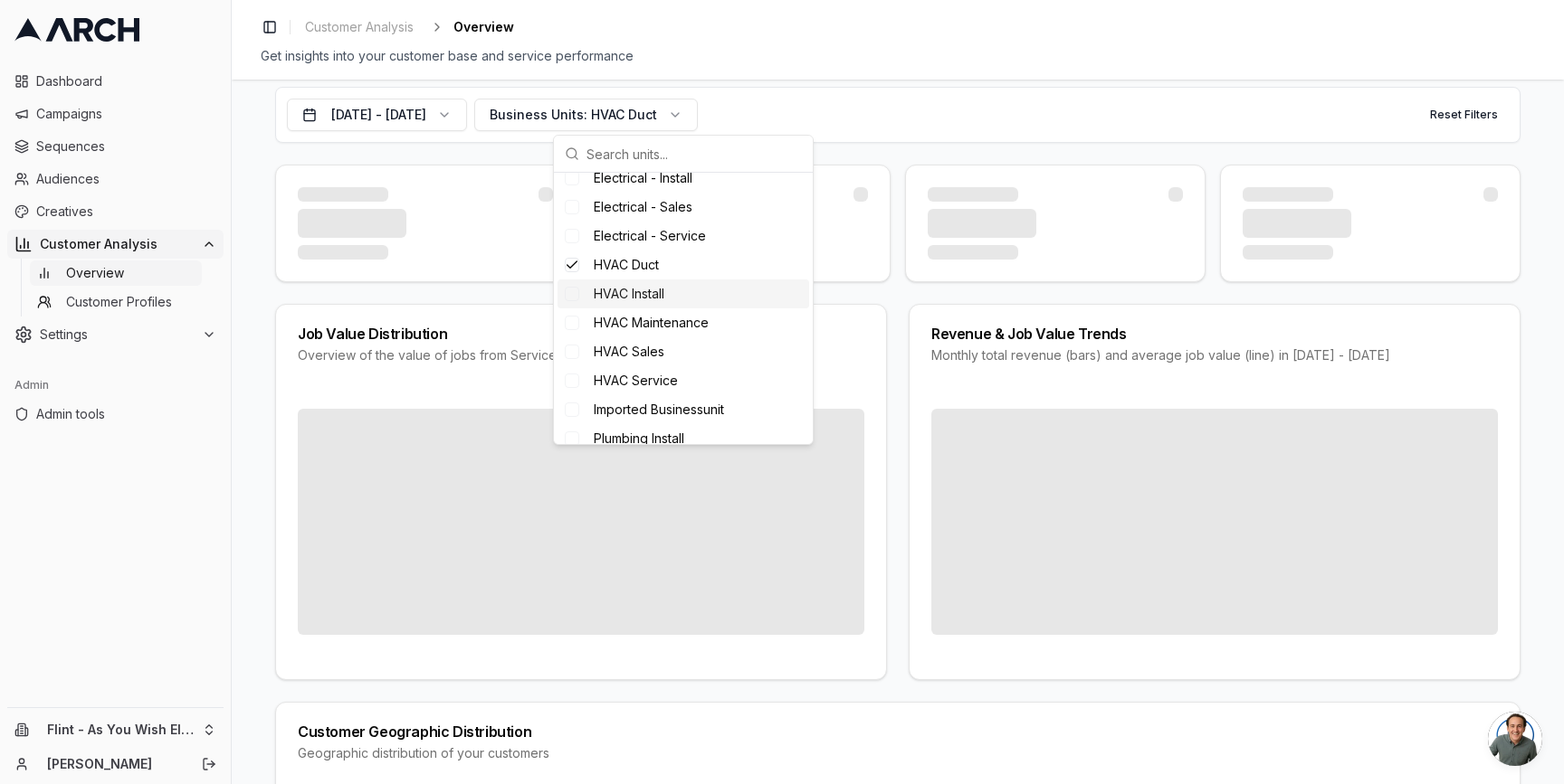
click at [644, 298] on span "HVAC Install" at bounding box center [629, 294] width 71 height 18
click at [647, 320] on span "HVAC Maintenance" at bounding box center [651, 323] width 115 height 18
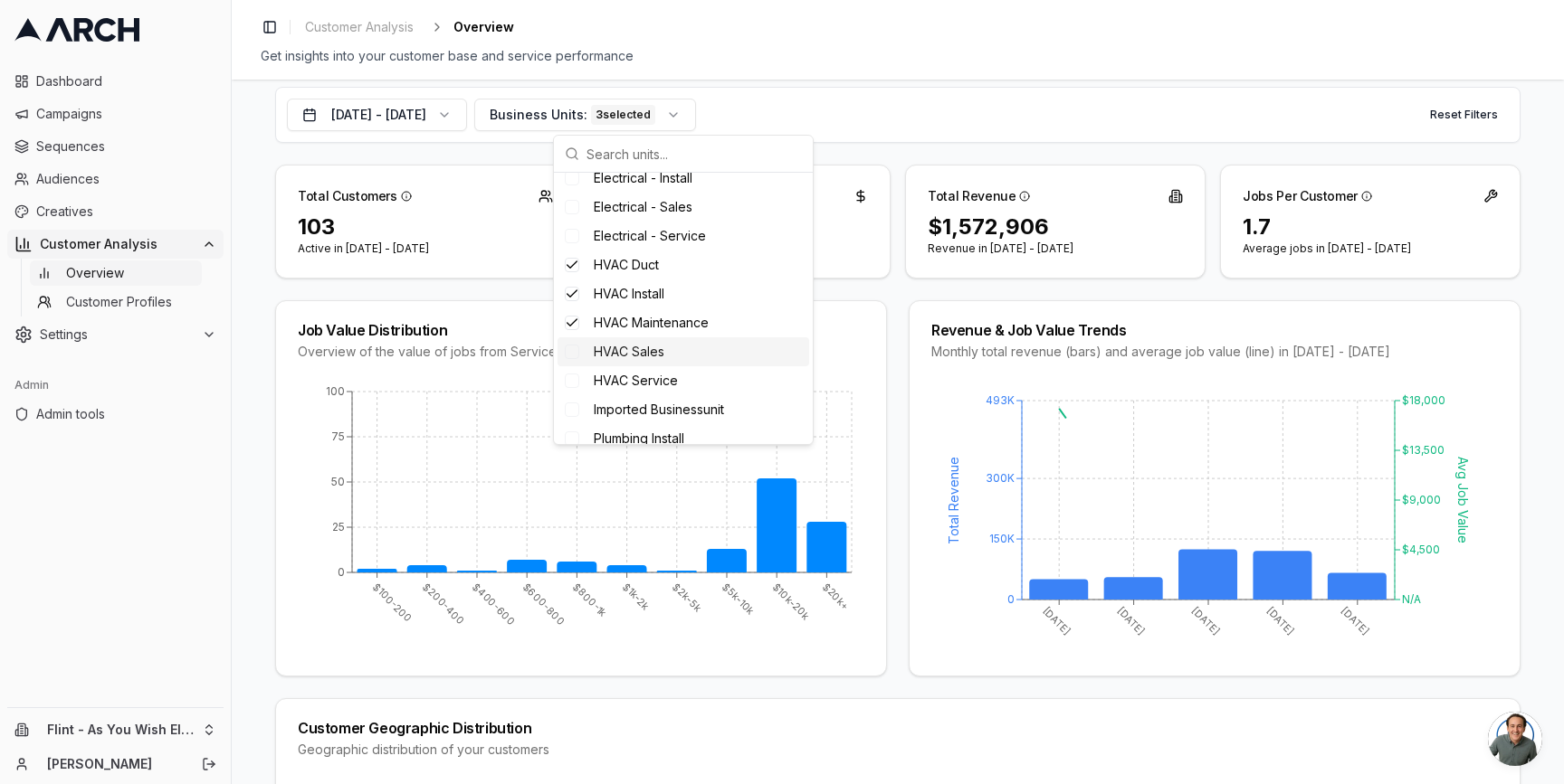
click at [646, 353] on span "HVAC Sales" at bounding box center [629, 351] width 71 height 18
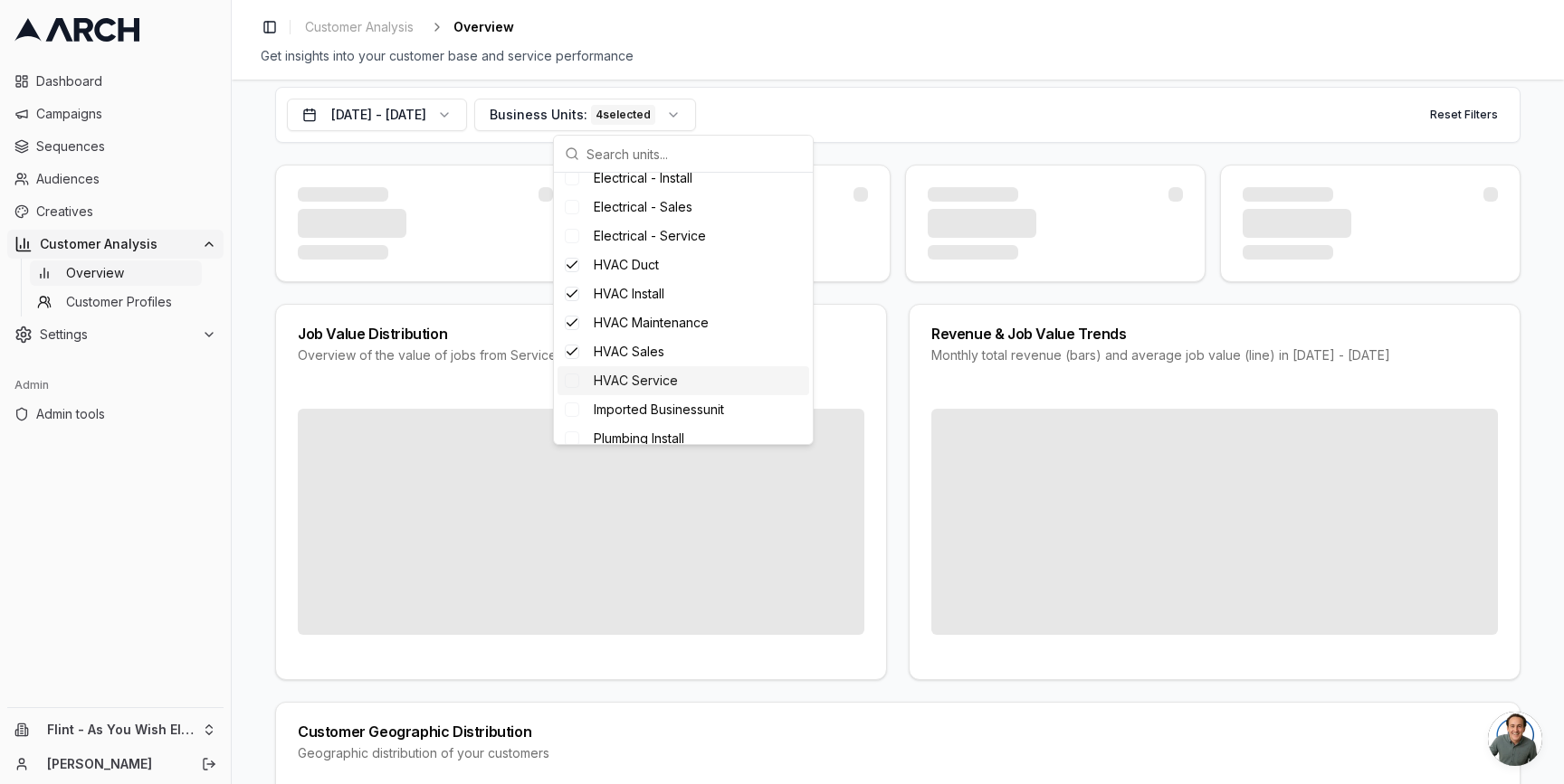
click at [649, 381] on span "HVAC Service" at bounding box center [636, 380] width 84 height 18
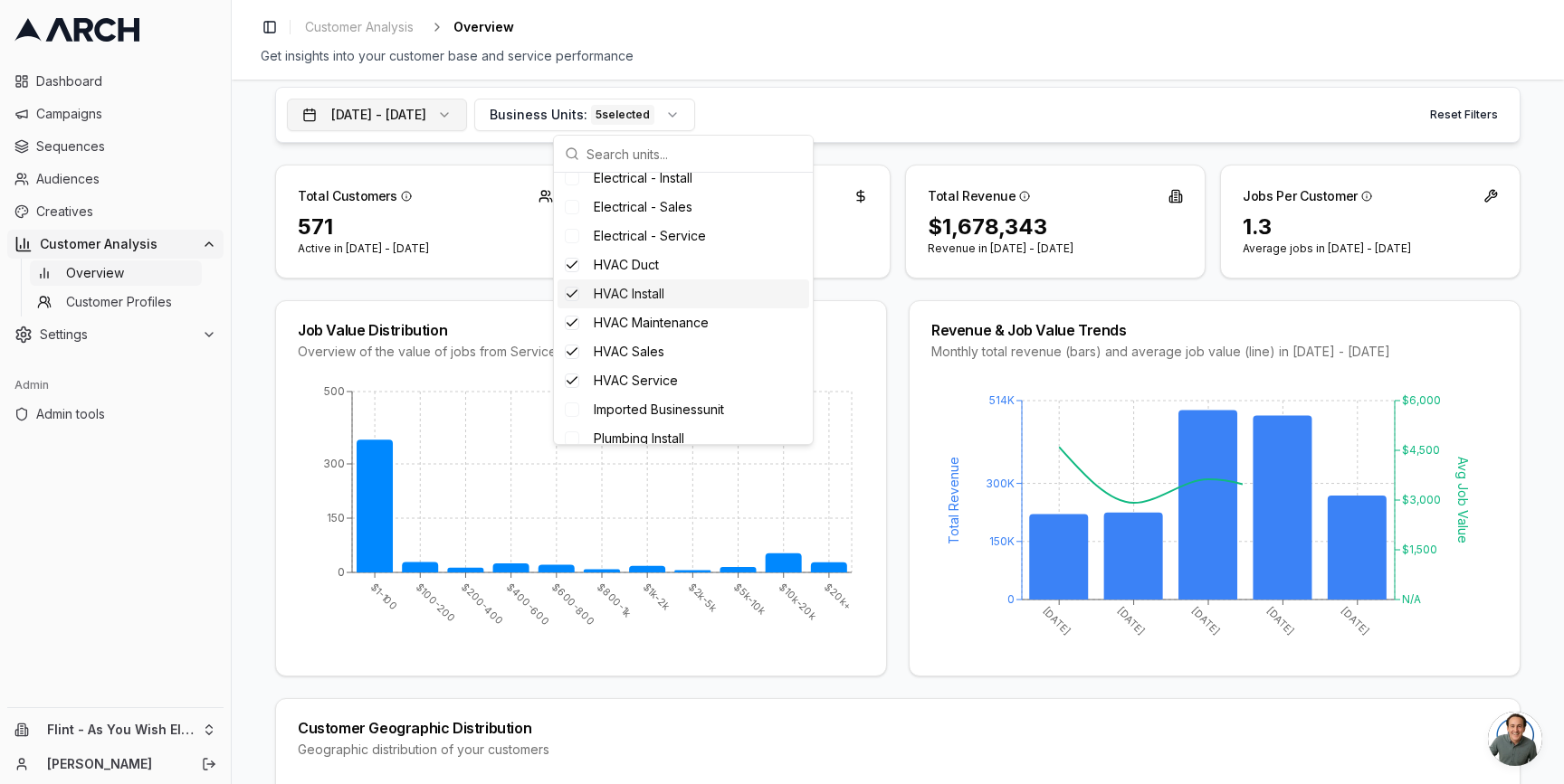
click at [447, 117] on button "[DATE] - [DATE]" at bounding box center [378, 115] width 181 height 33
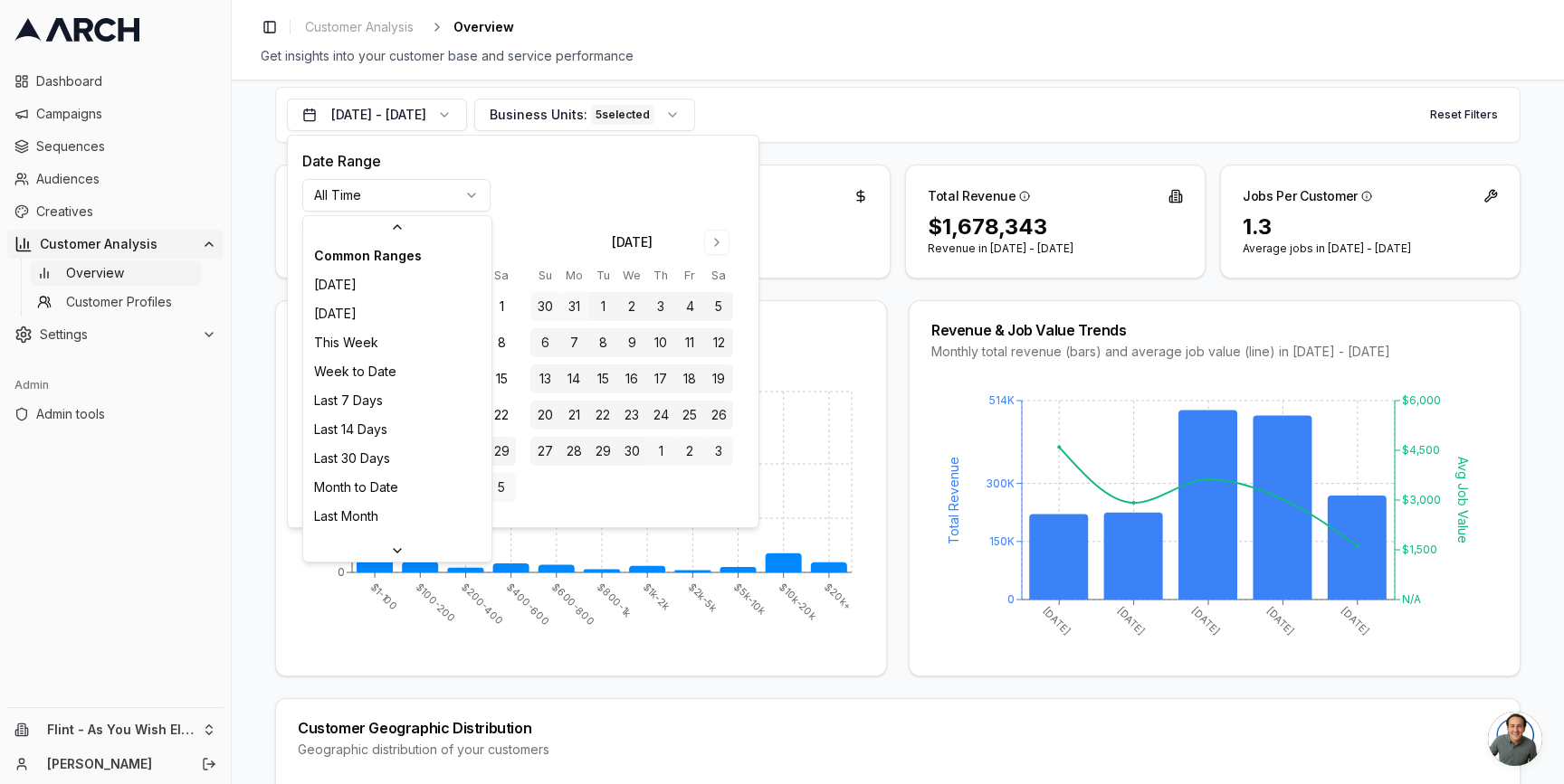
click at [419, 193] on html "Dashboard Campaigns Sequences Audiences Creatives Customer Analysis Overview Cu…" at bounding box center [782, 392] width 1564 height 784
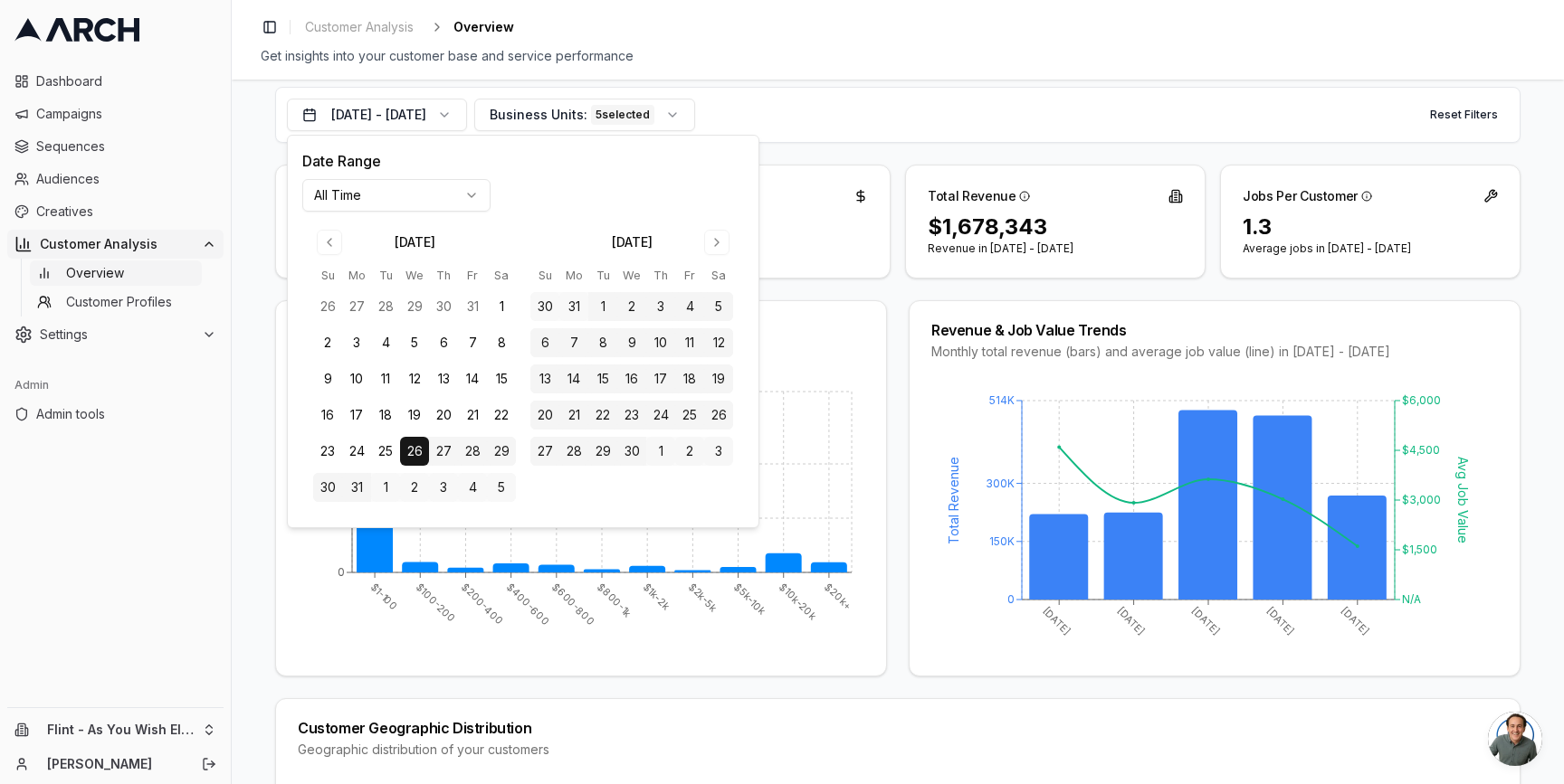
click at [891, 328] on div "Job Value Distribution Overview of the value of jobs from Service Titan $1-100 …" at bounding box center [897, 489] width 1246 height 376
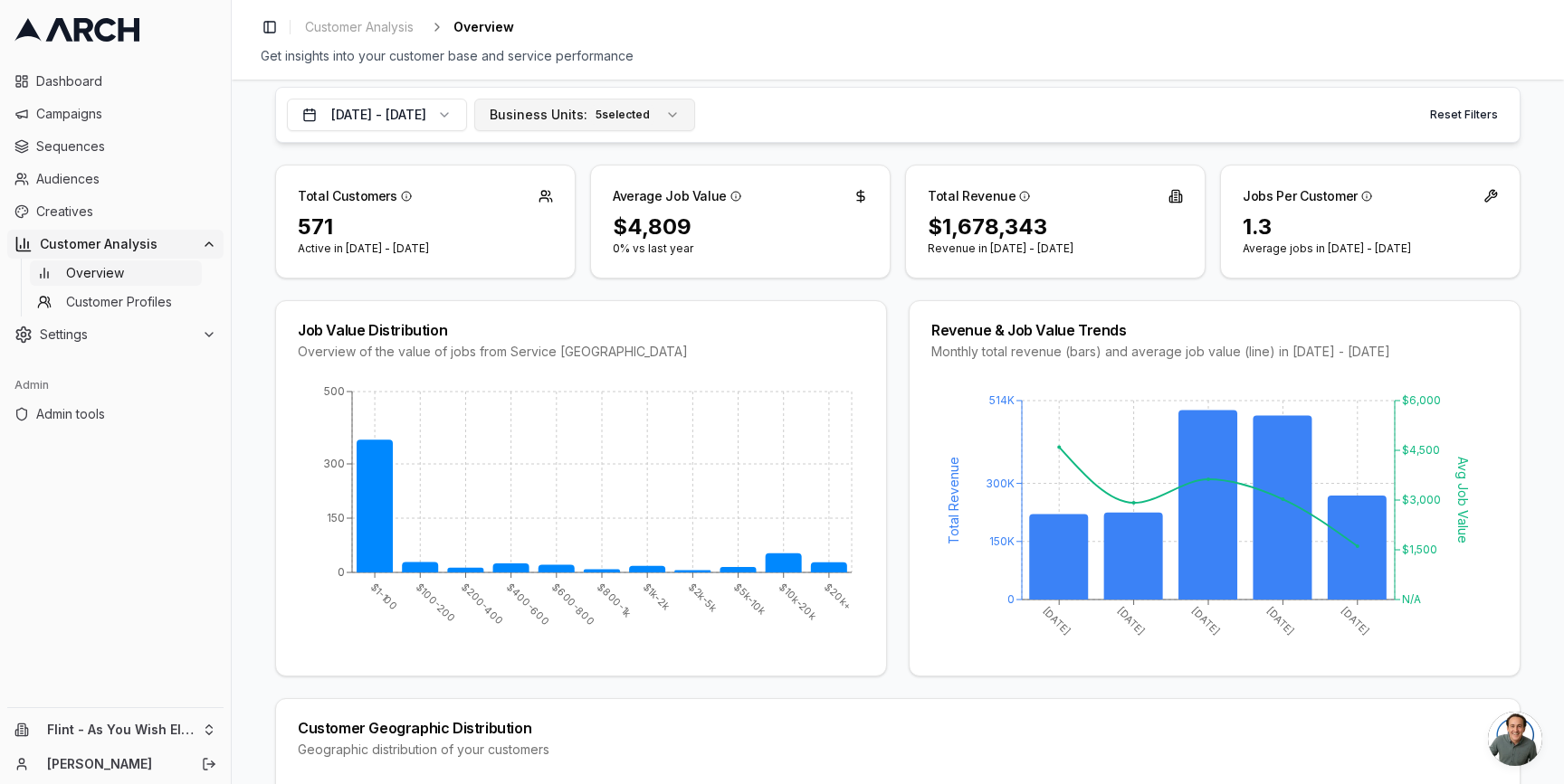
click at [587, 114] on span "Business Units:" at bounding box center [538, 114] width 98 height 18
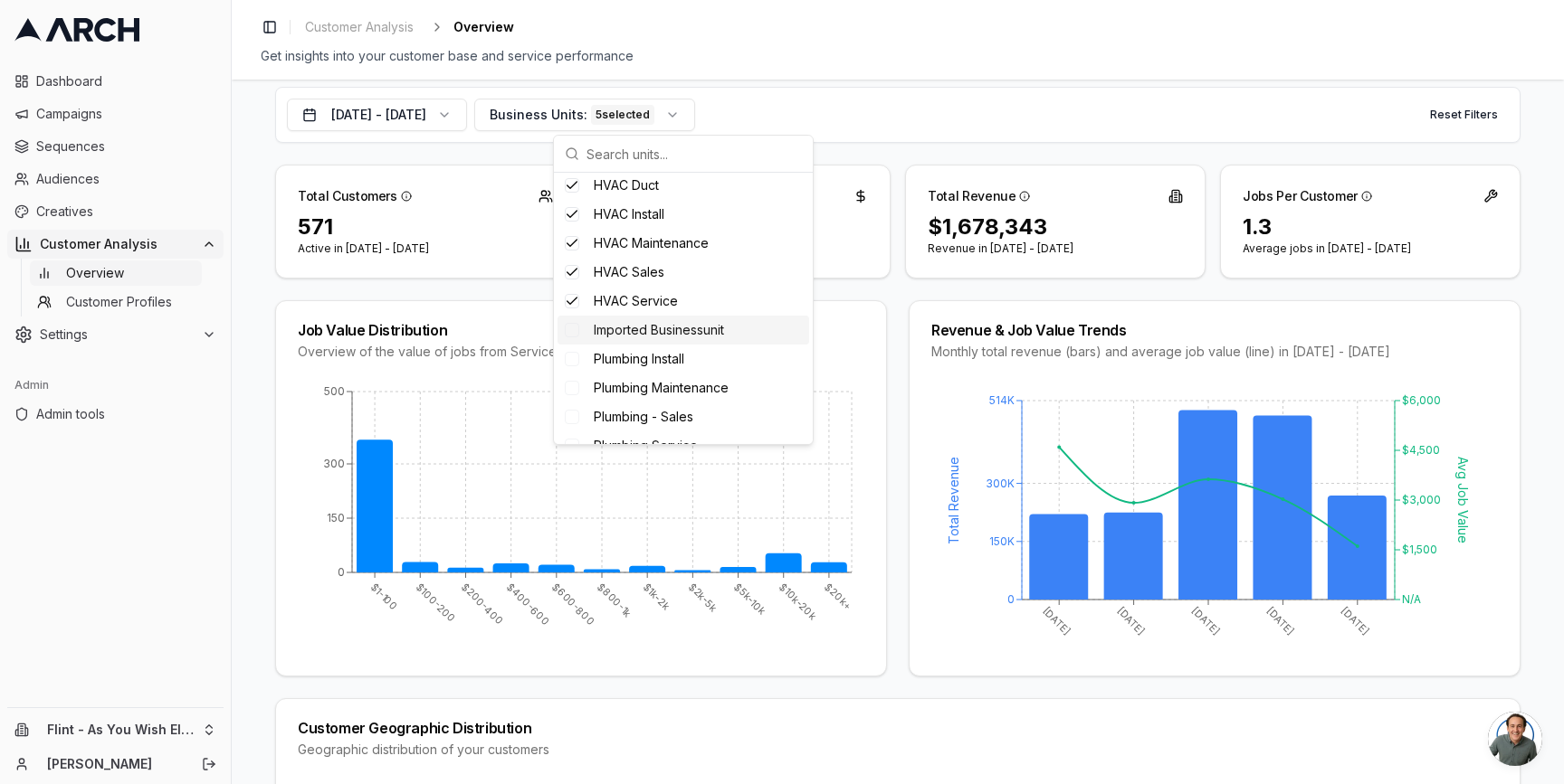
scroll to position [109, 0]
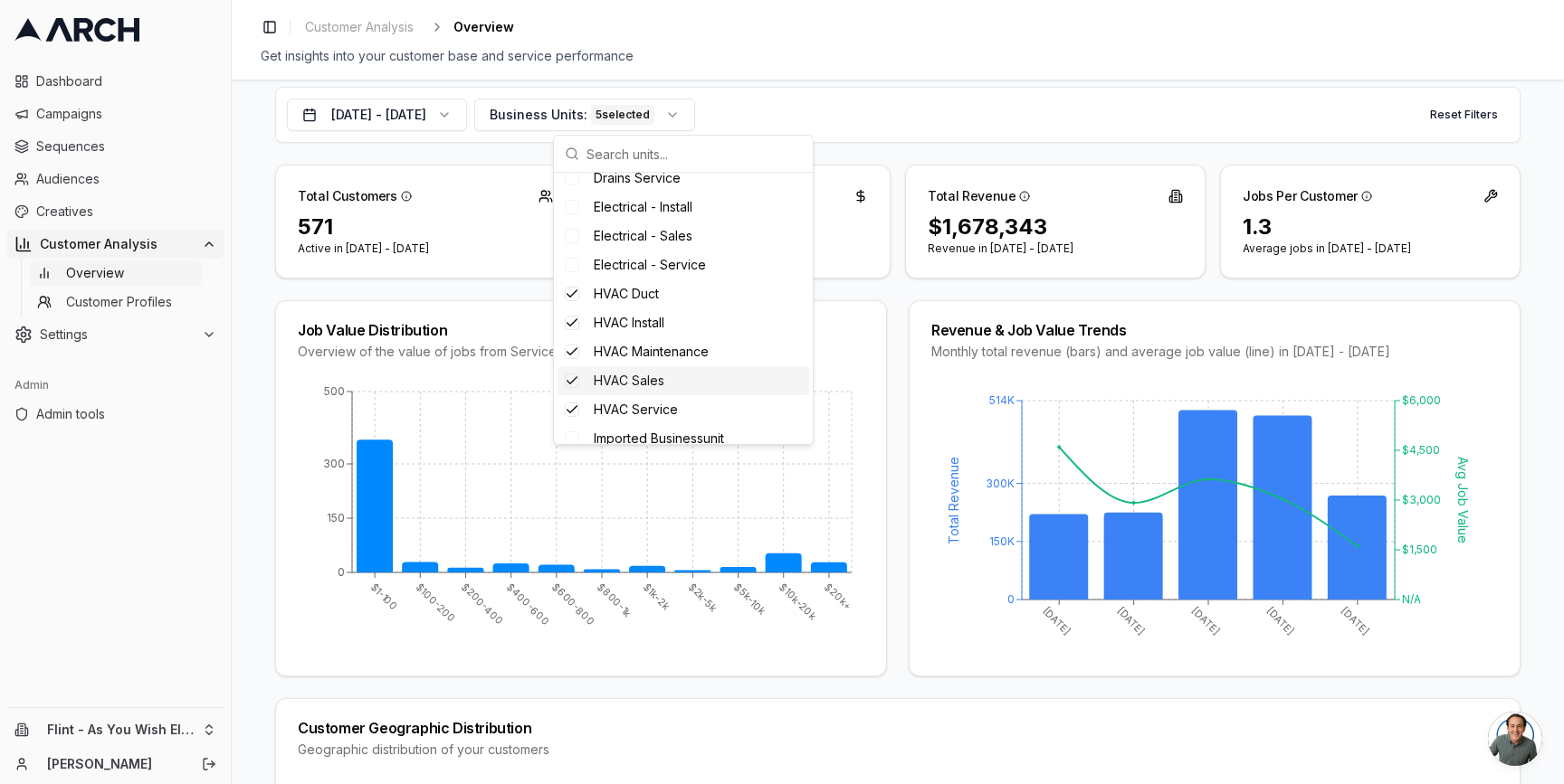
click at [655, 394] on div "HVAC Sales" at bounding box center [682, 381] width 251 height 29
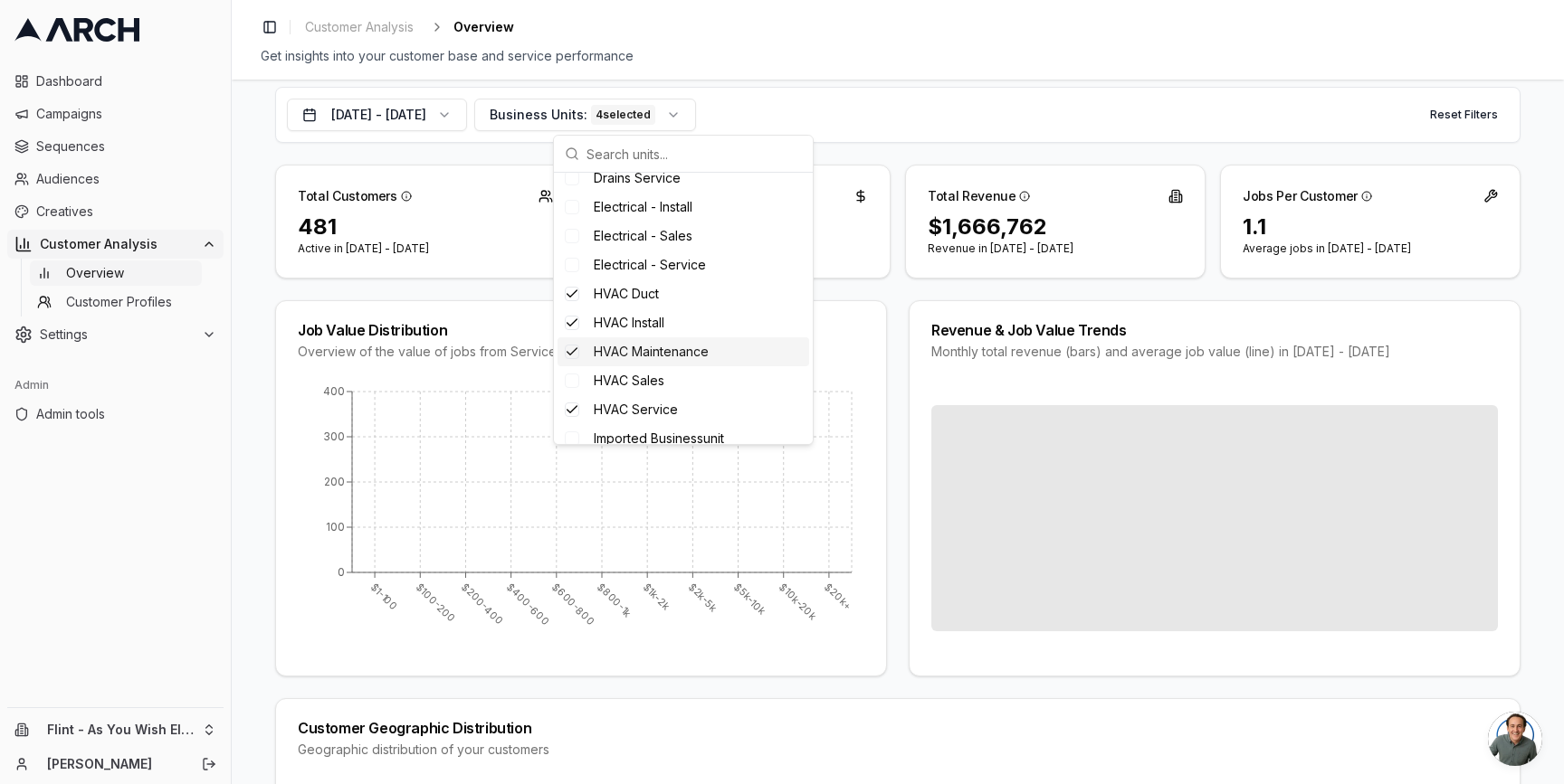
click at [649, 342] on div "HVAC Maintenance" at bounding box center [682, 352] width 251 height 29
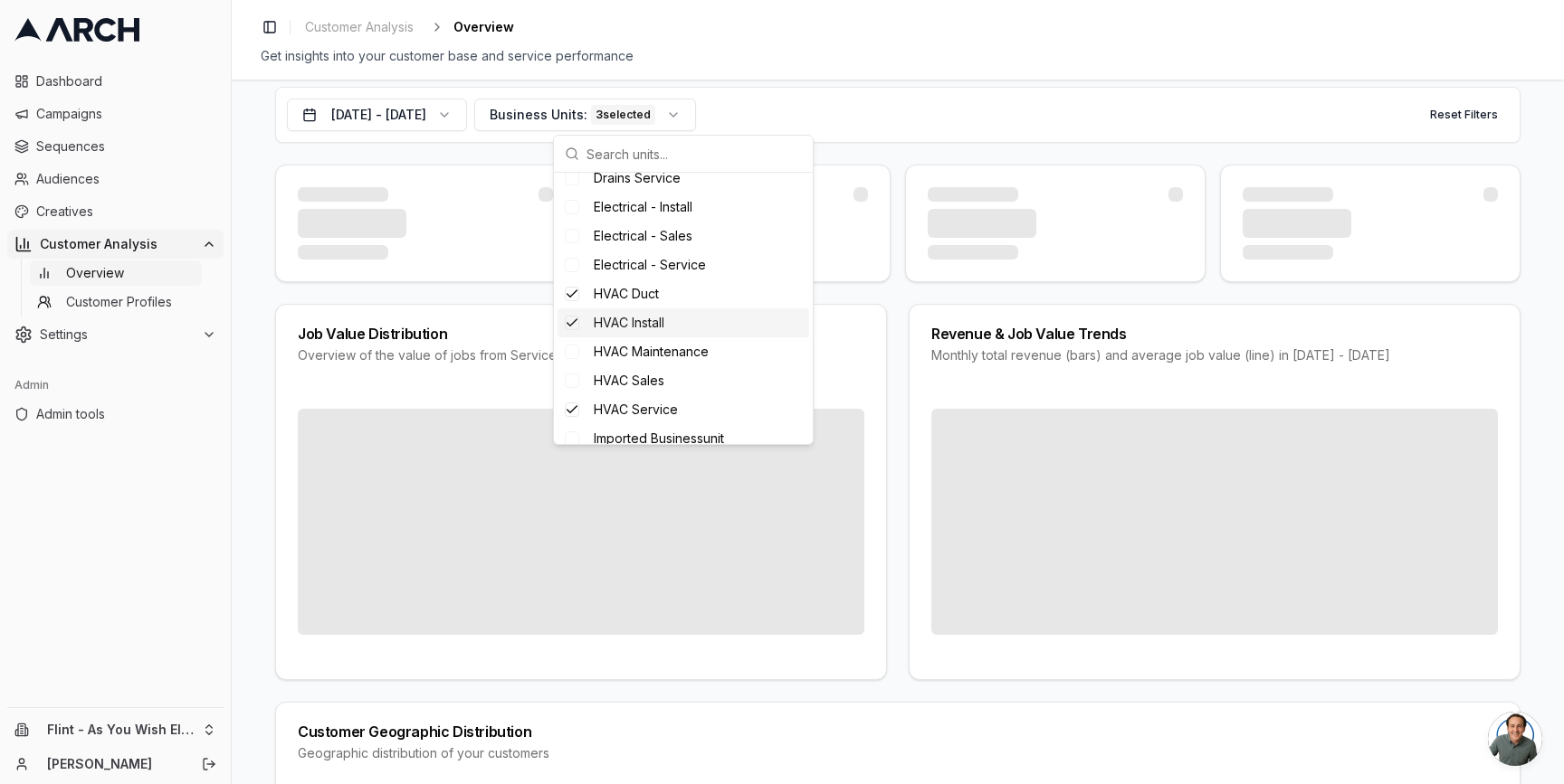
click at [647, 319] on span "HVAC Install" at bounding box center [629, 323] width 71 height 18
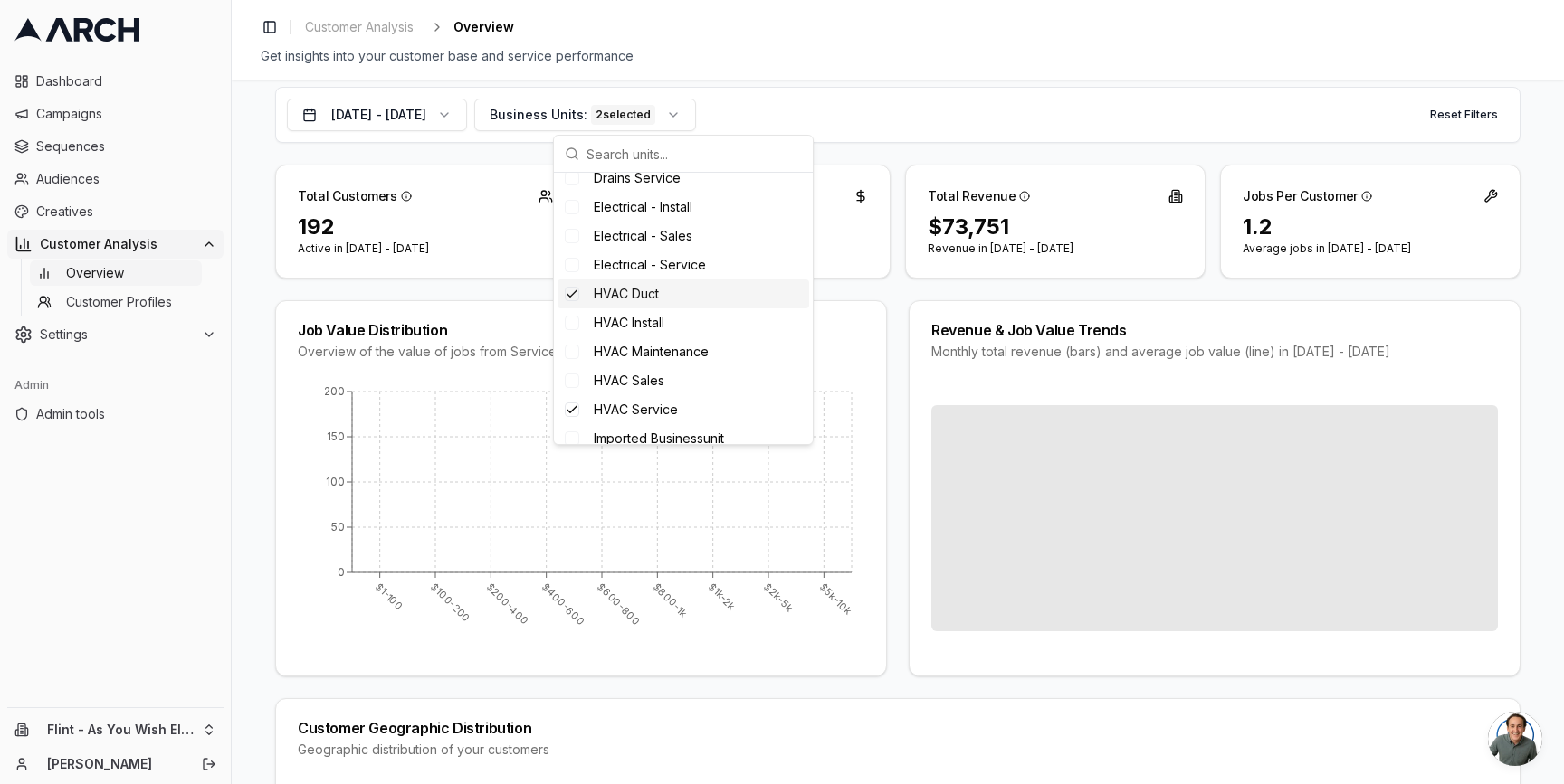
click at [645, 293] on span "HVAC Duct" at bounding box center [626, 294] width 65 height 18
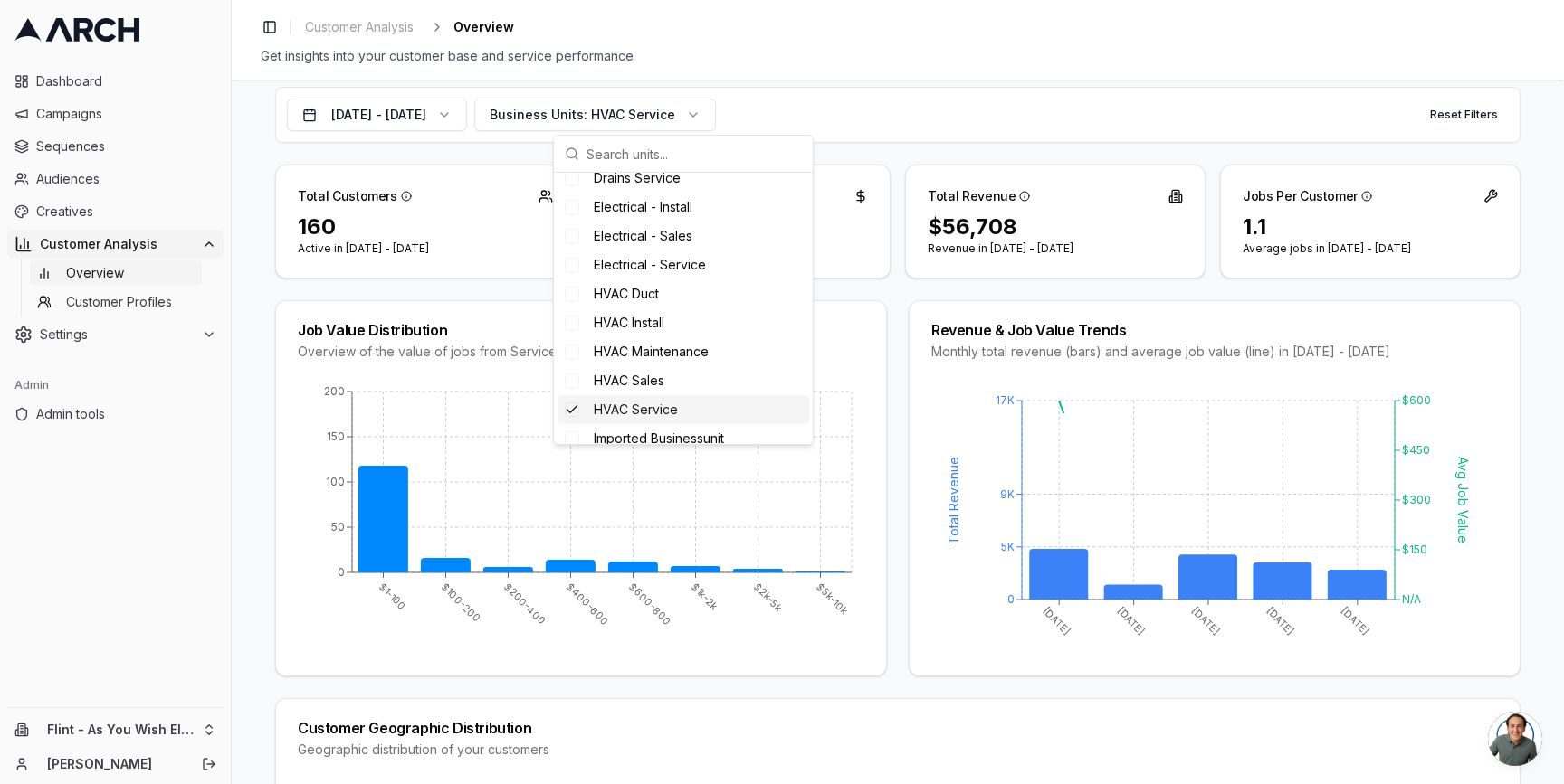
click at [652, 413] on span "HVAC Service" at bounding box center [636, 409] width 84 height 18
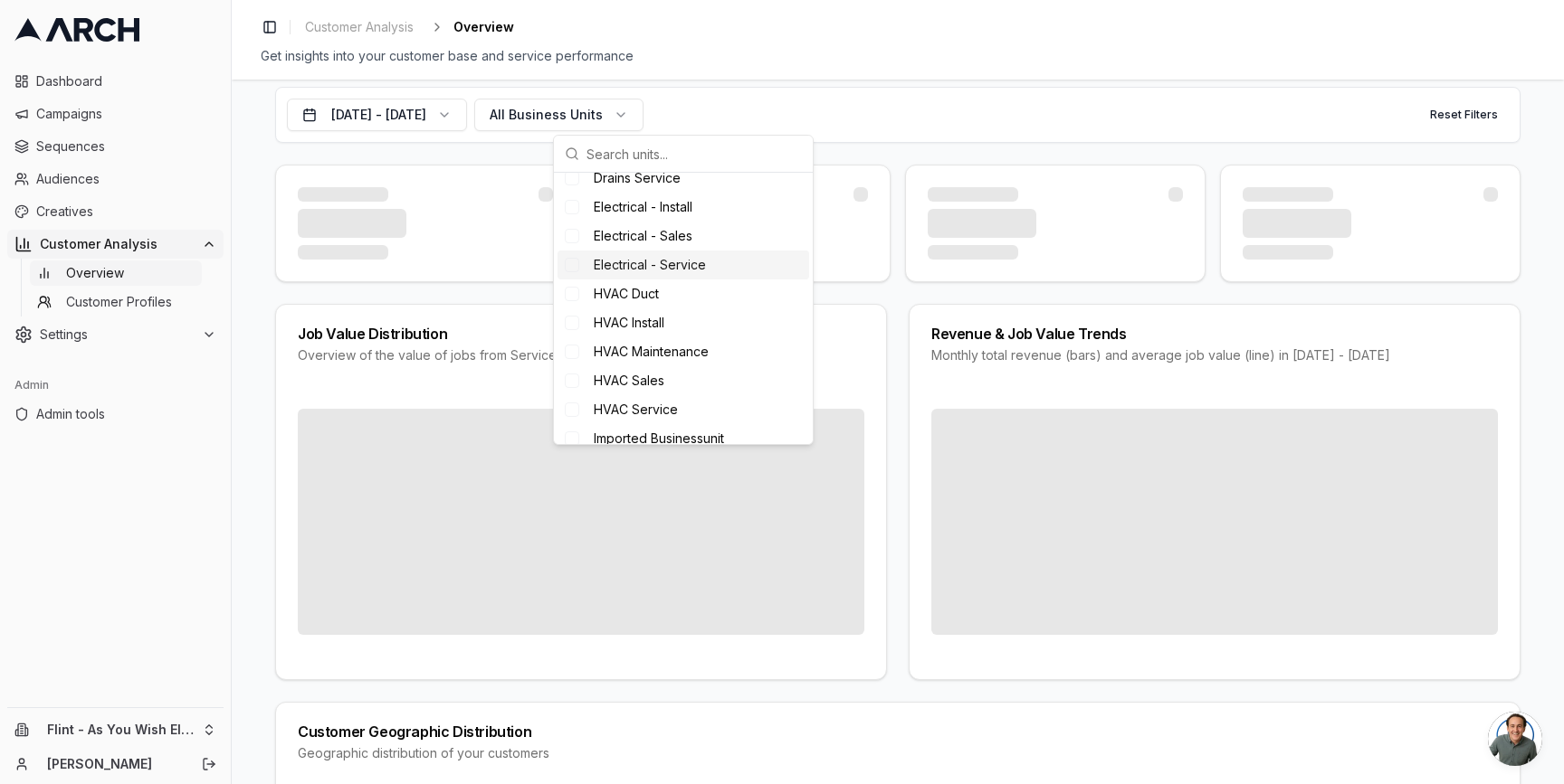
click at [649, 261] on span "Electrical - Service" at bounding box center [650, 265] width 113 height 18
drag, startPoint x: 651, startPoint y: 241, endPoint x: 654, endPoint y: 222, distance: 19.2
click at [652, 240] on span "Electrical - Sales" at bounding box center [644, 236] width 99 height 18
click at [663, 186] on span "Drains Service" at bounding box center [638, 178] width 87 height 18
click at [663, 203] on span "Electrical - Install" at bounding box center [644, 207] width 99 height 18
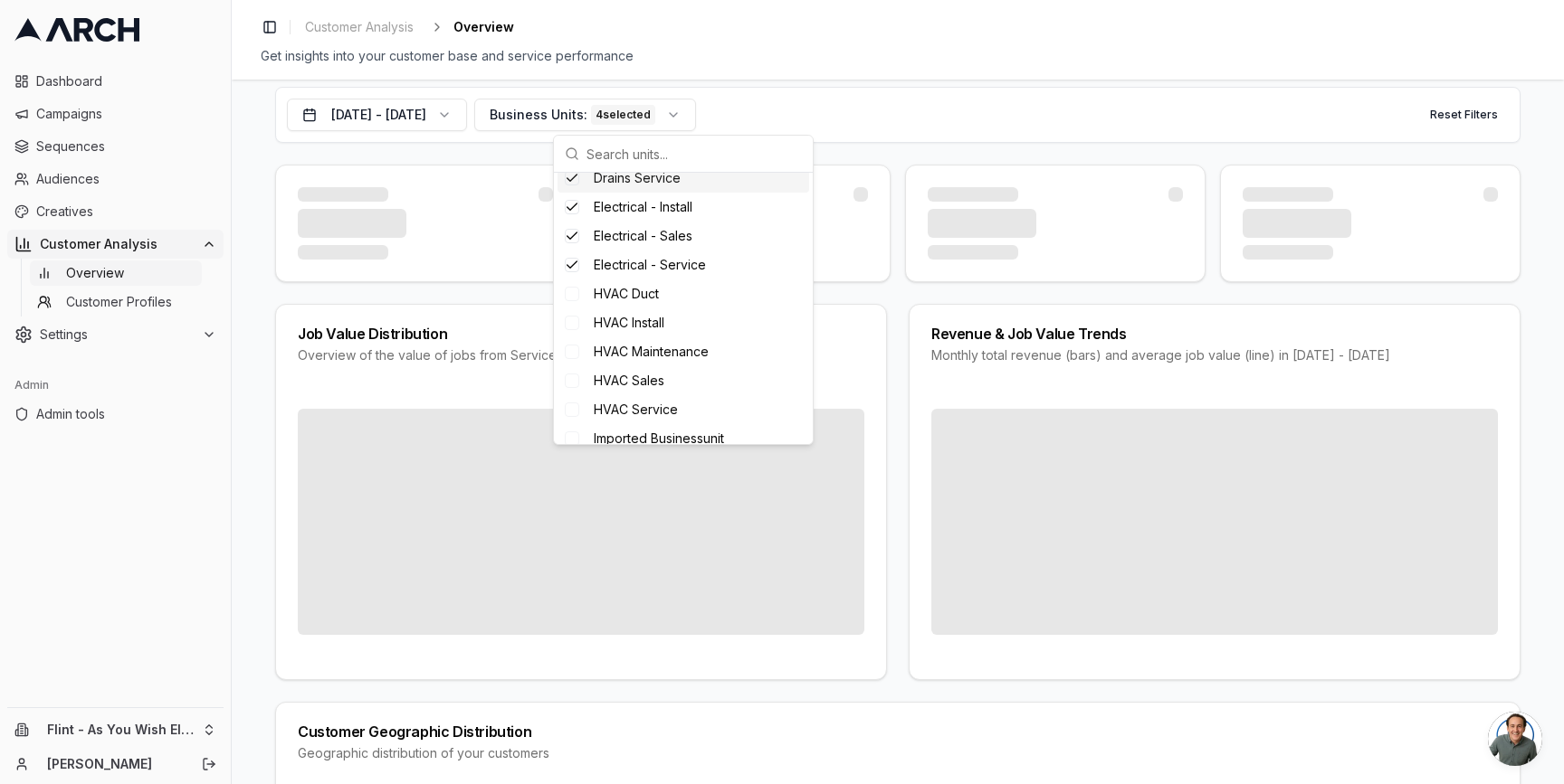
click at [667, 181] on span "Drains Service" at bounding box center [638, 178] width 87 height 18
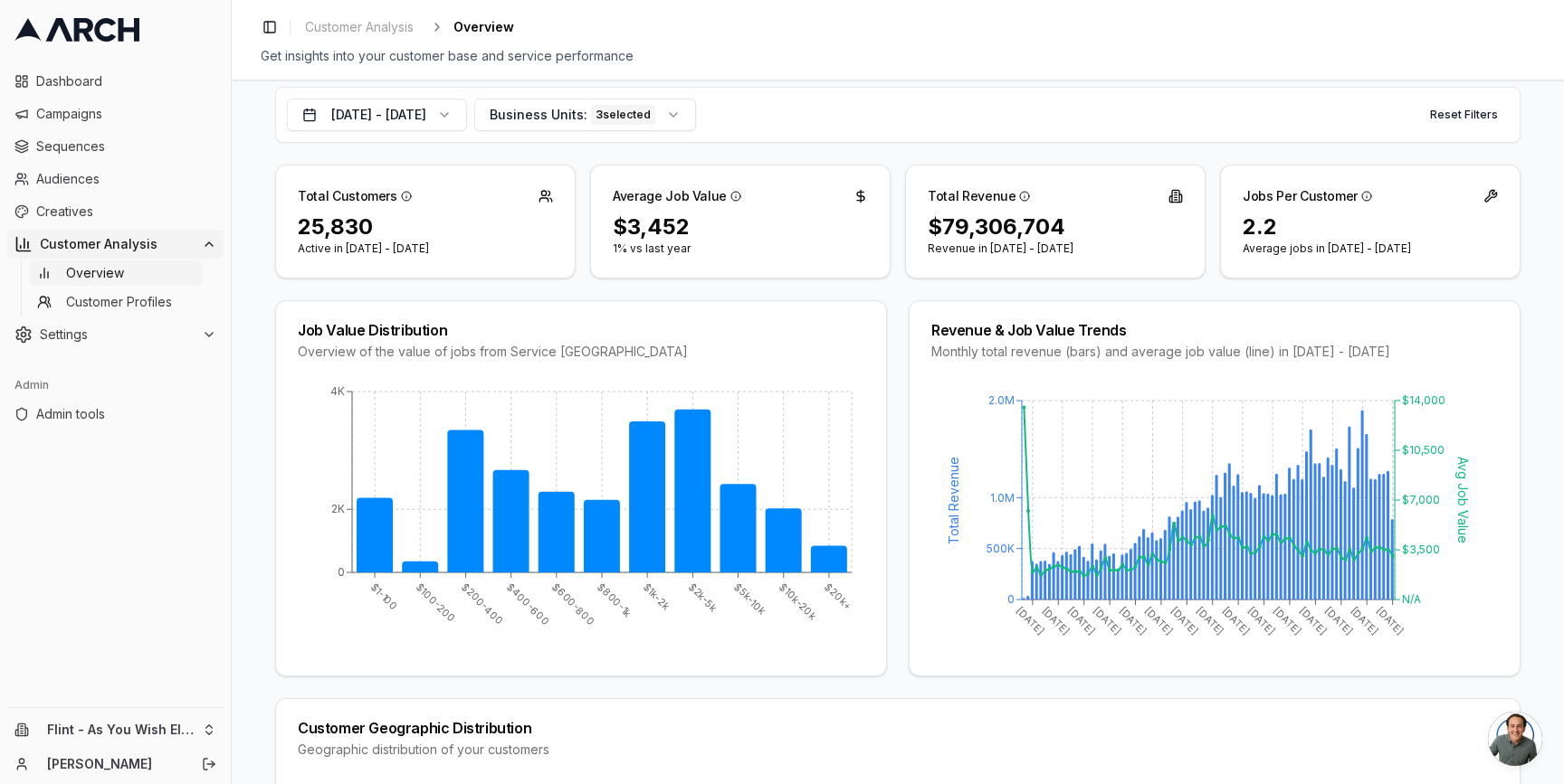
click at [891, 381] on div "Job Value Distribution Overview of the value of jobs from Service Titan $1-100 …" at bounding box center [897, 489] width 1246 height 376
click at [196, 732] on html "Dashboard Campaigns Sequences Audiences Creatives Customer Analysis Overview Cu…" at bounding box center [782, 392] width 1564 height 784
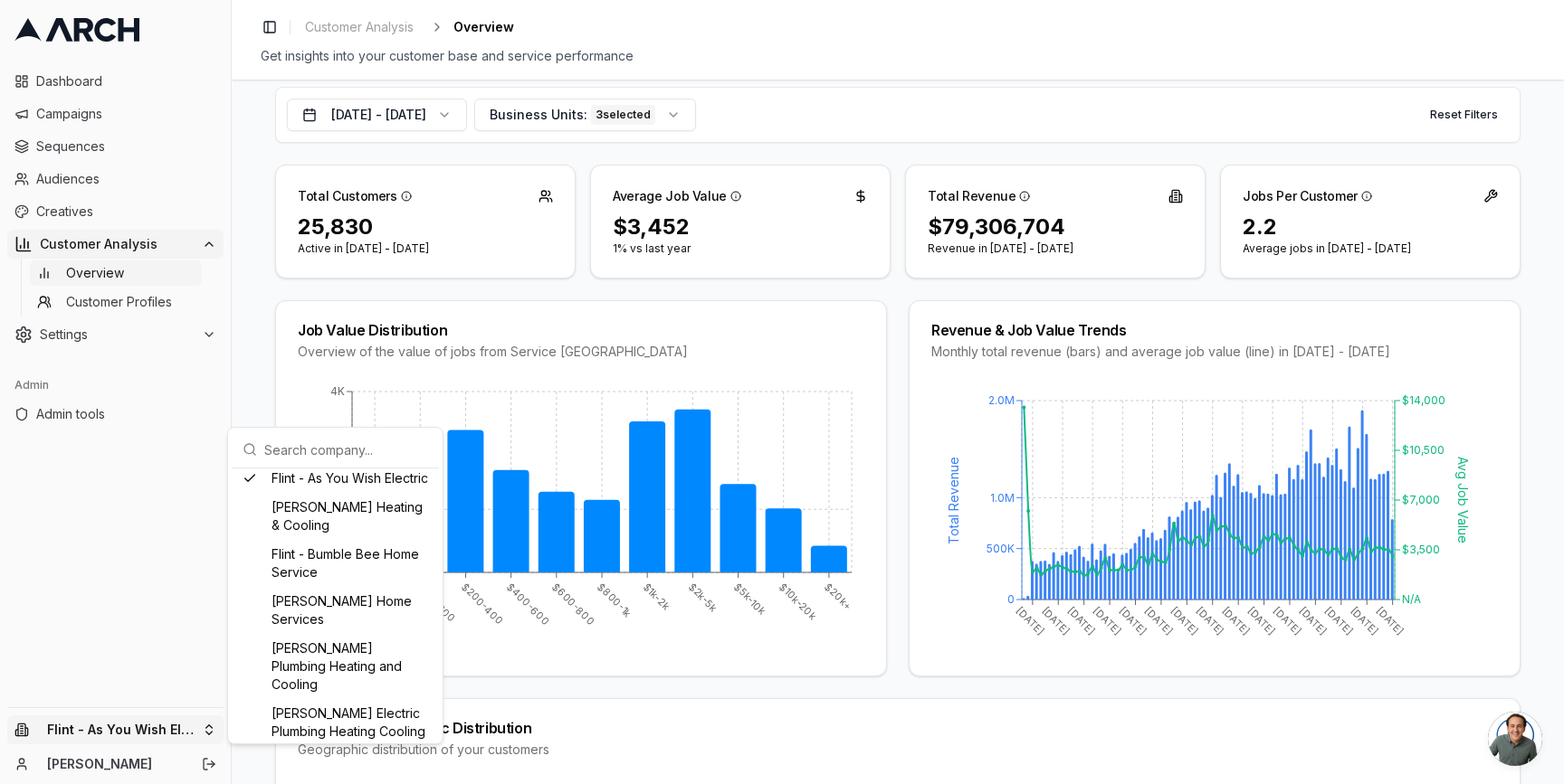
scroll to position [550, 0]
click at [267, 363] on html "Dashboard Campaigns Sequences Audiences Creatives Customer Analysis Overview Cu…" at bounding box center [782, 392] width 1564 height 784
